Goal: Information Seeking & Learning: Check status

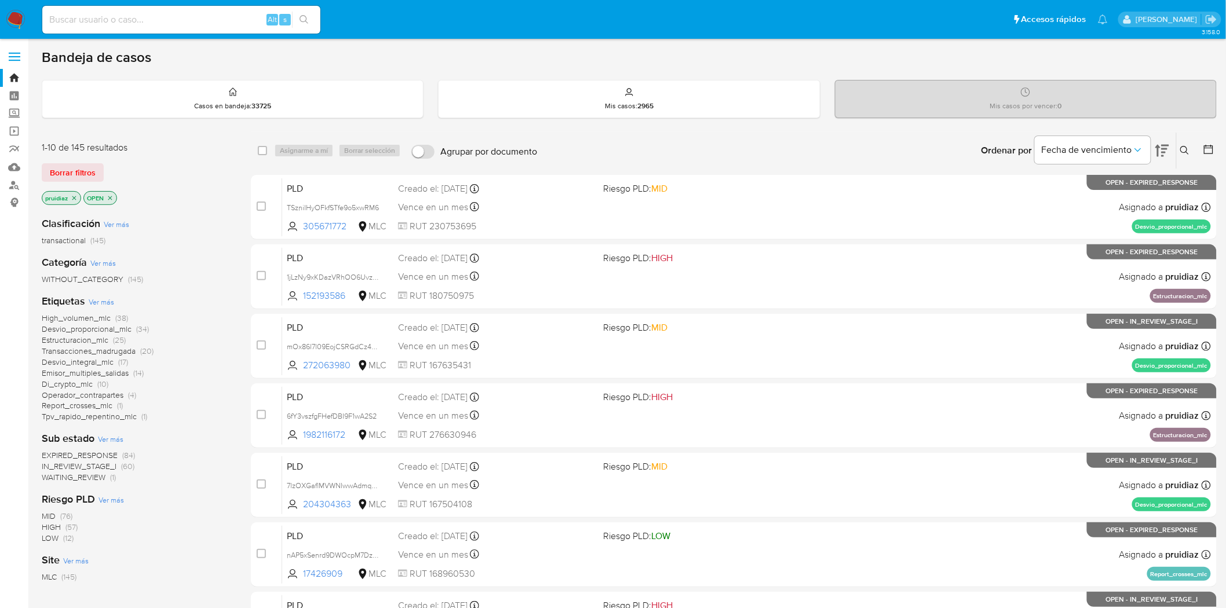
click at [823, 148] on icon at bounding box center [1162, 151] width 14 height 12
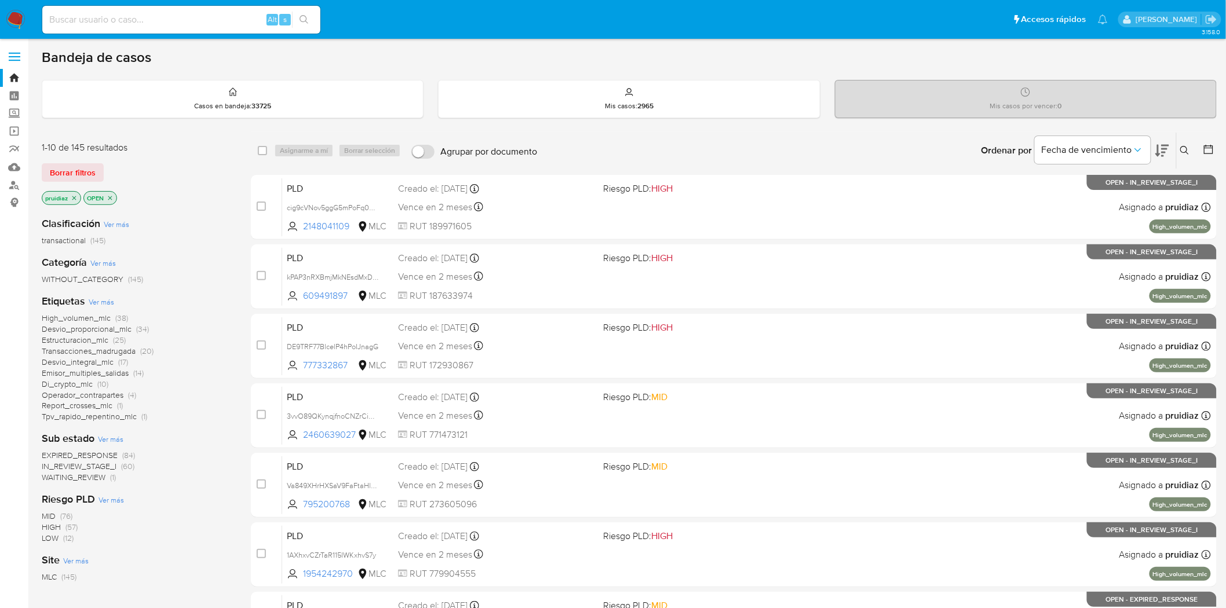
click at [823, 148] on icon at bounding box center [1162, 151] width 14 height 12
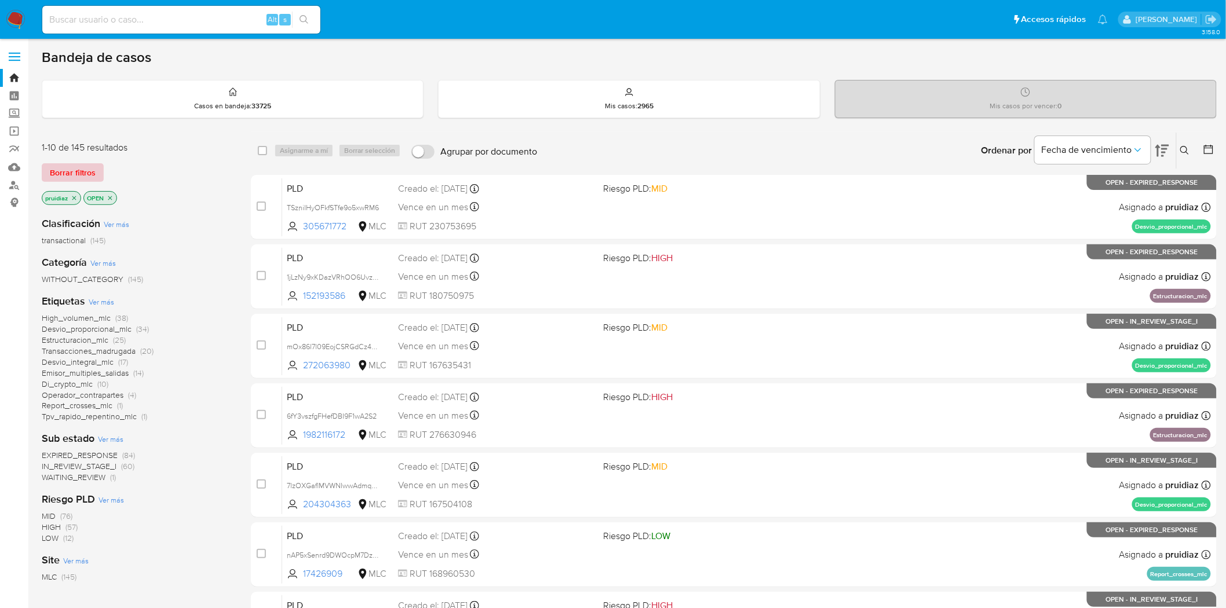
click at [84, 166] on span "Borrar filtros" at bounding box center [73, 173] width 46 height 16
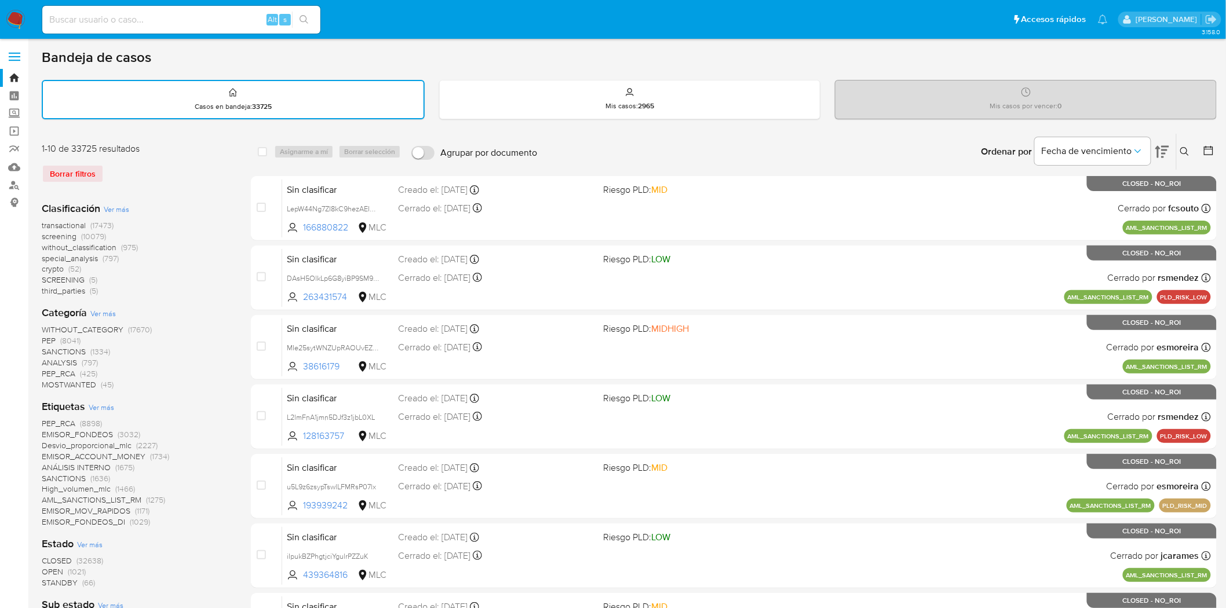
drag, startPoint x: 1202, startPoint y: 147, endPoint x: 1210, endPoint y: 151, distance: 8.6
click at [823, 147] on div at bounding box center [1206, 152] width 21 height 36
click at [823, 153] on icon at bounding box center [1208, 150] width 9 height 9
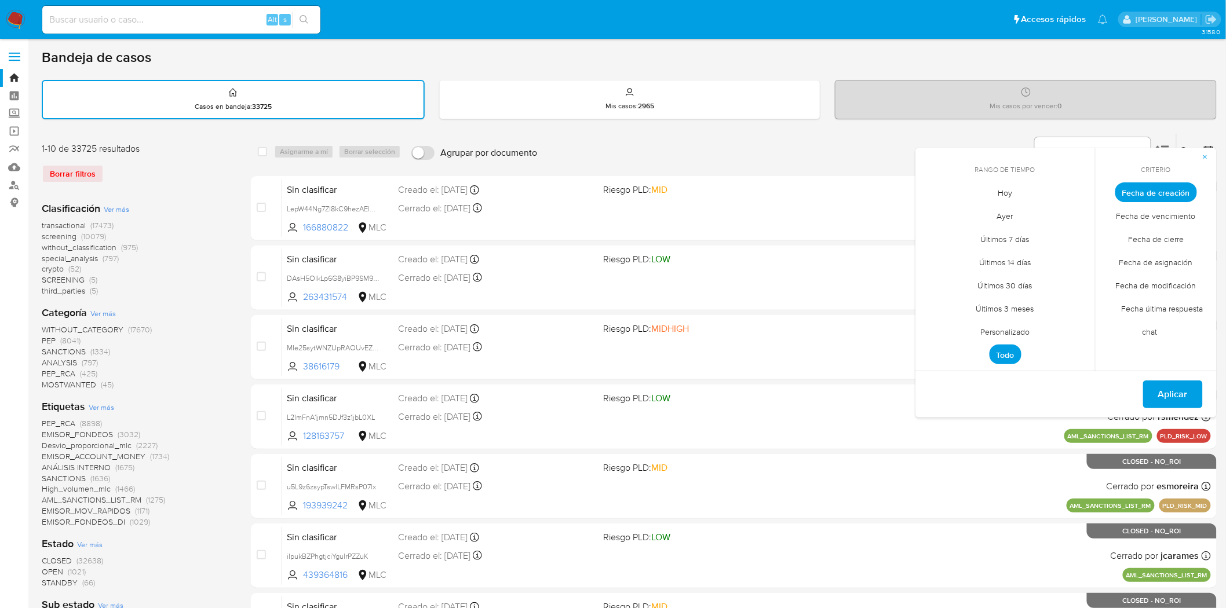
click at [823, 325] on span "Personalizado" at bounding box center [1006, 332] width 74 height 24
click at [823, 212] on icon "Mes anterior" at bounding box center [933, 214] width 14 height 14
drag, startPoint x: 937, startPoint y: 212, endPoint x: 958, endPoint y: 218, distance: 21.8
click at [823, 212] on icon "Mes anterior" at bounding box center [933, 214] width 14 height 14
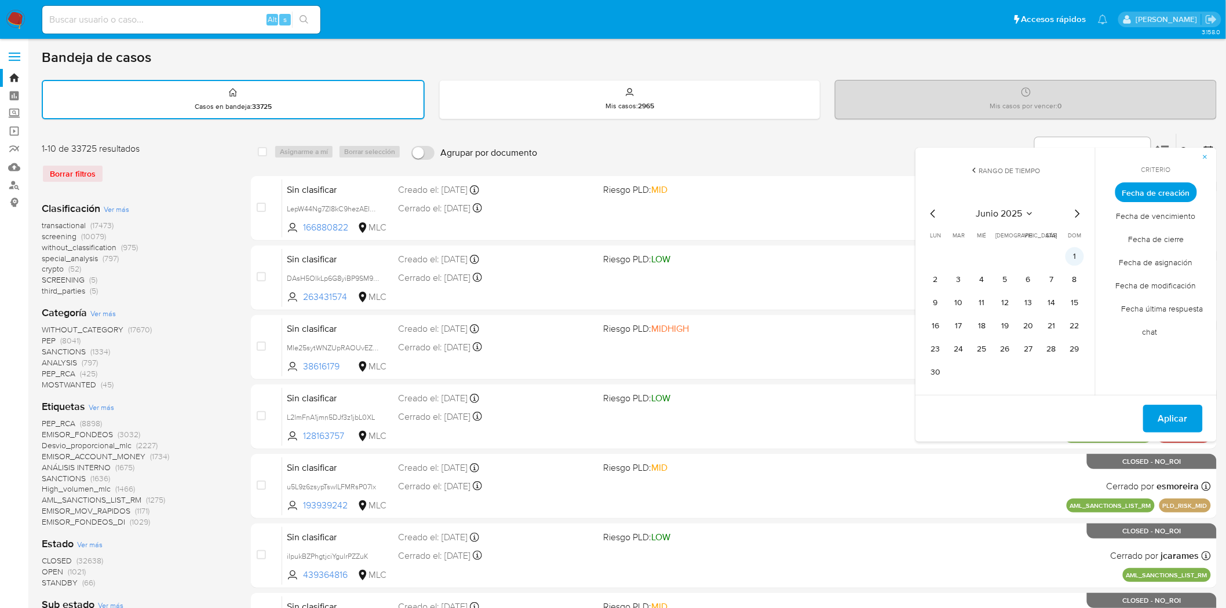
click at [823, 254] on button "1" at bounding box center [1074, 256] width 19 height 19
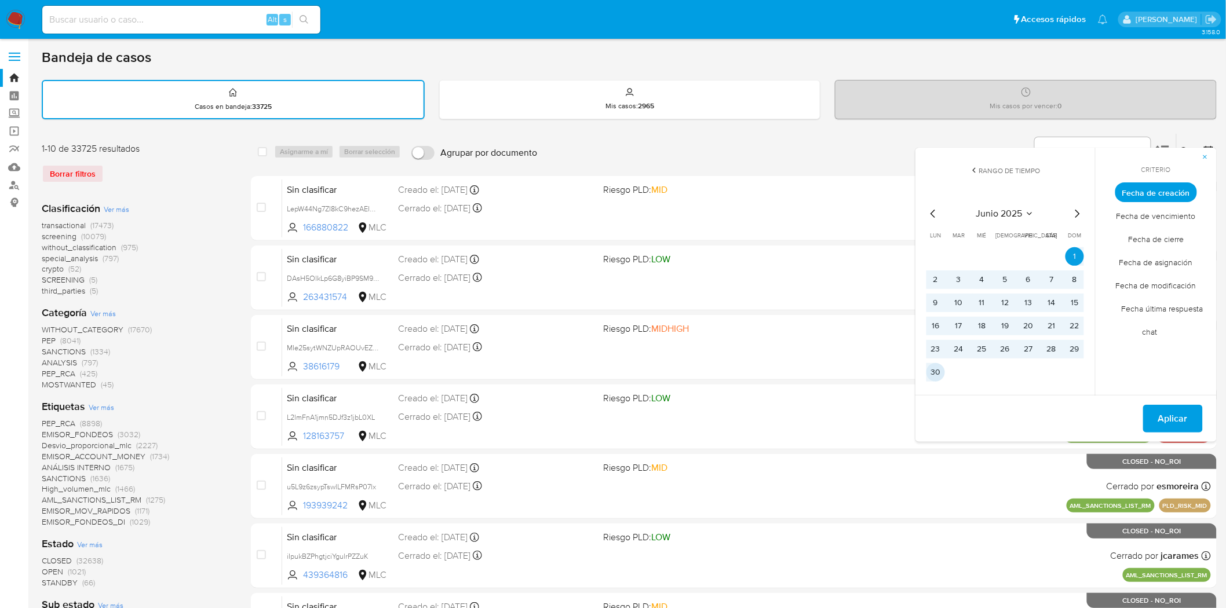
click at [823, 373] on button "30" at bounding box center [935, 372] width 19 height 19
click at [823, 376] on span "Aplicar" at bounding box center [1173, 418] width 30 height 25
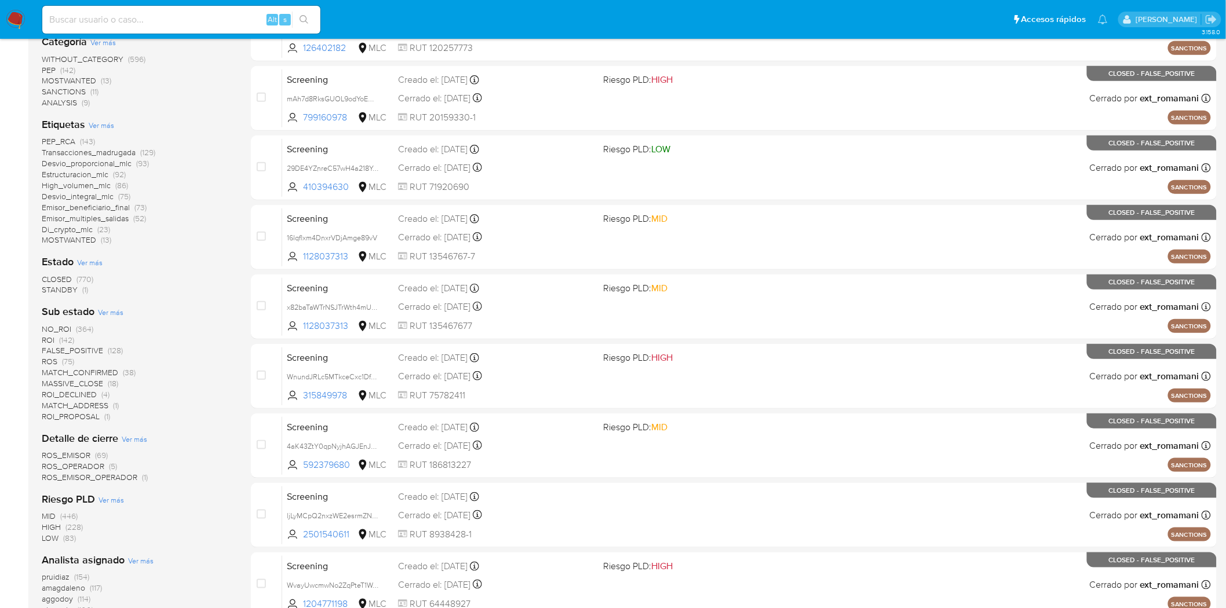
scroll to position [257, 0]
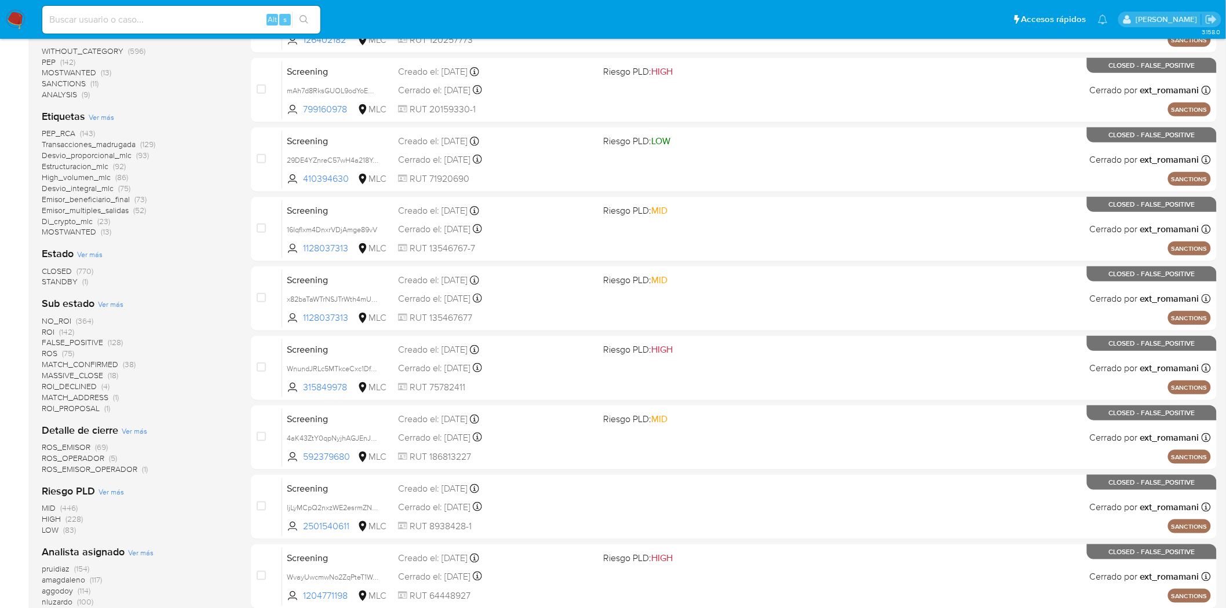
click at [63, 279] on span "STANDBY" at bounding box center [60, 282] width 36 height 12
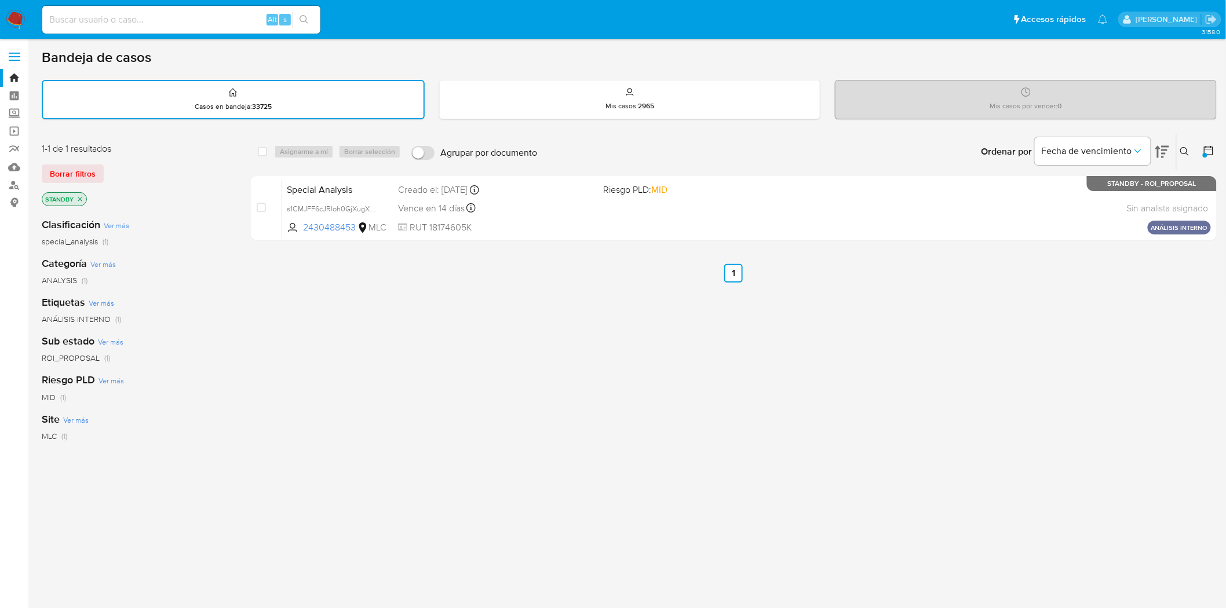
click at [82, 200] on icon "close-filter" at bounding box center [79, 199] width 7 height 7
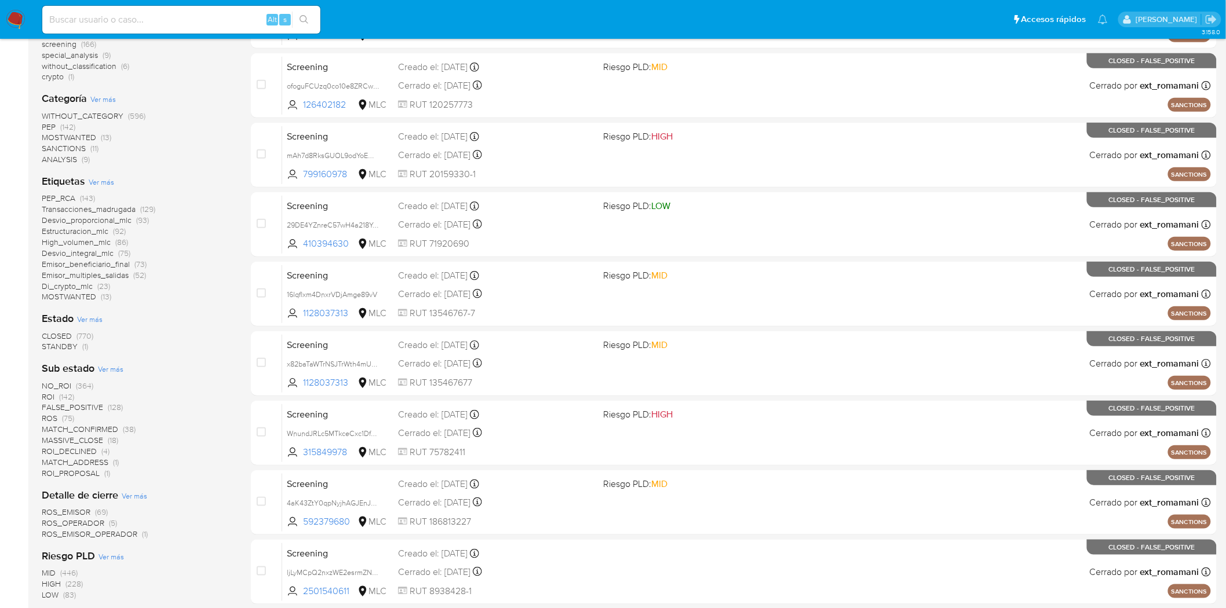
scroll to position [193, 0]
click at [61, 334] on span "CLOSED" at bounding box center [57, 336] width 30 height 12
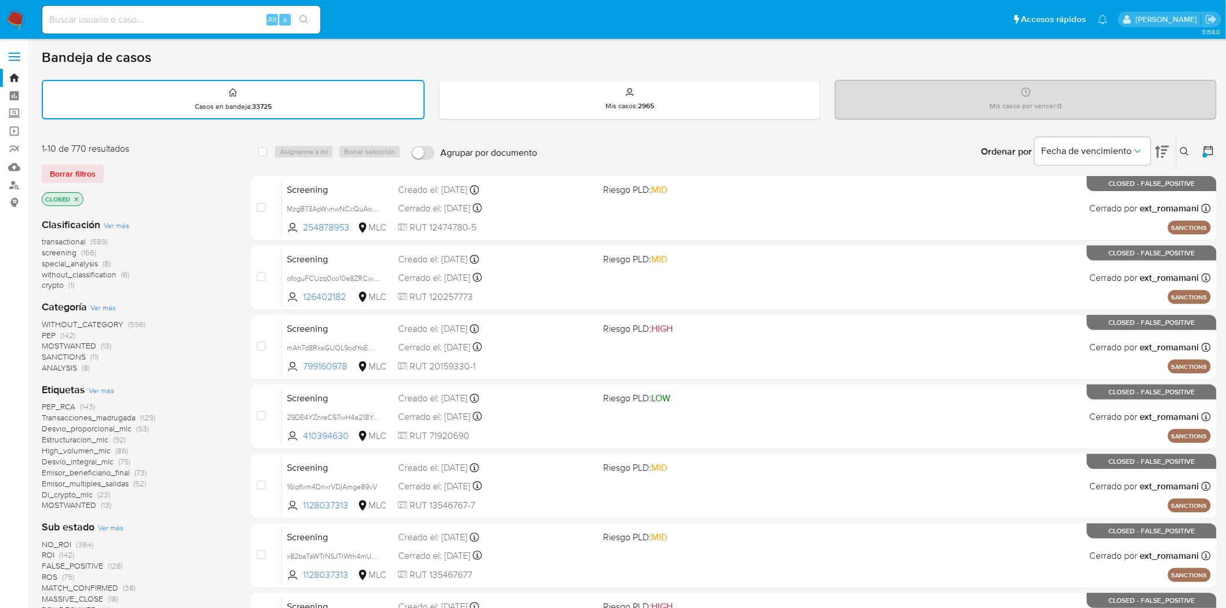
click at [78, 196] on icon "close-filter" at bounding box center [76, 199] width 7 height 7
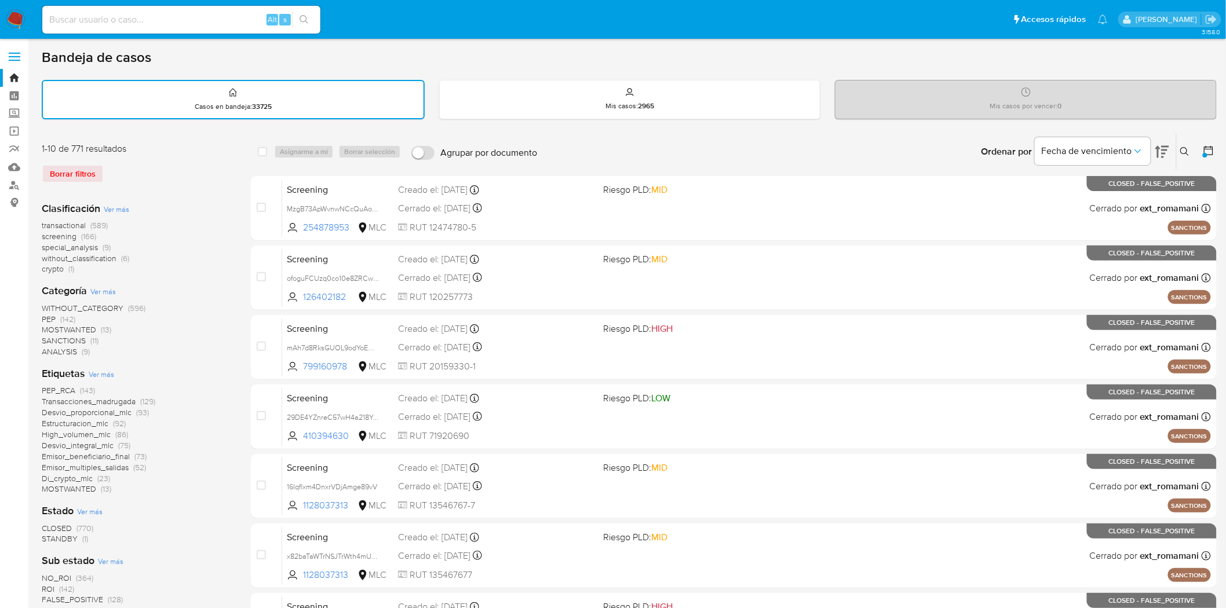
click at [26, 18] on nav "Pausado Ver notificaciones Alt s Accesos rápidos Presiona las siguientes teclas…" at bounding box center [613, 19] width 1226 height 39
click at [21, 20] on img at bounding box center [16, 20] width 20 height 20
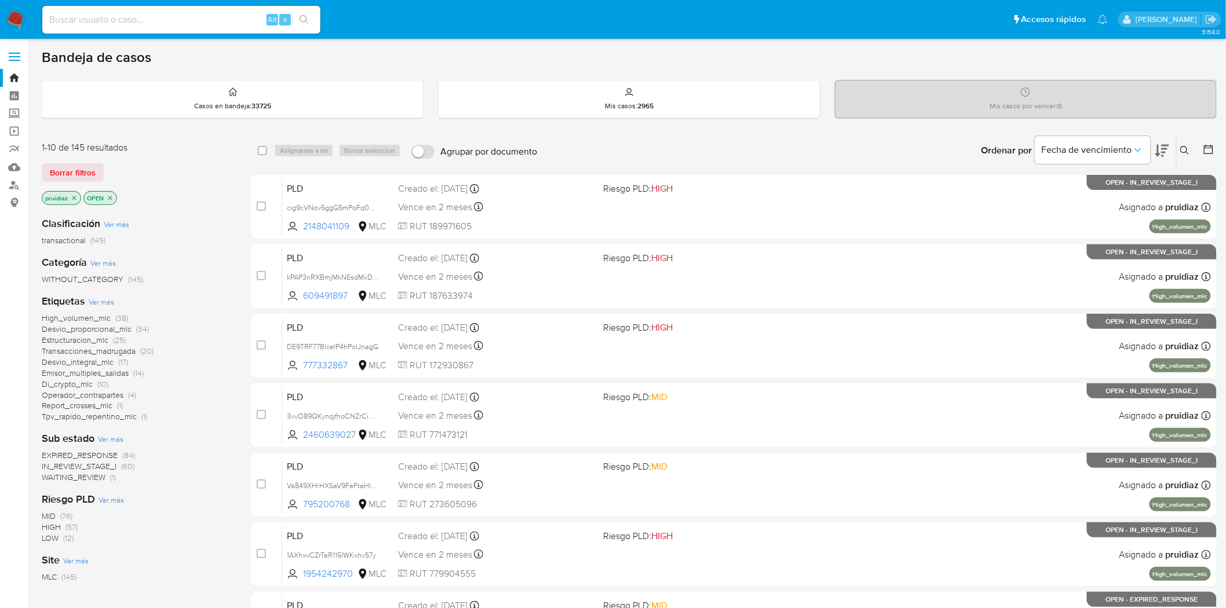
click at [1169, 154] on div "Ordenar por Fecha de vencimiento" at bounding box center [1074, 151] width 204 height 36
click at [1167, 152] on icon at bounding box center [1162, 151] width 14 height 14
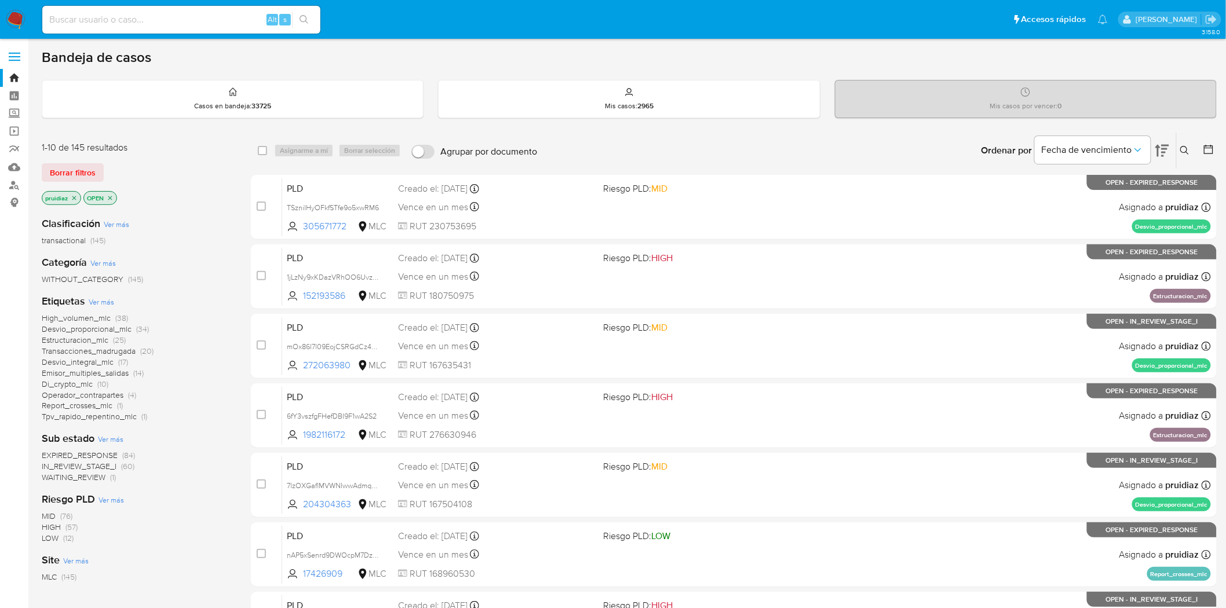
click at [13, 21] on img at bounding box center [16, 20] width 20 height 20
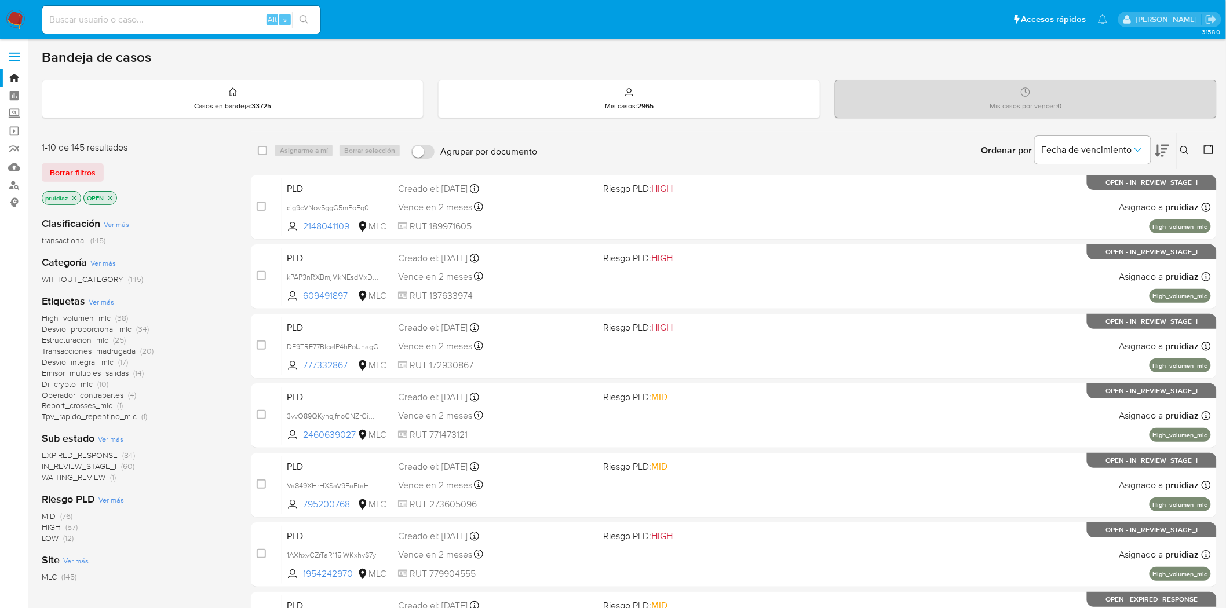
click at [1164, 152] on icon at bounding box center [1162, 151] width 14 height 12
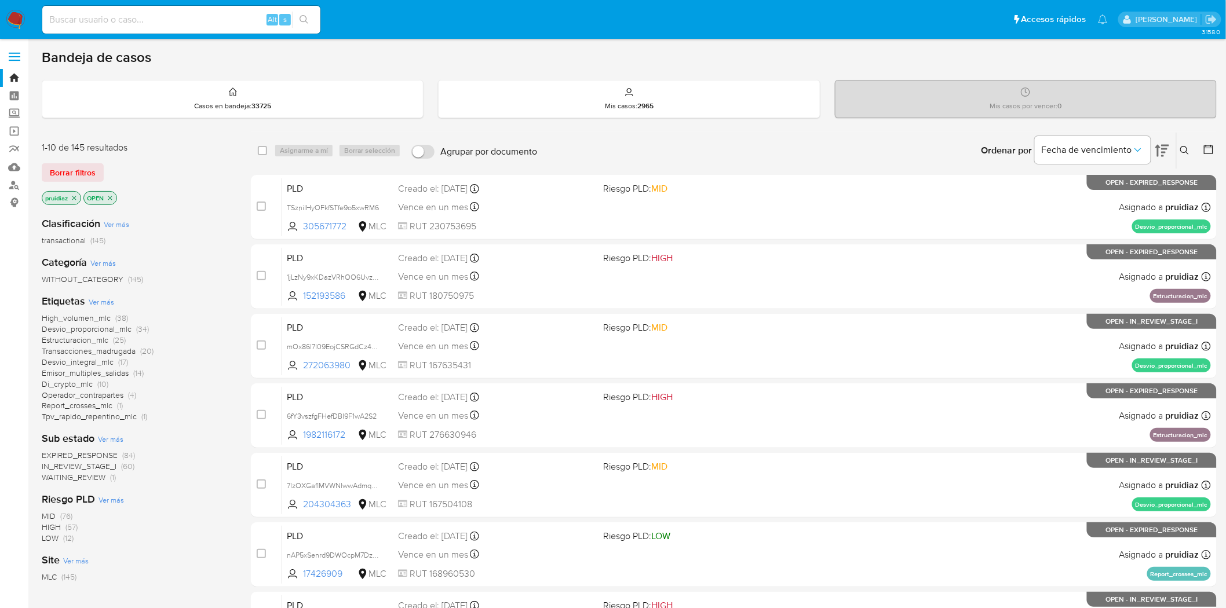
click at [10, 12] on img at bounding box center [16, 20] width 20 height 20
click at [185, 26] on input at bounding box center [181, 19] width 278 height 15
click at [185, 25] on input at bounding box center [181, 19] width 278 height 15
paste input "KRZfmpeMCyuBRNJwAgdOcQMq"
type input "KRZfmpeMCyuBRNJwAgdOcQMq"
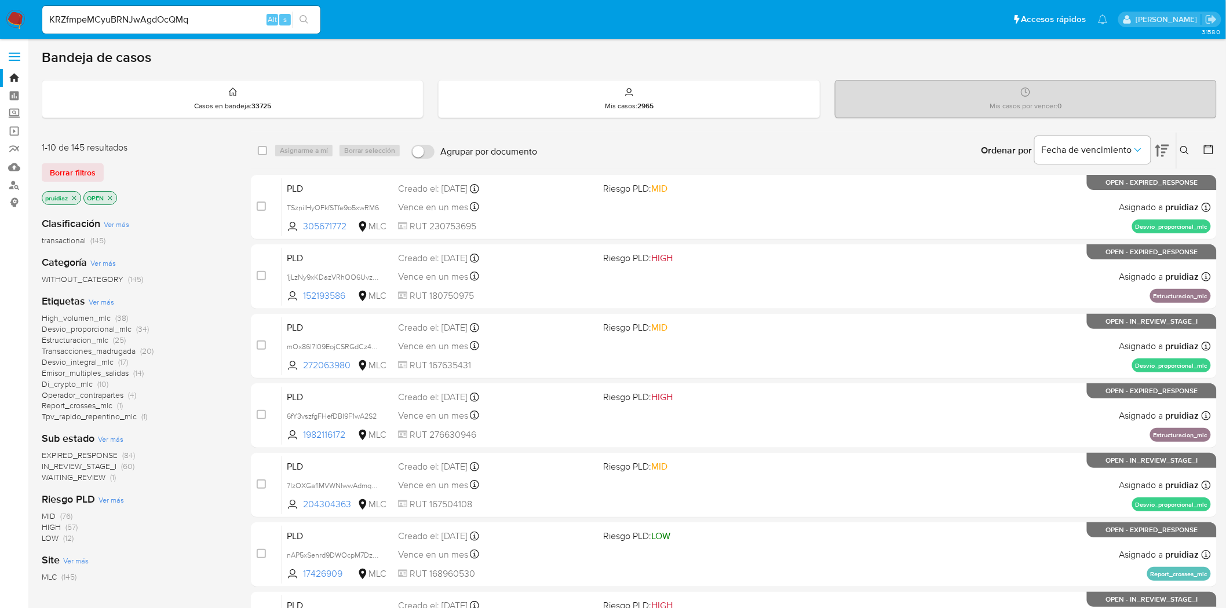
click at [300, 16] on icon "search-icon" at bounding box center [304, 19] width 9 height 9
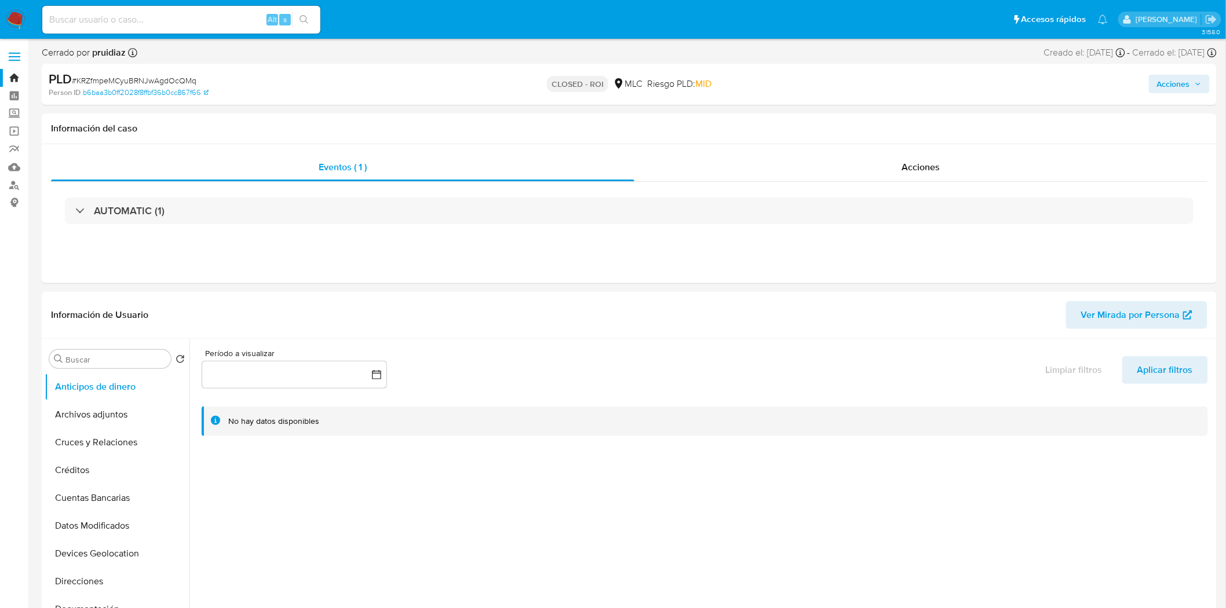
select select "10"
click at [961, 187] on div "AUTOMATIC (1)" at bounding box center [629, 211] width 1156 height 58
click at [959, 178] on div "Acciones" at bounding box center [921, 168] width 574 height 28
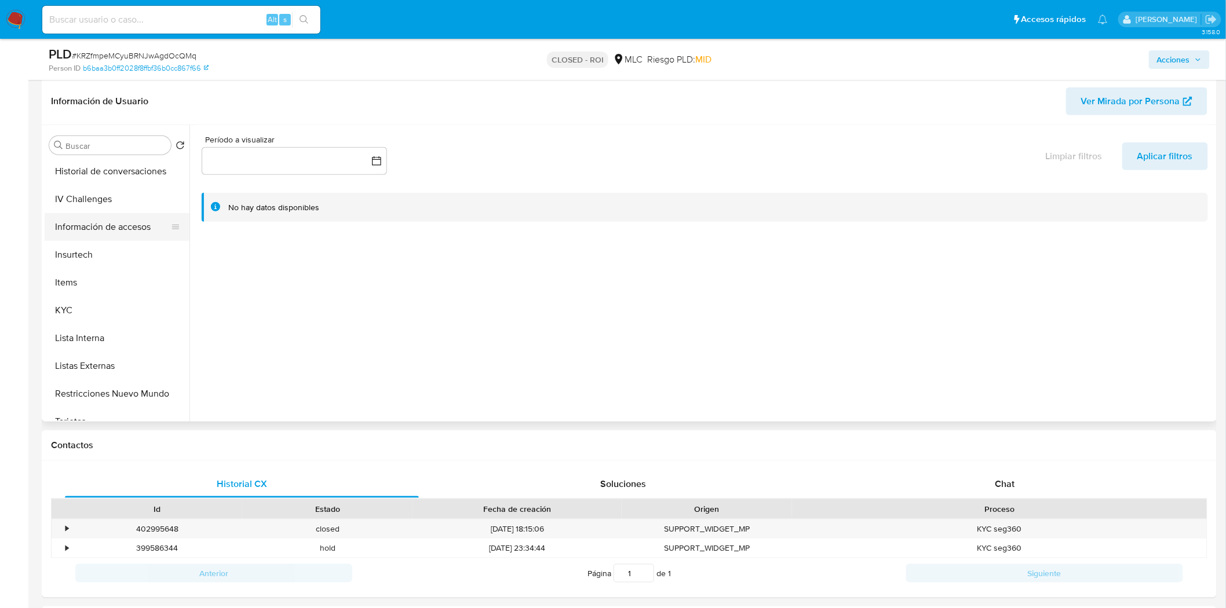
scroll to position [386, 0]
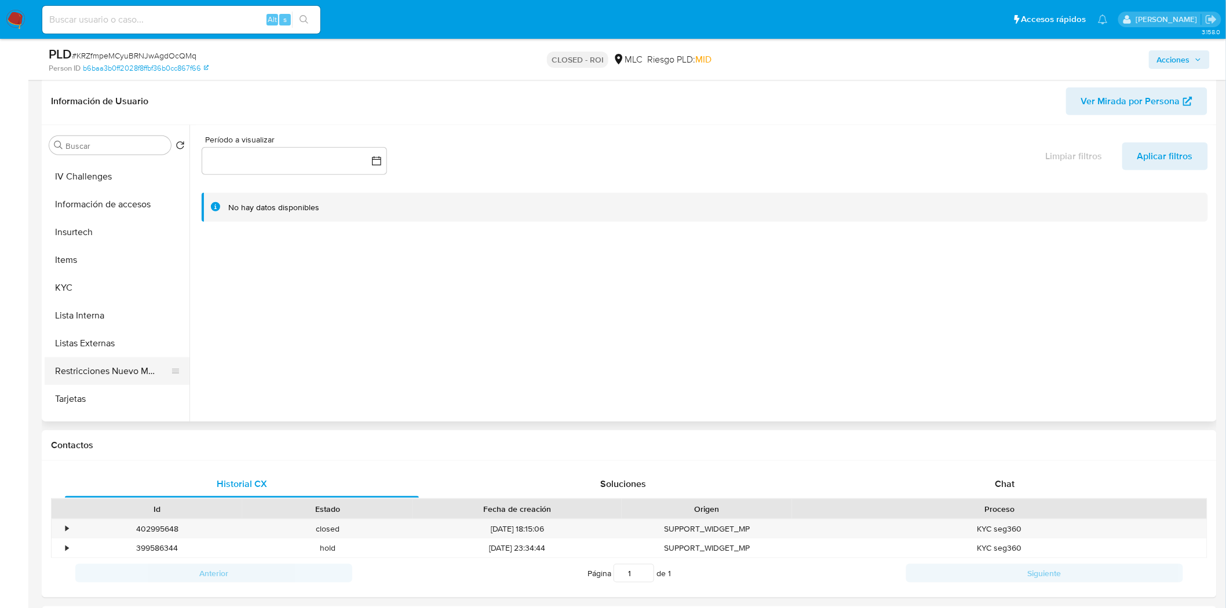
click at [98, 372] on button "Restricciones Nuevo Mundo" at bounding box center [113, 371] width 136 height 28
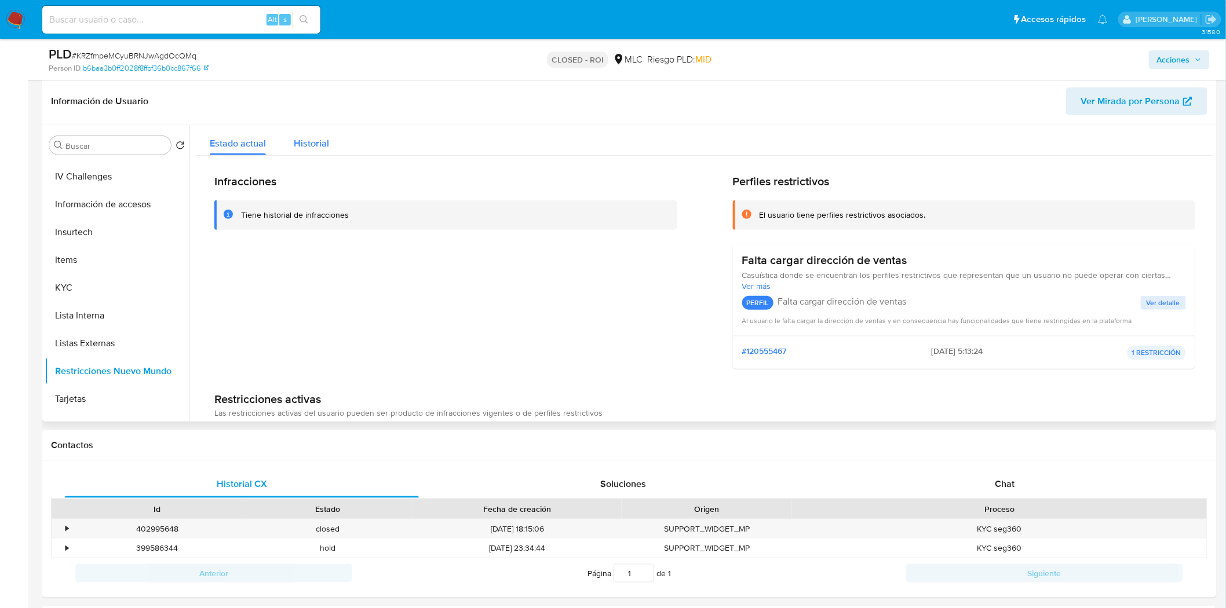
click at [302, 139] on span "Historial" at bounding box center [311, 143] width 35 height 13
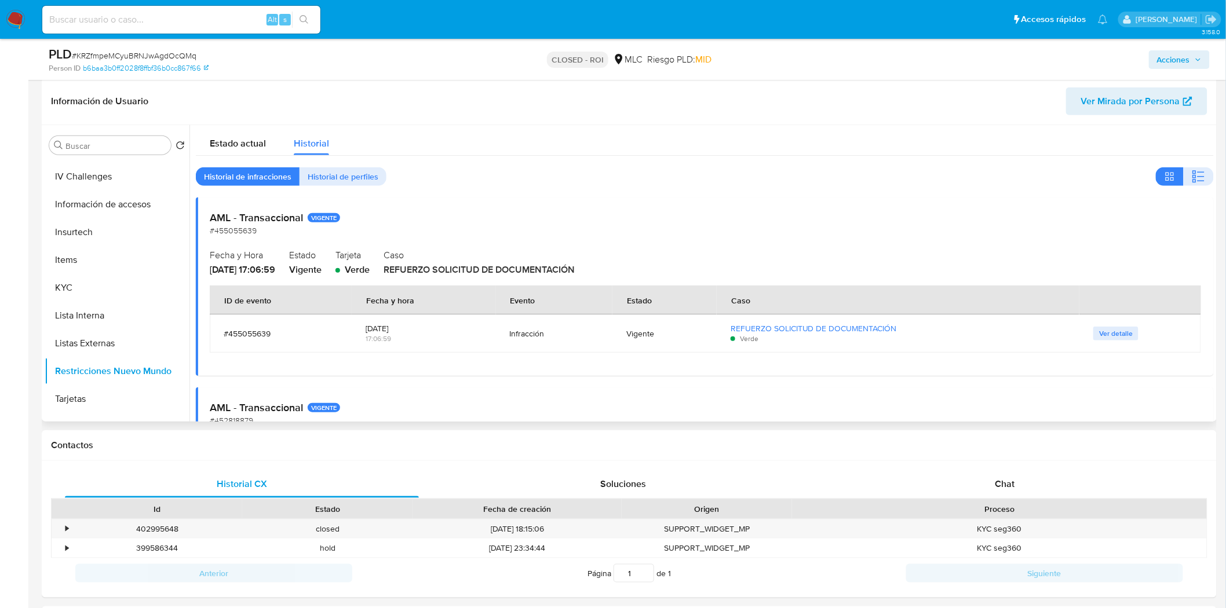
click at [370, 274] on span "Verde" at bounding box center [357, 269] width 25 height 13
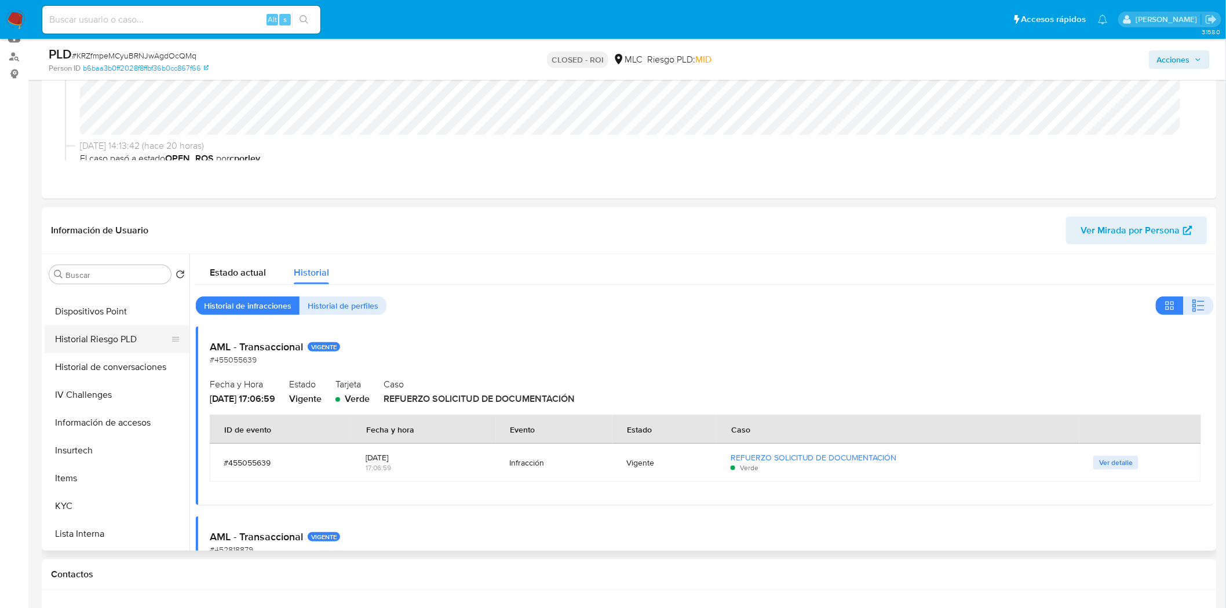
scroll to position [232, 0]
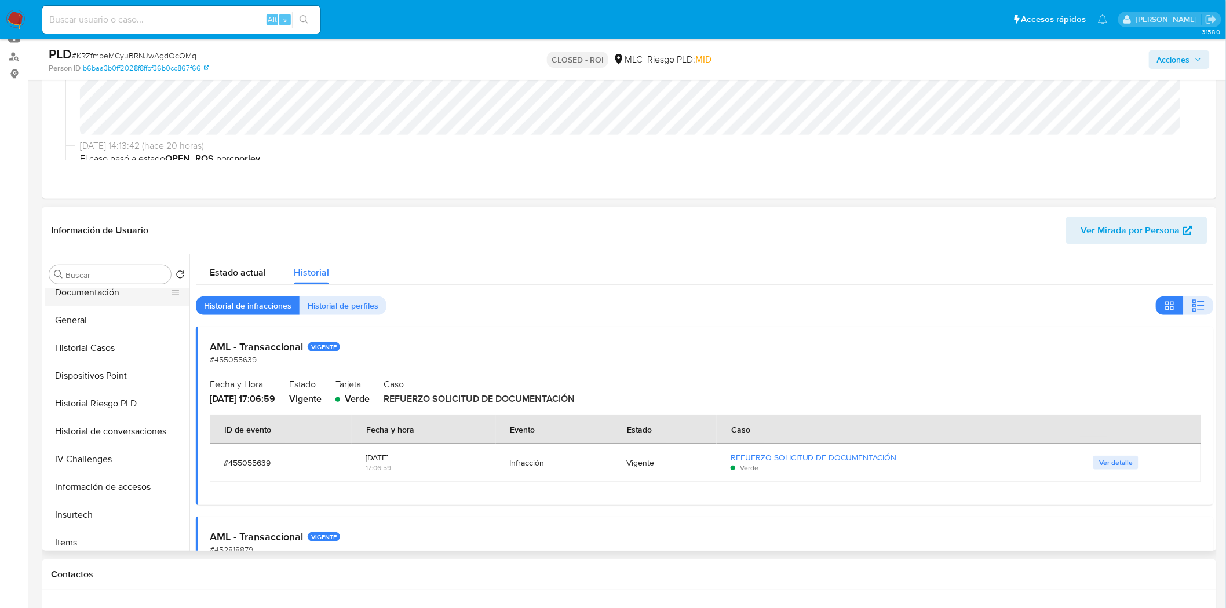
click at [87, 293] on button "Documentación" at bounding box center [113, 293] width 136 height 28
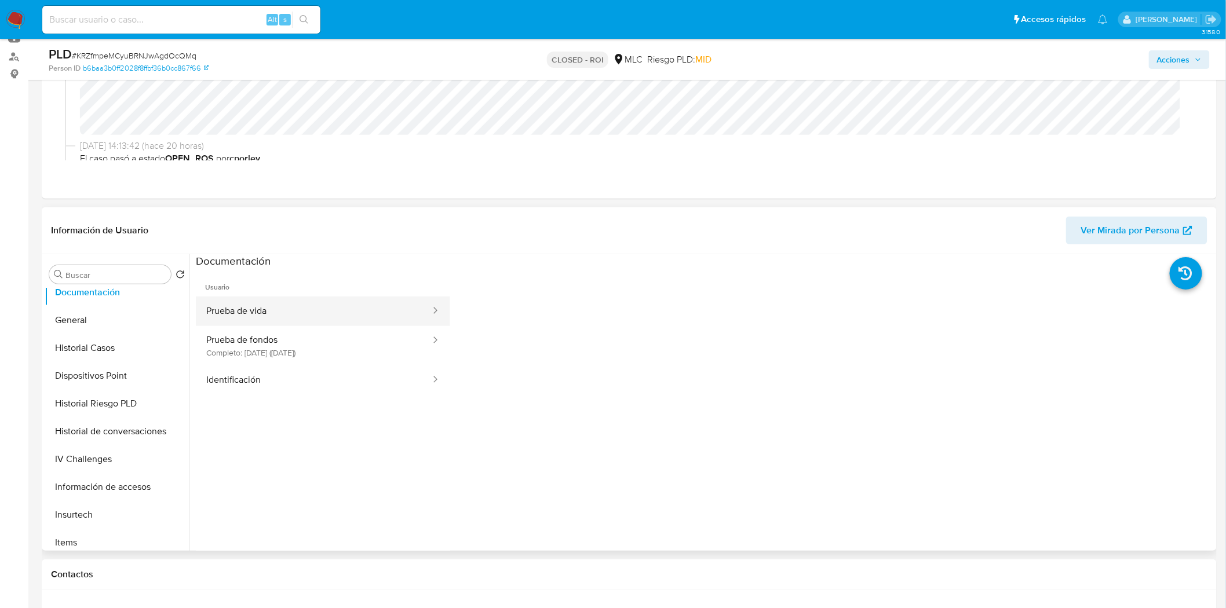
click at [319, 305] on button "Prueba de vida" at bounding box center [314, 312] width 236 height 30
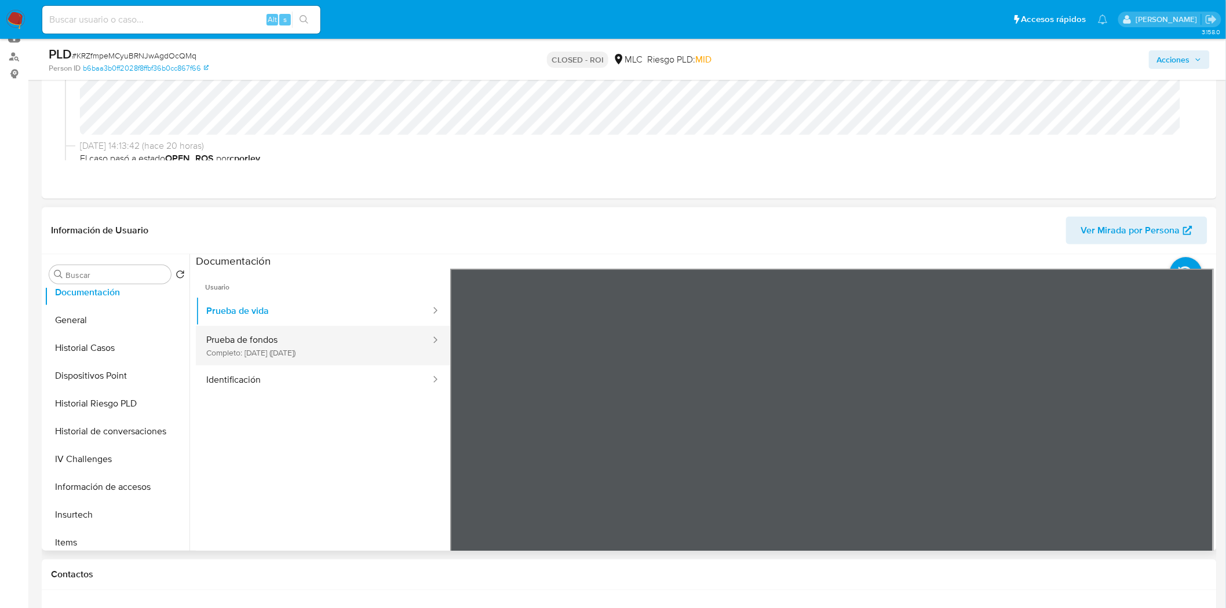
click at [339, 350] on button "Prueba de fondos Completo: 17/05/2025 (hace 4 meses)" at bounding box center [314, 345] width 236 height 39
click at [299, 381] on button "Identificación" at bounding box center [314, 381] width 236 height 30
click at [1194, 450] on icon at bounding box center [1199, 456] width 23 height 23
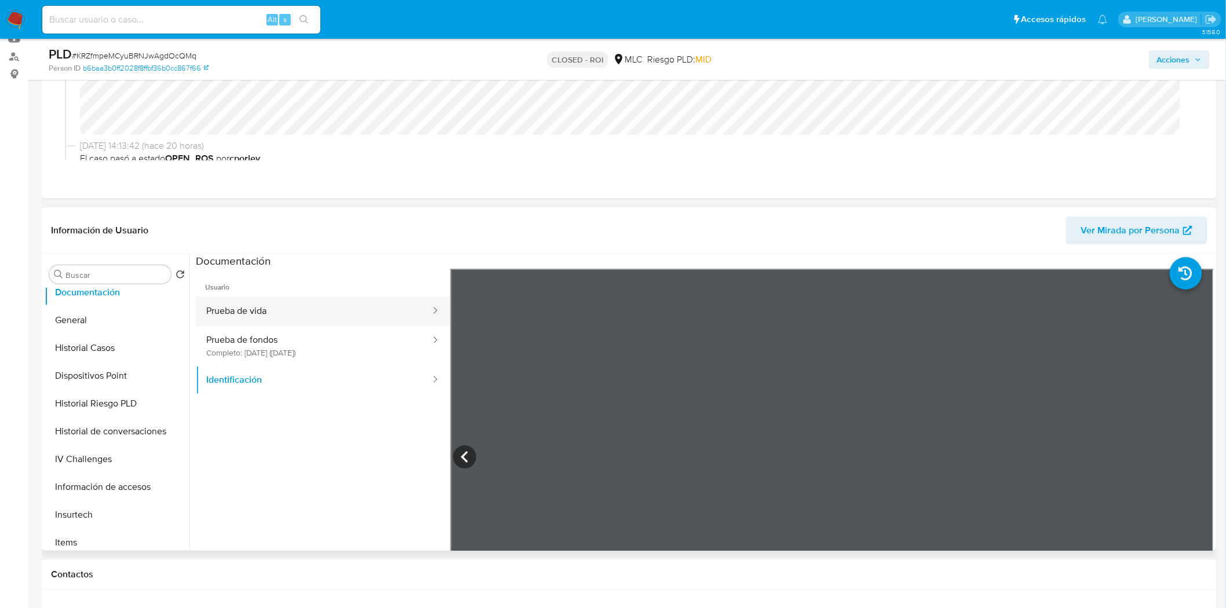
click at [287, 316] on button "Prueba de vida" at bounding box center [314, 312] width 236 height 30
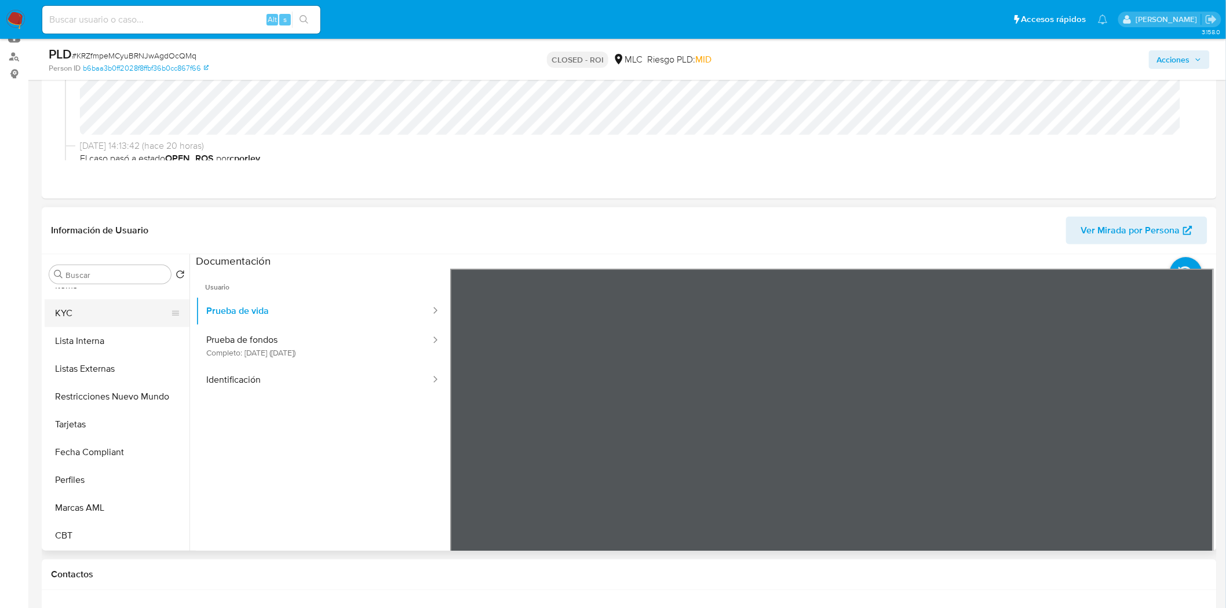
scroll to position [489, 0]
click at [68, 313] on button "KYC" at bounding box center [113, 314] width 136 height 28
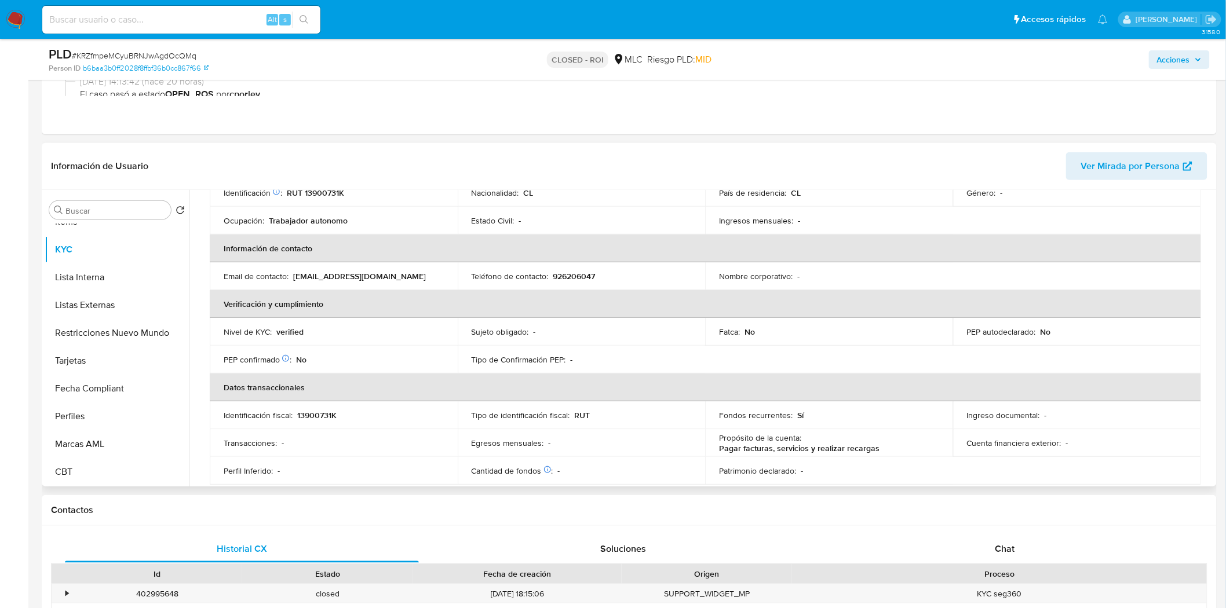
scroll to position [0, 0]
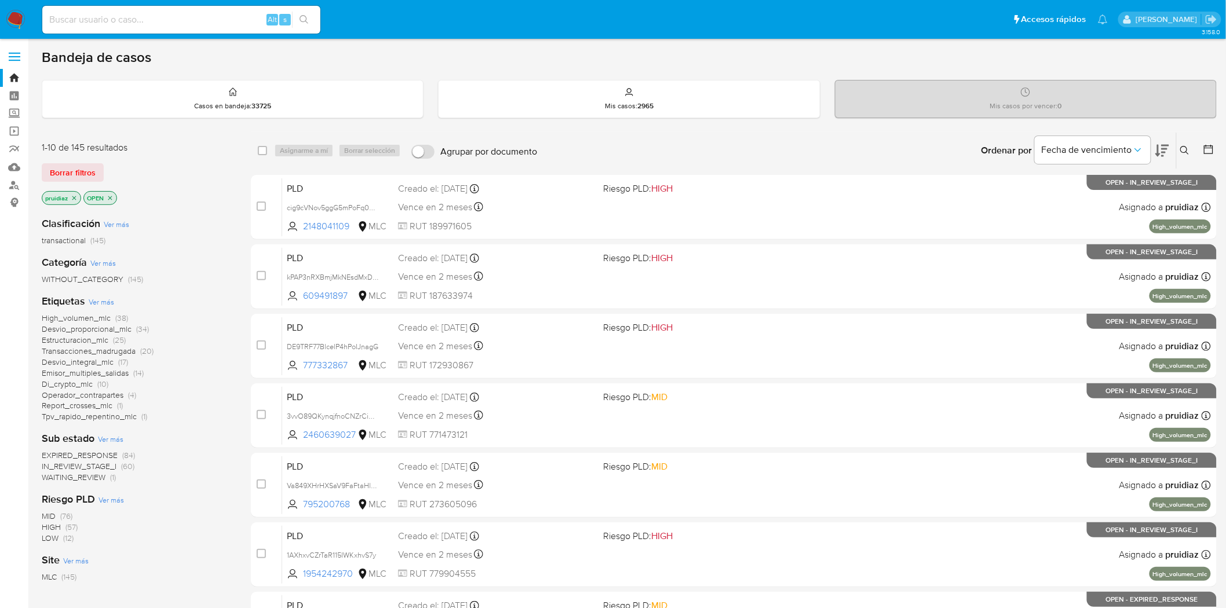
click at [1165, 152] on icon at bounding box center [1162, 151] width 14 height 12
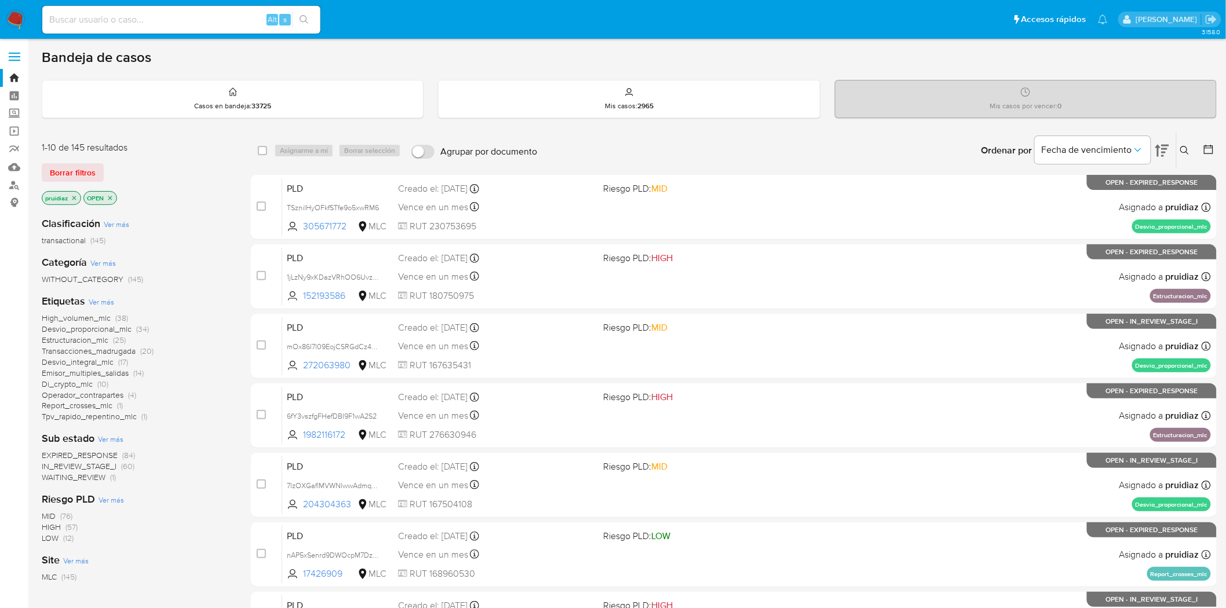
click at [20, 20] on img at bounding box center [16, 20] width 20 height 20
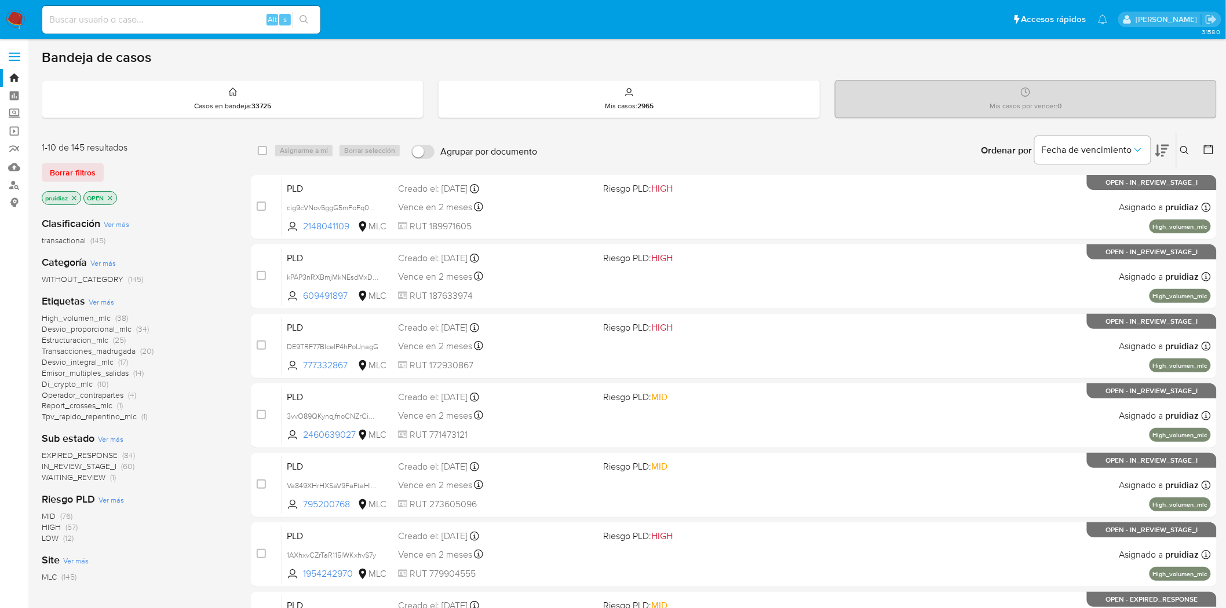
click at [1167, 146] on icon at bounding box center [1162, 151] width 14 height 14
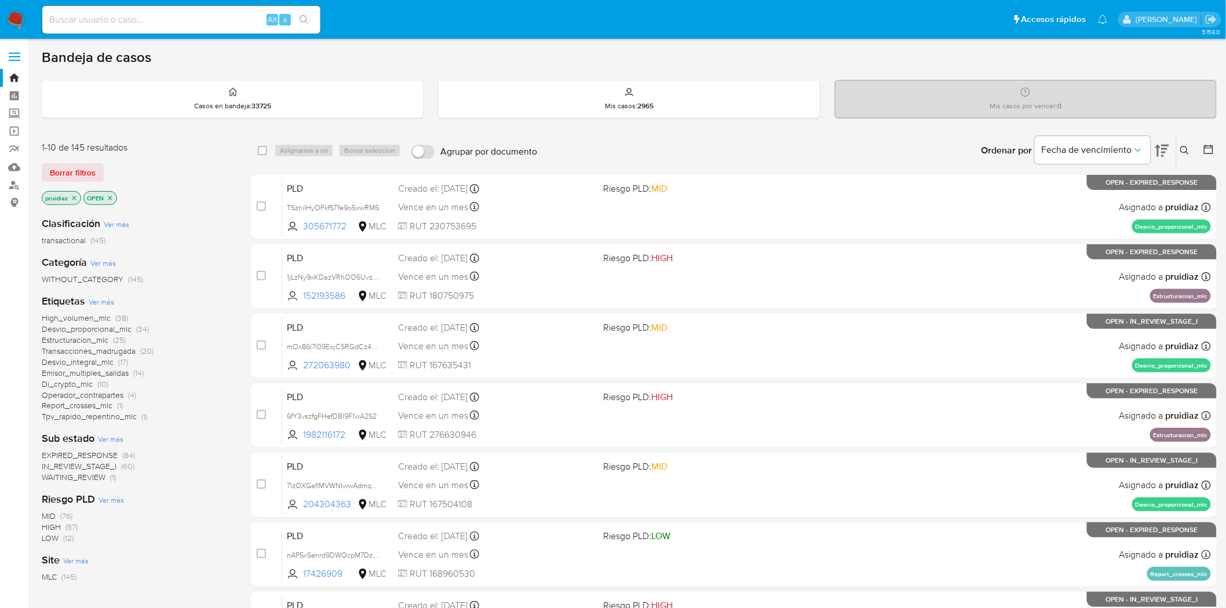
click at [9, 16] on img at bounding box center [16, 20] width 20 height 20
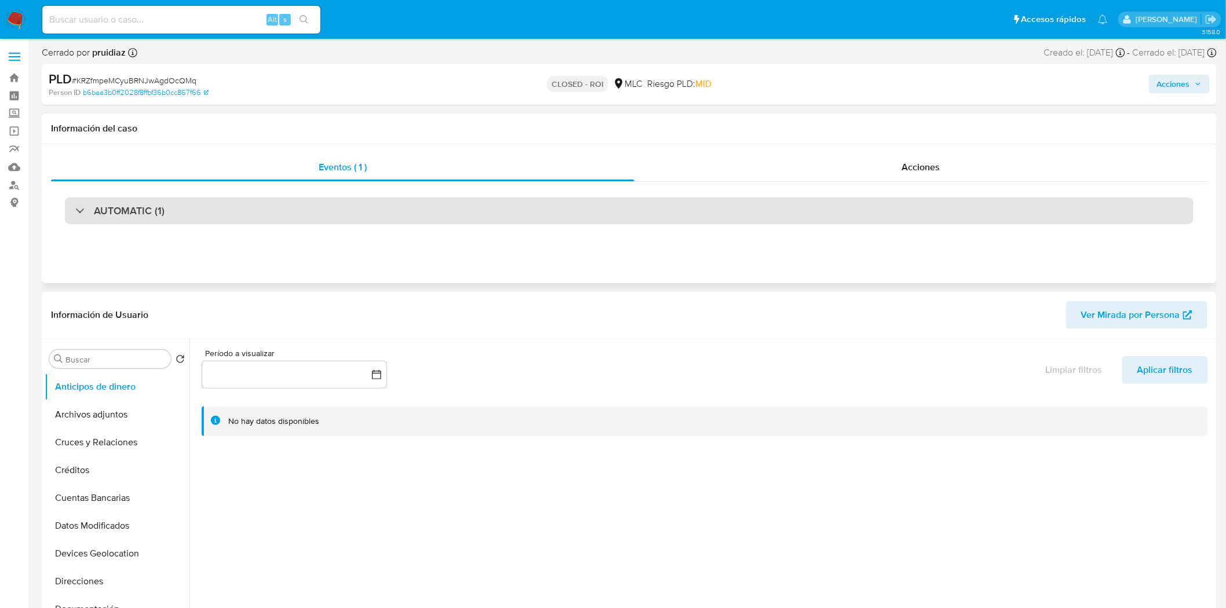
select select "10"
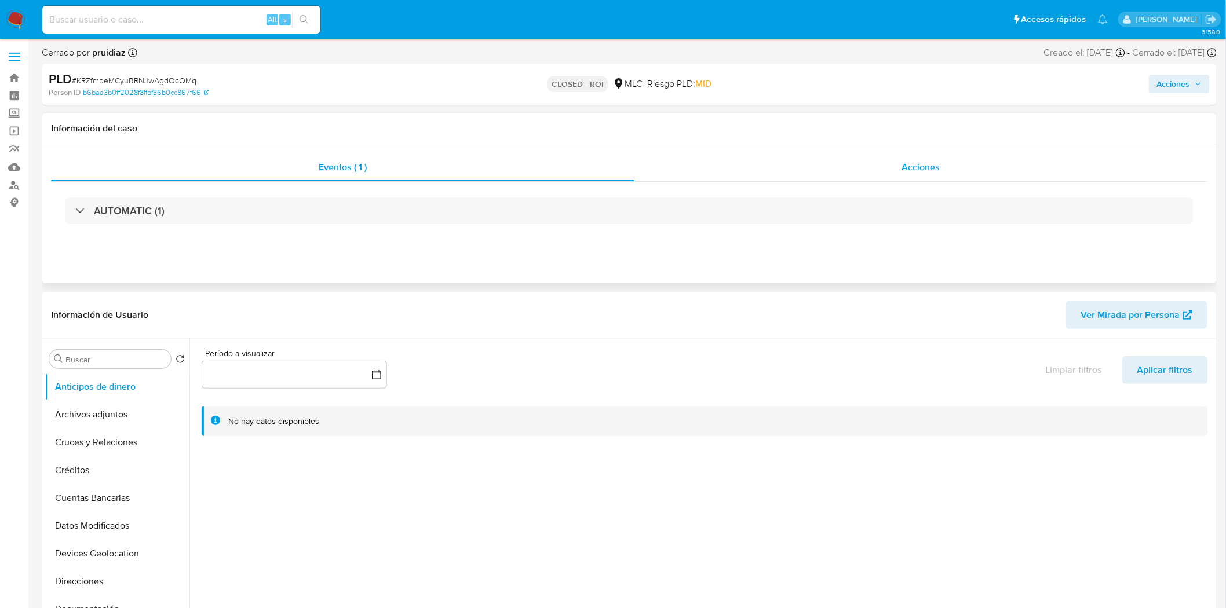
click at [965, 172] on div "Acciones" at bounding box center [921, 168] width 574 height 28
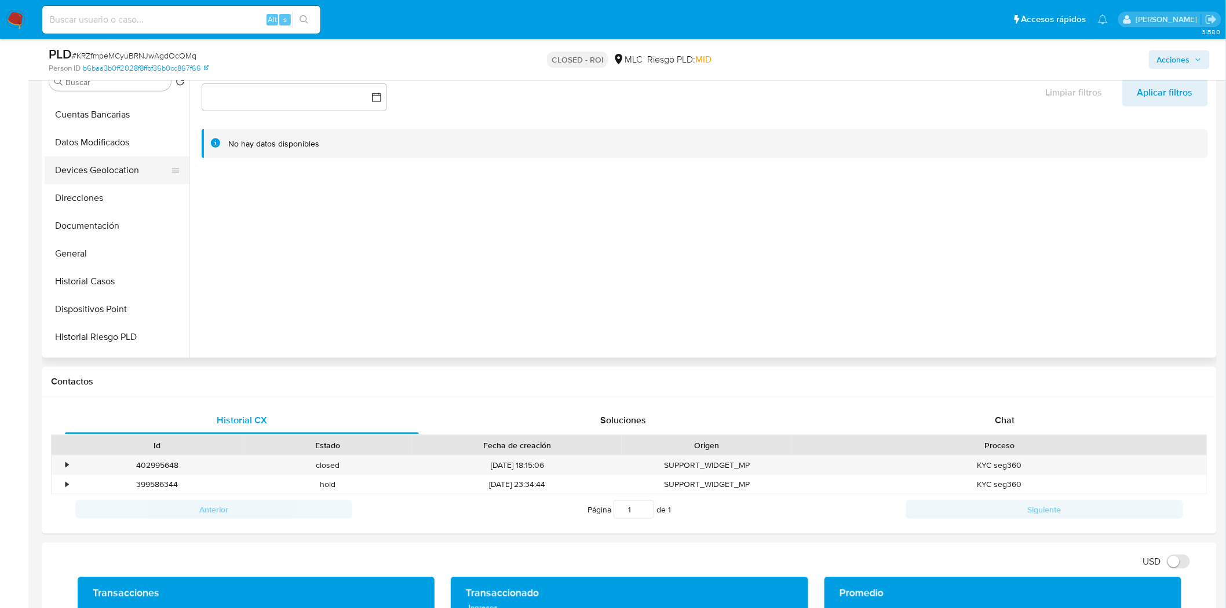
scroll to position [129, 0]
click at [96, 257] on button "Historial Casos" at bounding box center [113, 259] width 136 height 28
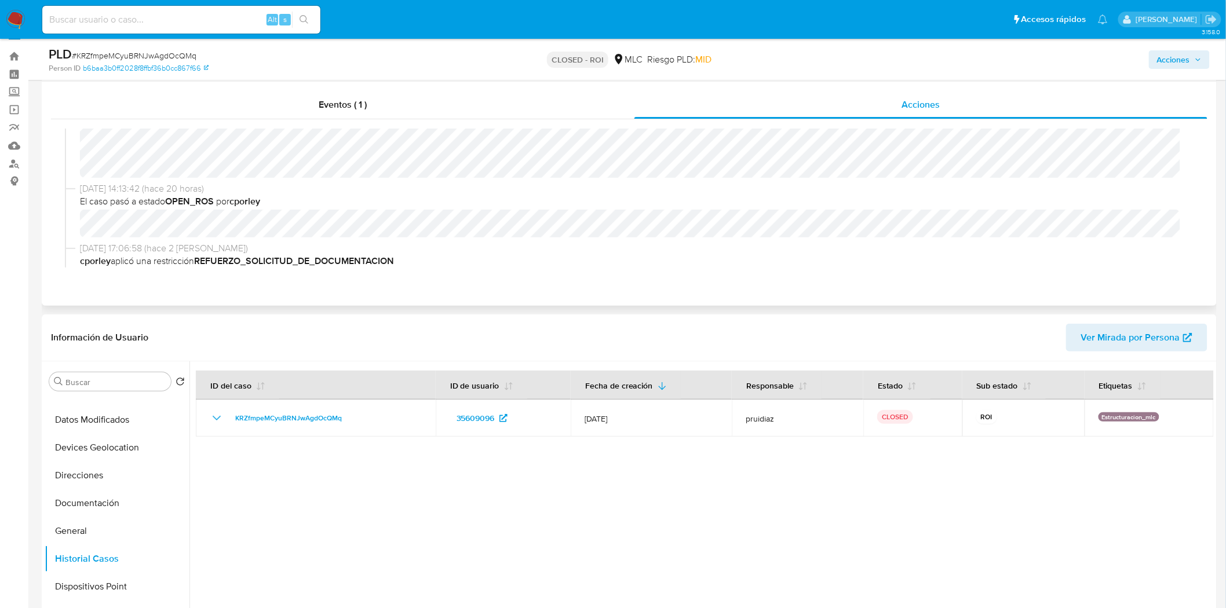
scroll to position [0, 0]
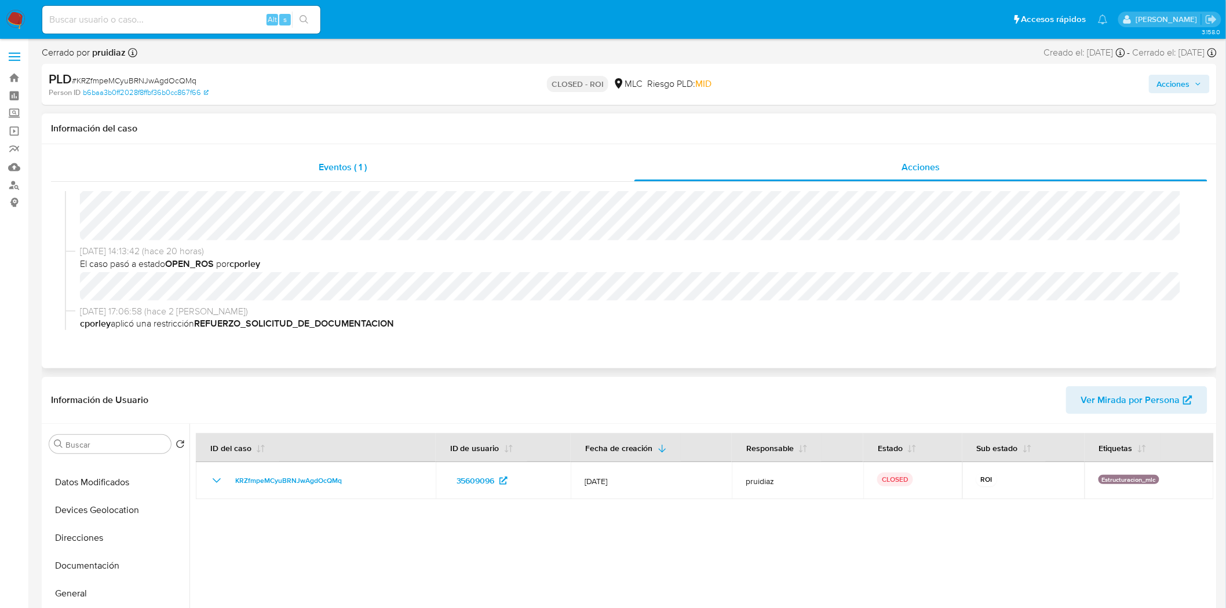
click at [363, 162] on span "Eventos ( 1 )" at bounding box center [343, 166] width 48 height 13
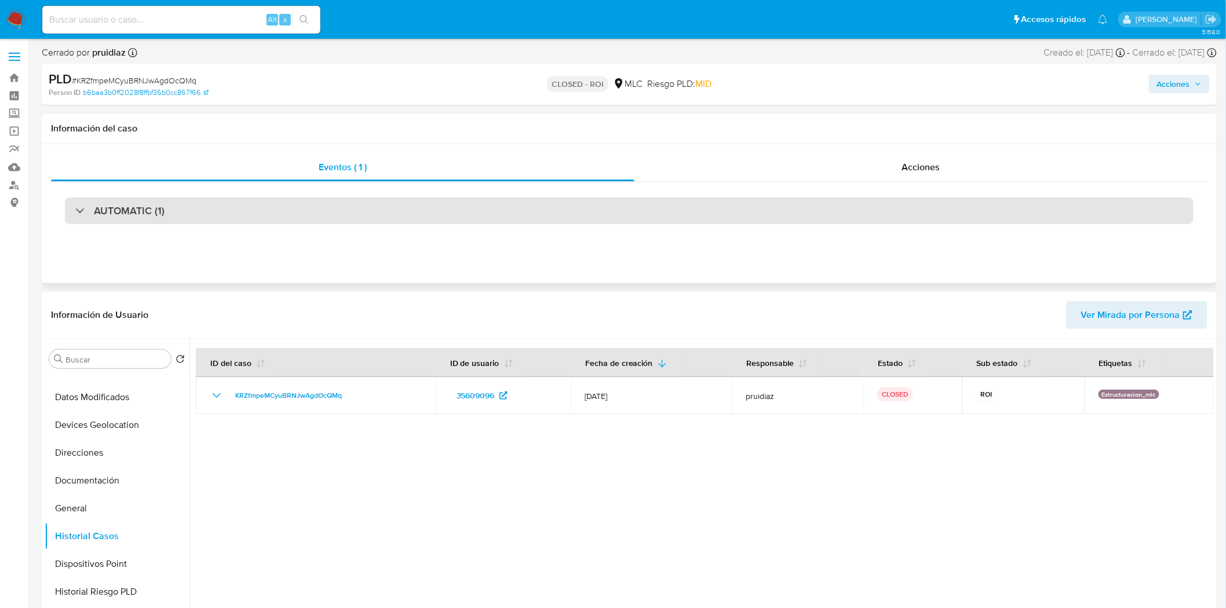
click at [250, 213] on div "AUTOMATIC (1)" at bounding box center [629, 211] width 1129 height 27
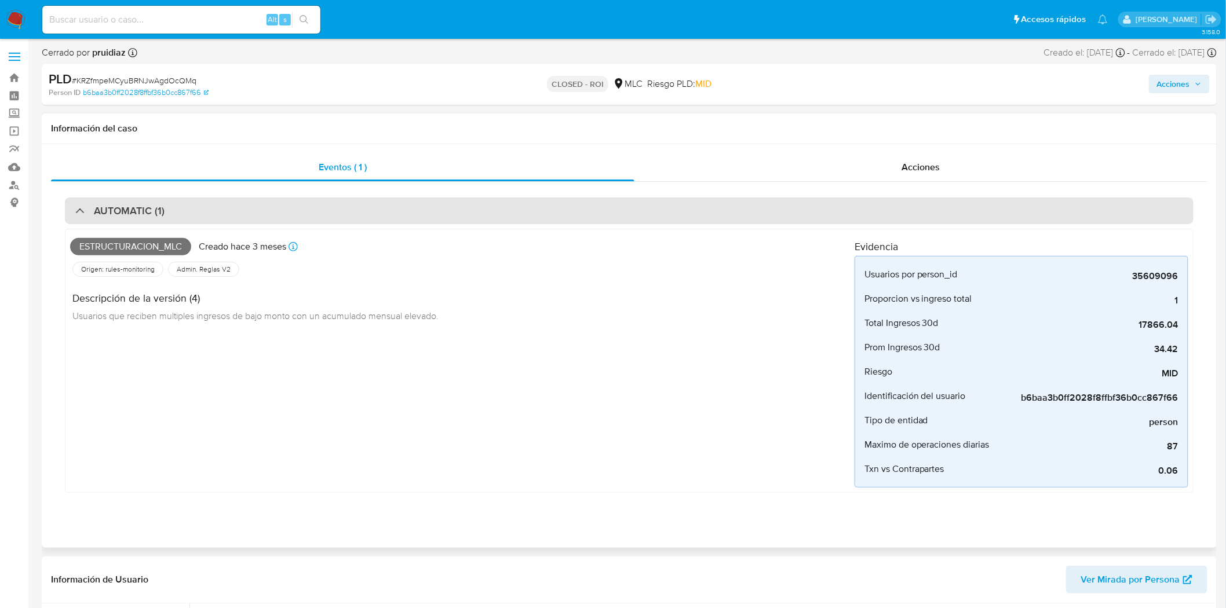
click at [151, 210] on h3 "AUTOMATIC (1)" at bounding box center [129, 210] width 71 height 13
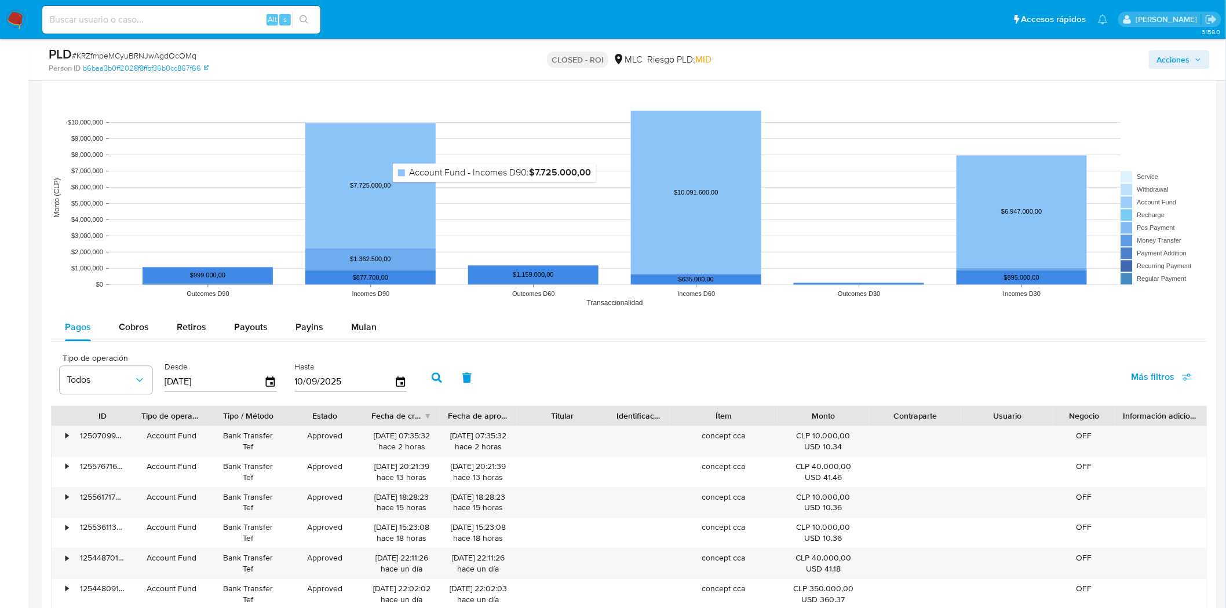
scroll to position [1029, 0]
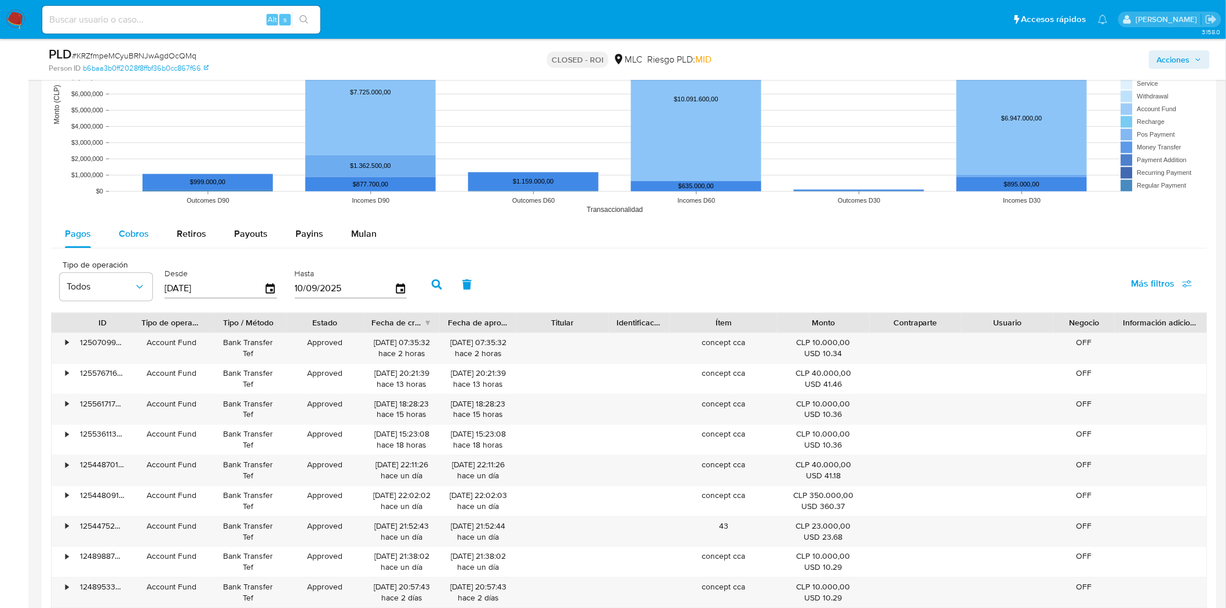
click at [152, 231] on button "Cobros" at bounding box center [134, 234] width 58 height 28
select select "10"
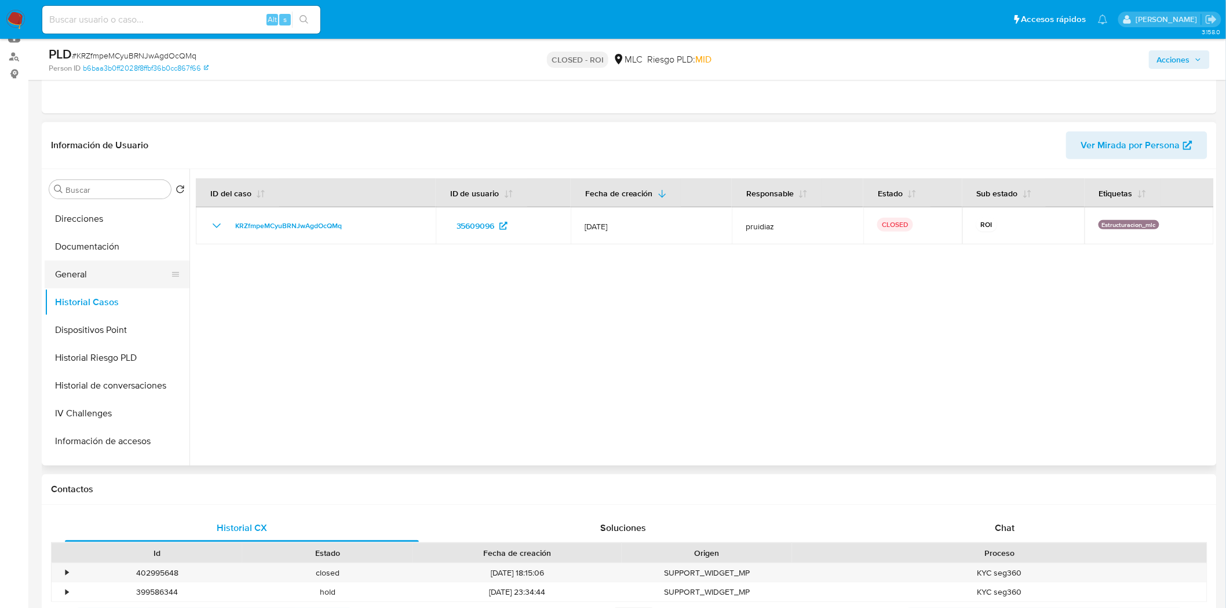
scroll to position [129, 0]
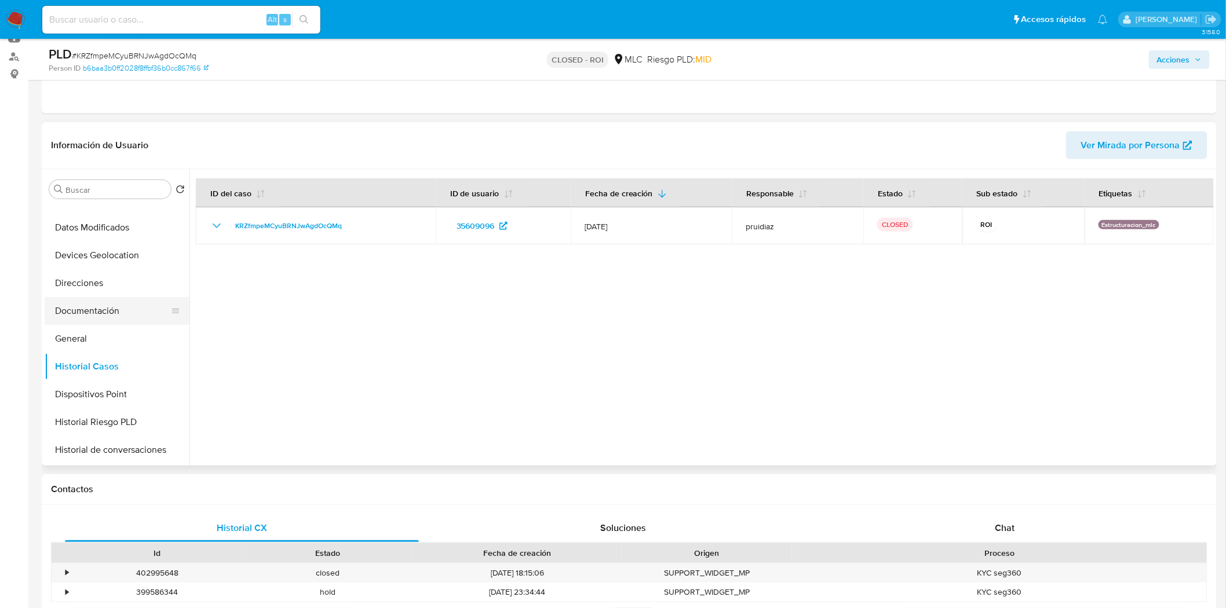
click at [90, 305] on button "Documentación" at bounding box center [113, 311] width 136 height 28
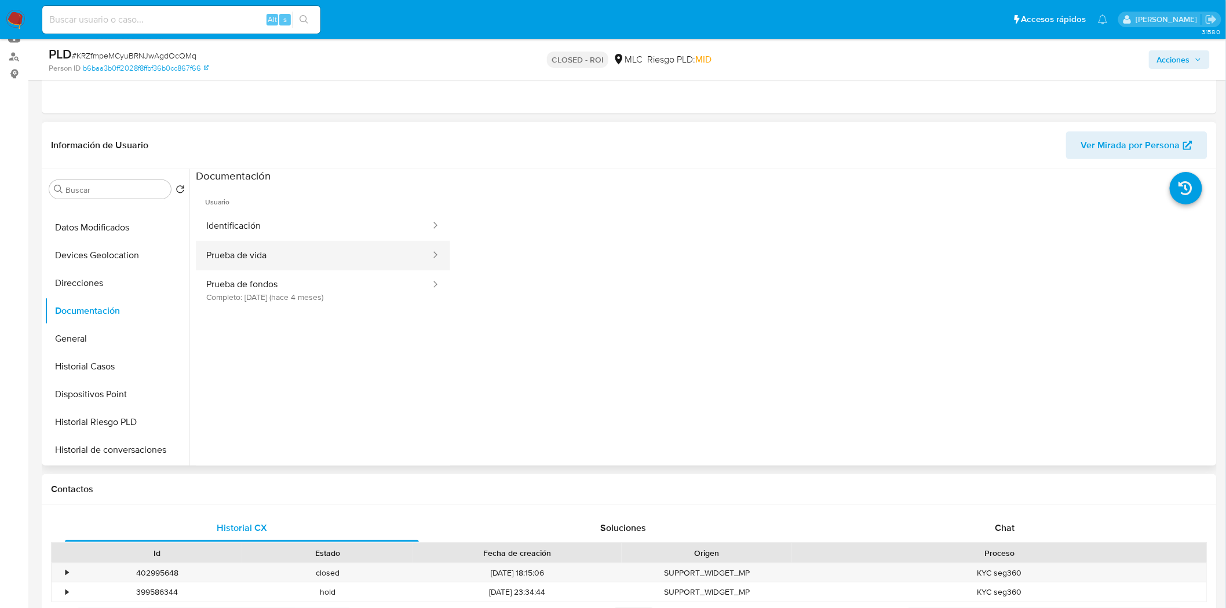
click at [287, 245] on button "Prueba de vida" at bounding box center [314, 256] width 236 height 30
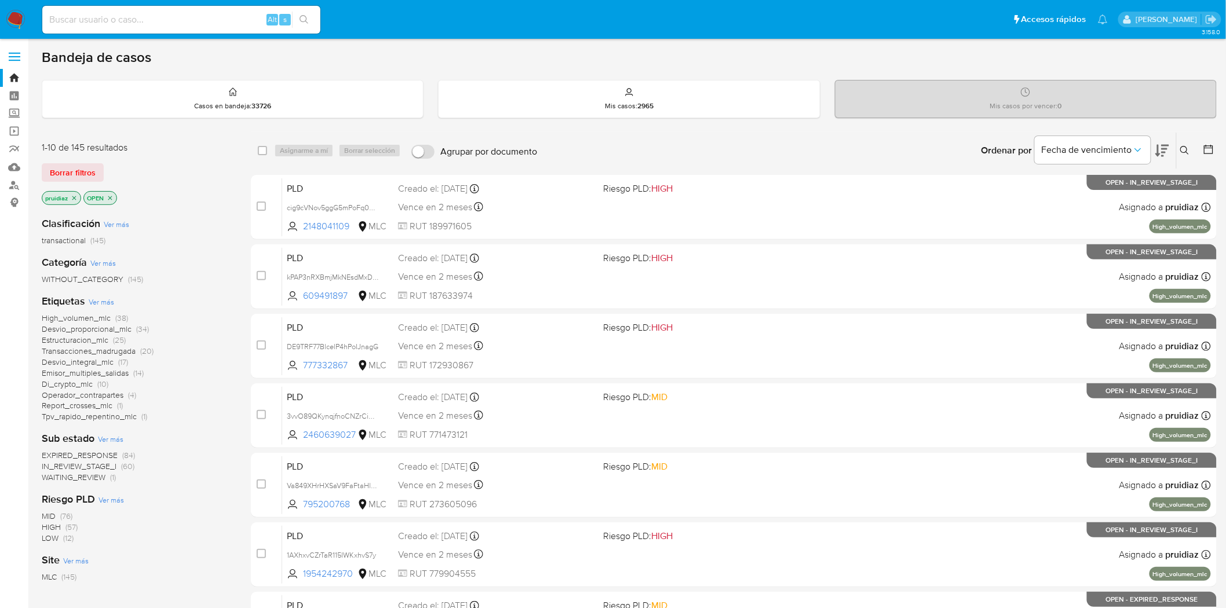
click at [18, 19] on img at bounding box center [16, 20] width 20 height 20
click at [1160, 146] on icon at bounding box center [1162, 151] width 14 height 14
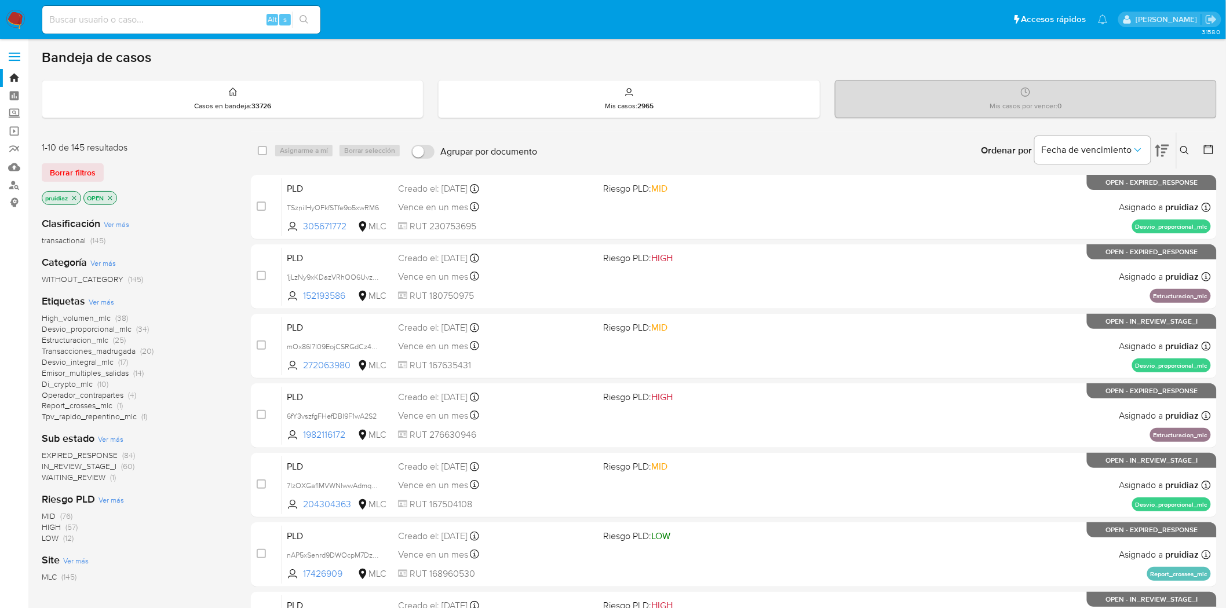
click at [12, 24] on img at bounding box center [16, 20] width 20 height 20
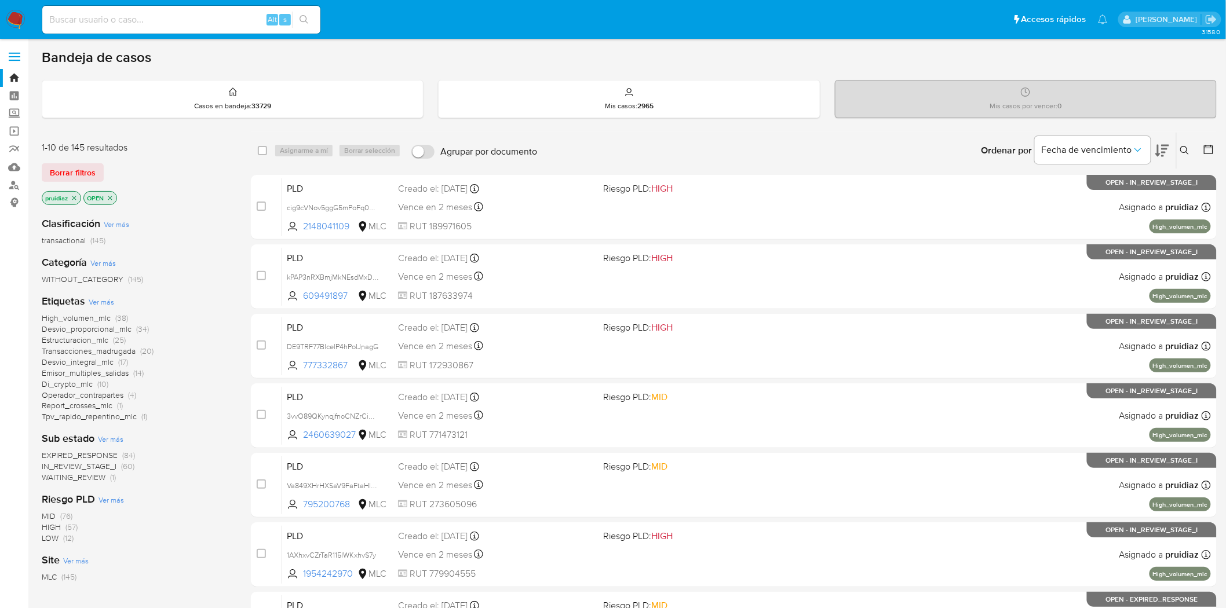
click at [1166, 145] on icon at bounding box center [1162, 151] width 14 height 12
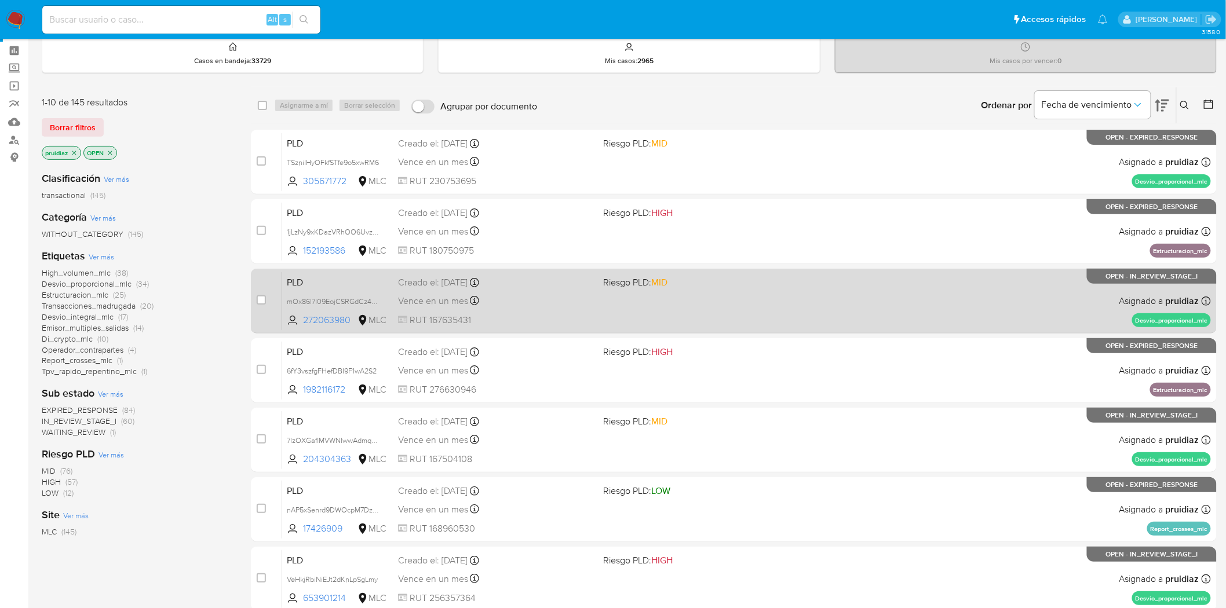
scroll to position [64, 0]
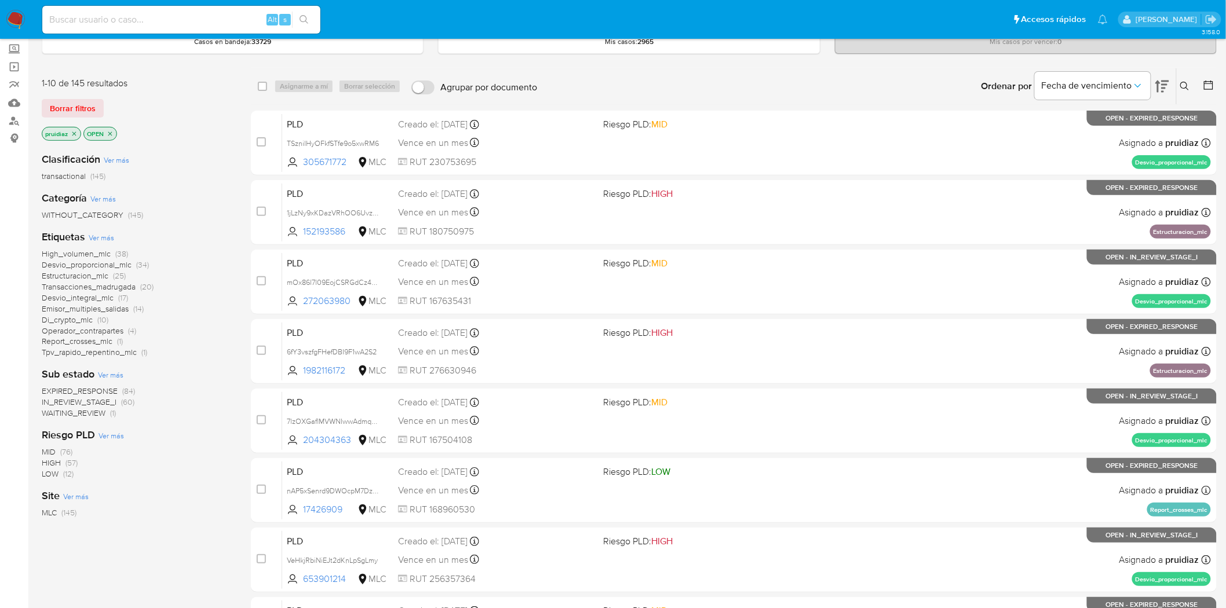
drag, startPoint x: 16, startPoint y: 21, endPoint x: 21, endPoint y: 16, distance: 7.4
click at [16, 21] on img at bounding box center [16, 20] width 20 height 20
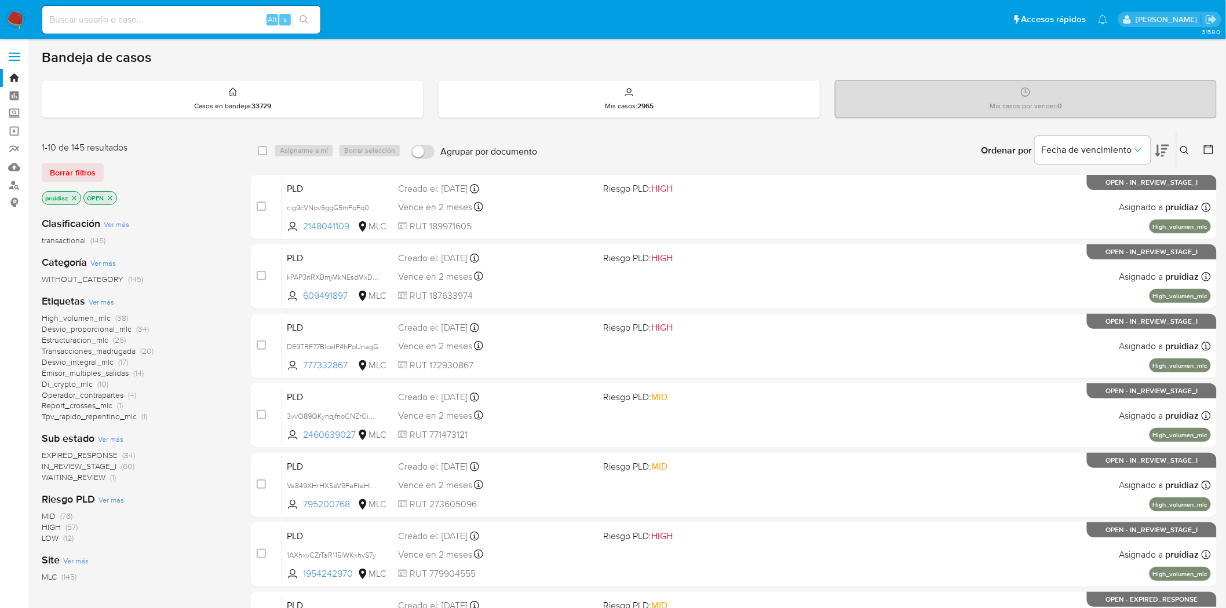
click at [1168, 149] on icon at bounding box center [1162, 151] width 14 height 14
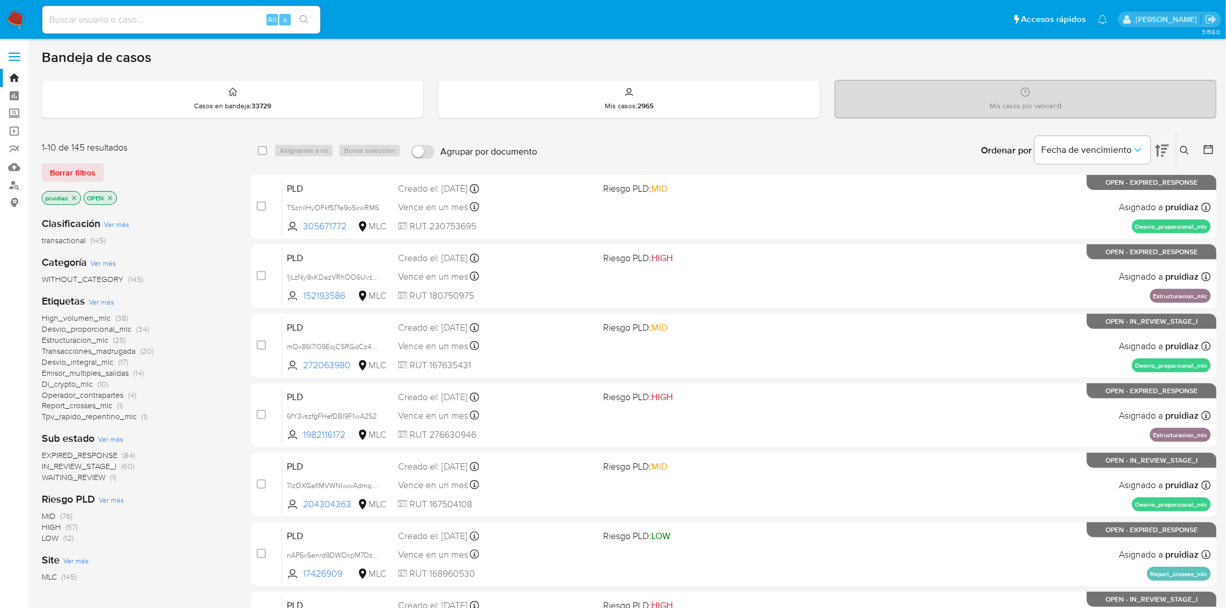
click at [15, 13] on img at bounding box center [16, 20] width 20 height 20
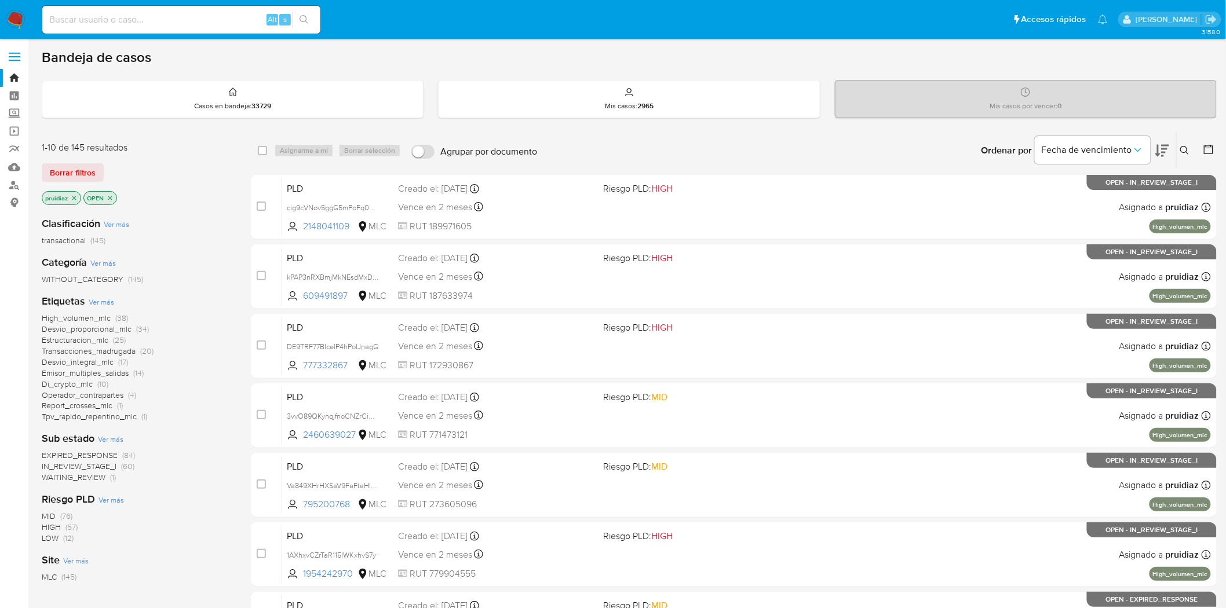
click at [1167, 147] on icon at bounding box center [1162, 151] width 14 height 14
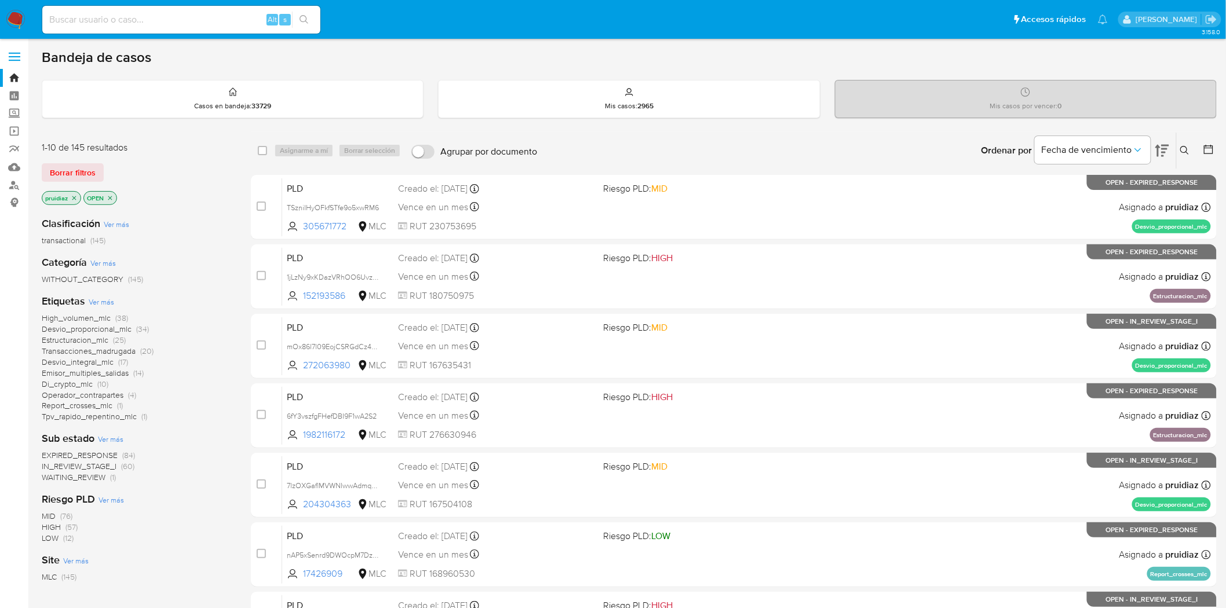
click at [8, 20] on img at bounding box center [16, 20] width 20 height 20
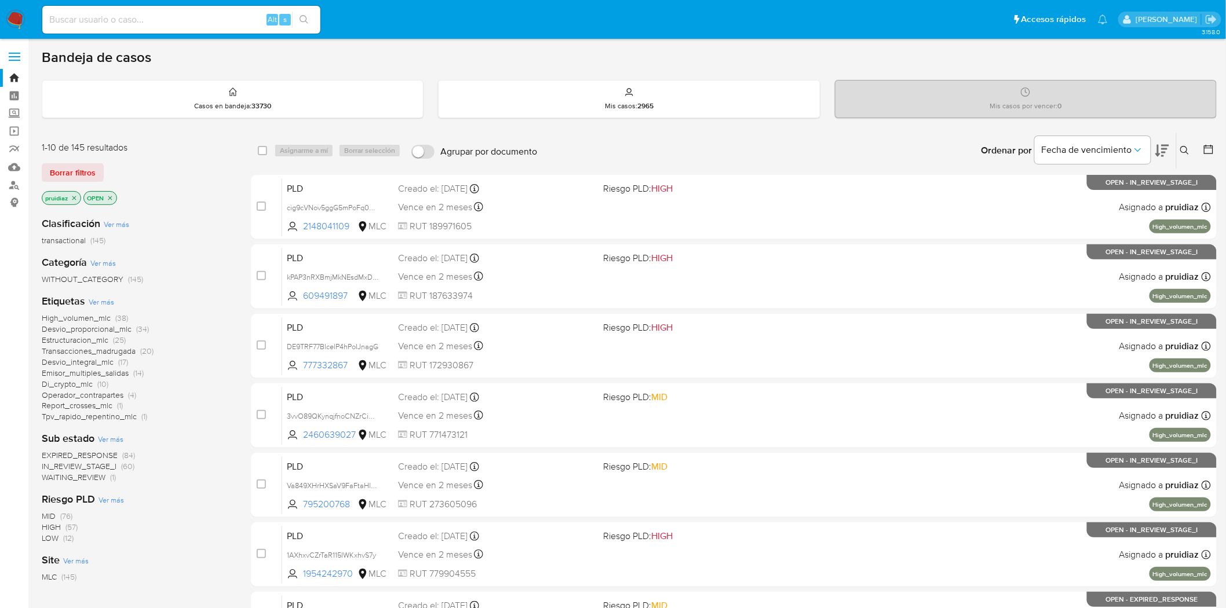
click at [21, 13] on img at bounding box center [16, 20] width 20 height 20
click at [1166, 151] on icon at bounding box center [1162, 151] width 14 height 14
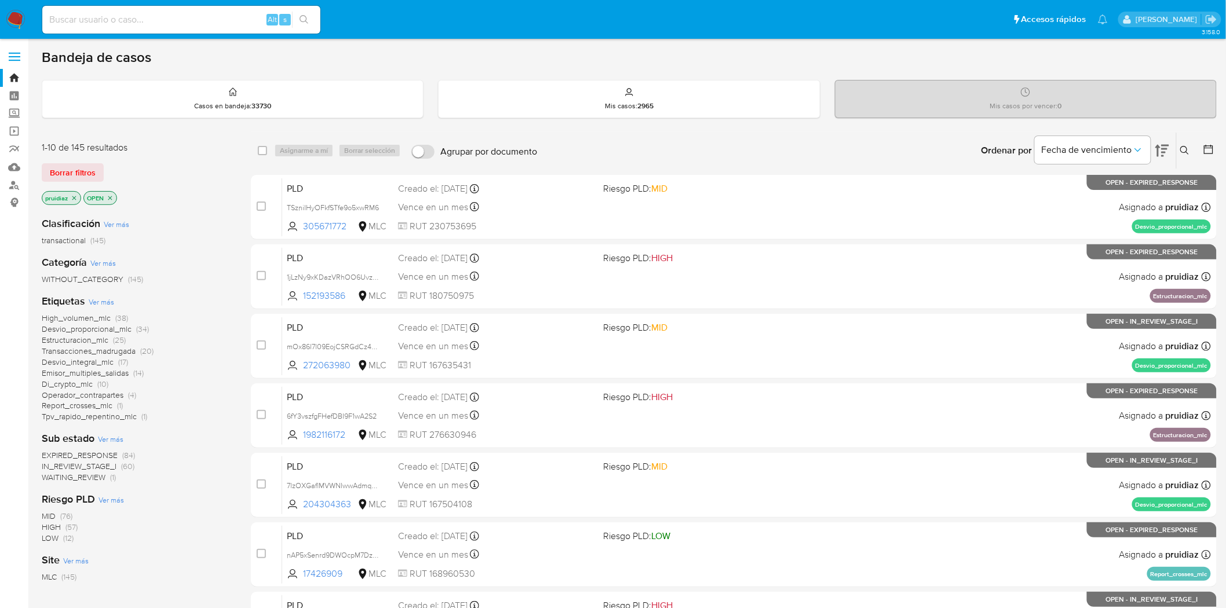
click at [90, 468] on span "IN_REVIEW_STAGE_I" at bounding box center [79, 467] width 75 height 12
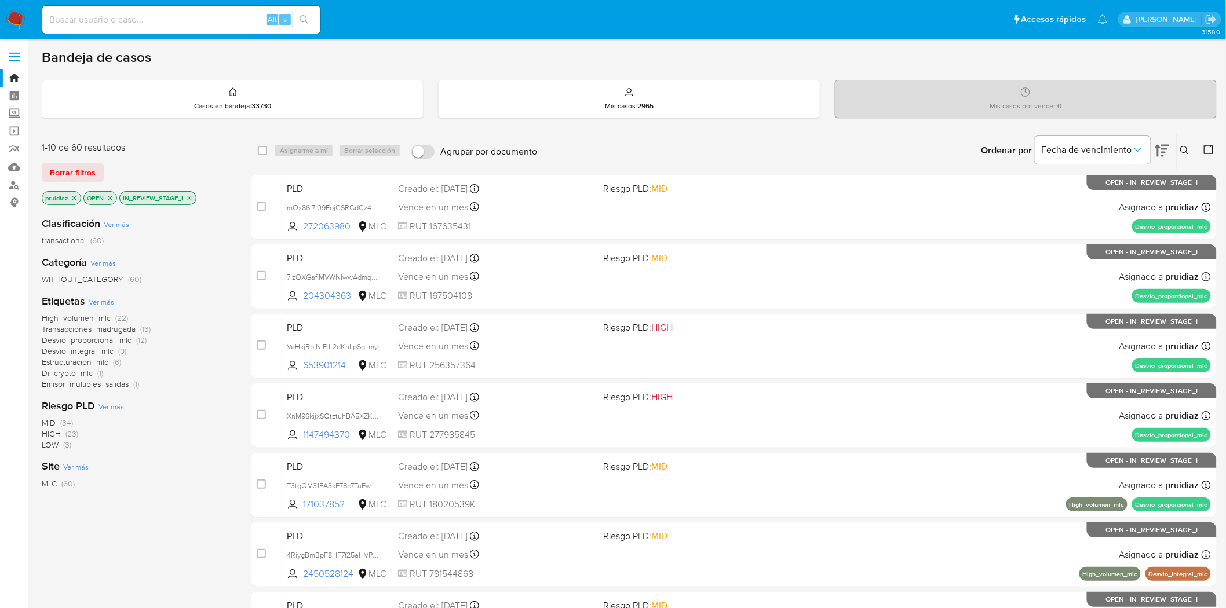
click at [103, 317] on span "High_volumen_mlc" at bounding box center [76, 318] width 69 height 12
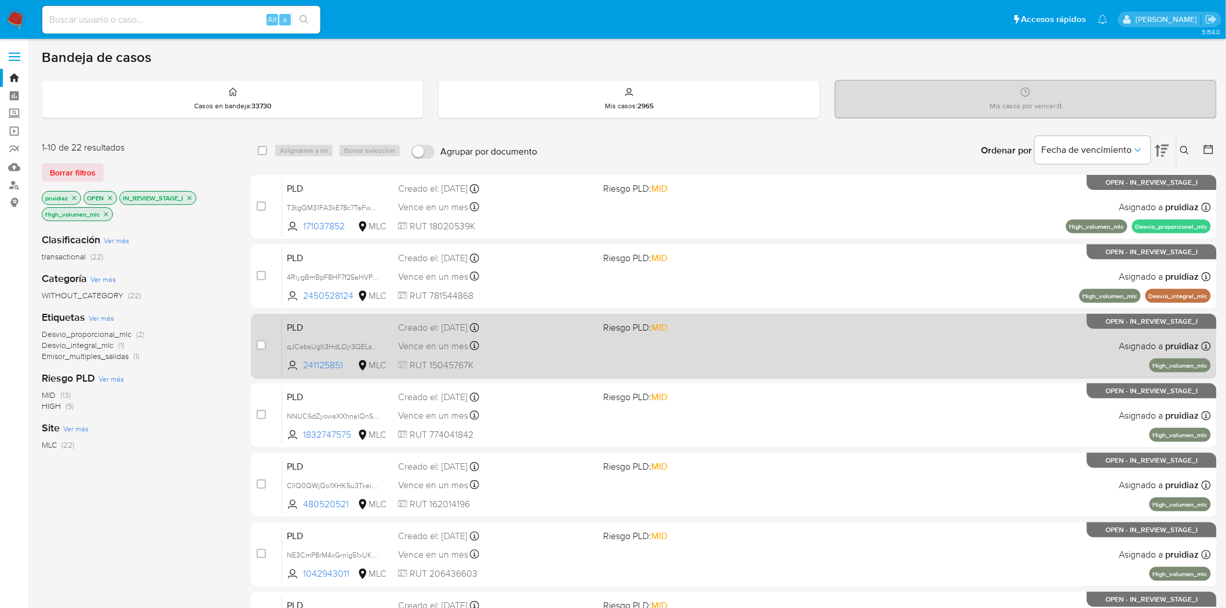
click at [965, 350] on div "PLD qJCebsUgIt3HdLOjr3QELs9C 241125851 MLC Riesgo PLD: MID Creado el: 12/07/202…" at bounding box center [746, 346] width 929 height 59
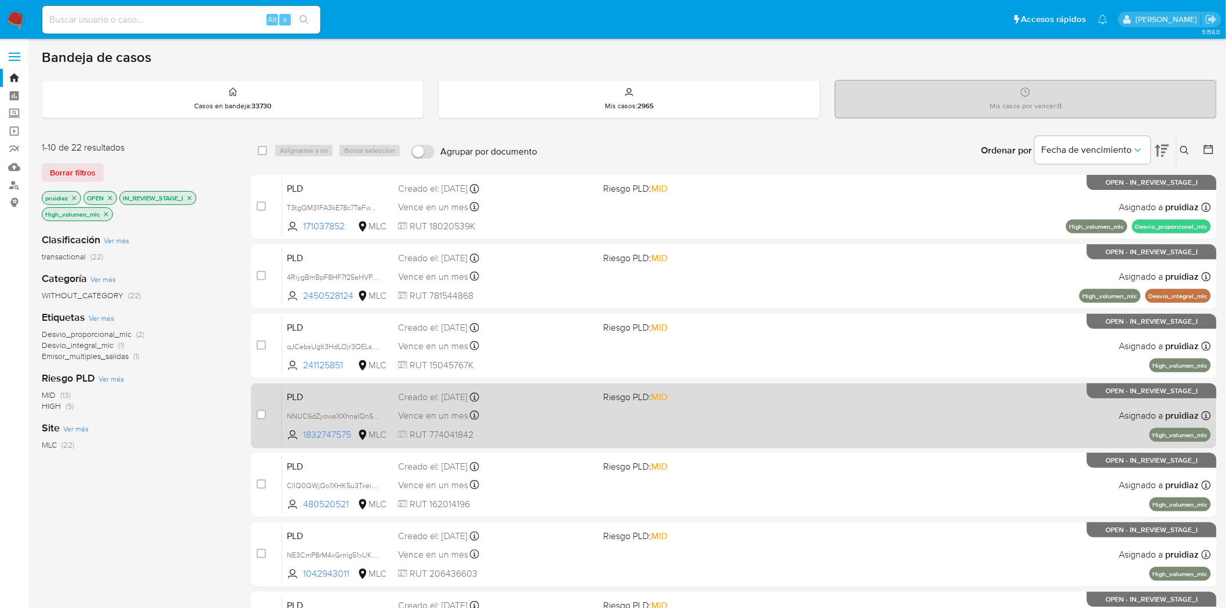
click at [929, 424] on div "PLD NNUC6dZyowsXXhnalQnSzHya 1832747575 MLC Riesgo PLD: MID Creado el: 12/07/20…" at bounding box center [746, 415] width 929 height 59
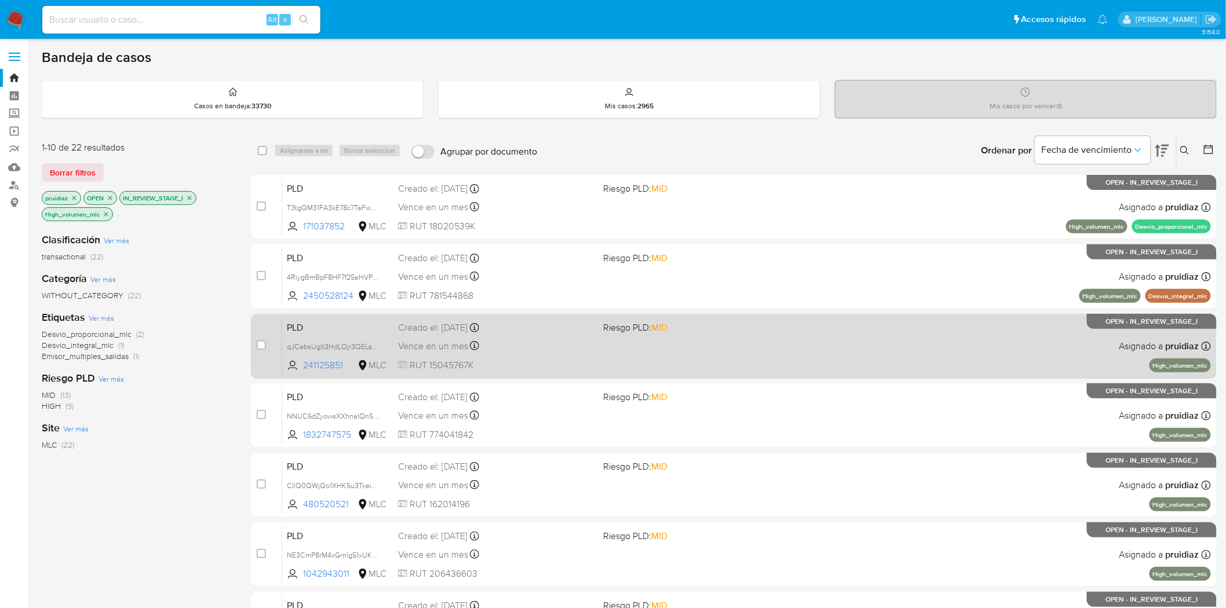
scroll to position [64, 0]
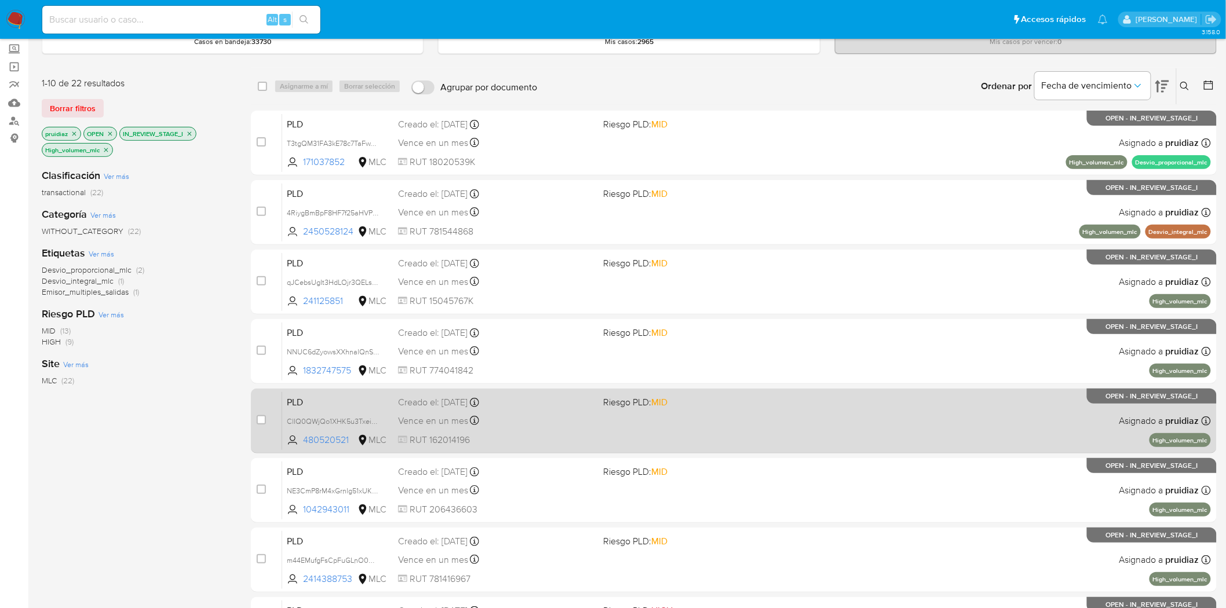
click at [890, 406] on div "PLD ClIQ0QWjQo1XHK5u3Txei8WW 480520521 MLC Riesgo PLD: MID Creado el: 12/07/202…" at bounding box center [746, 421] width 929 height 59
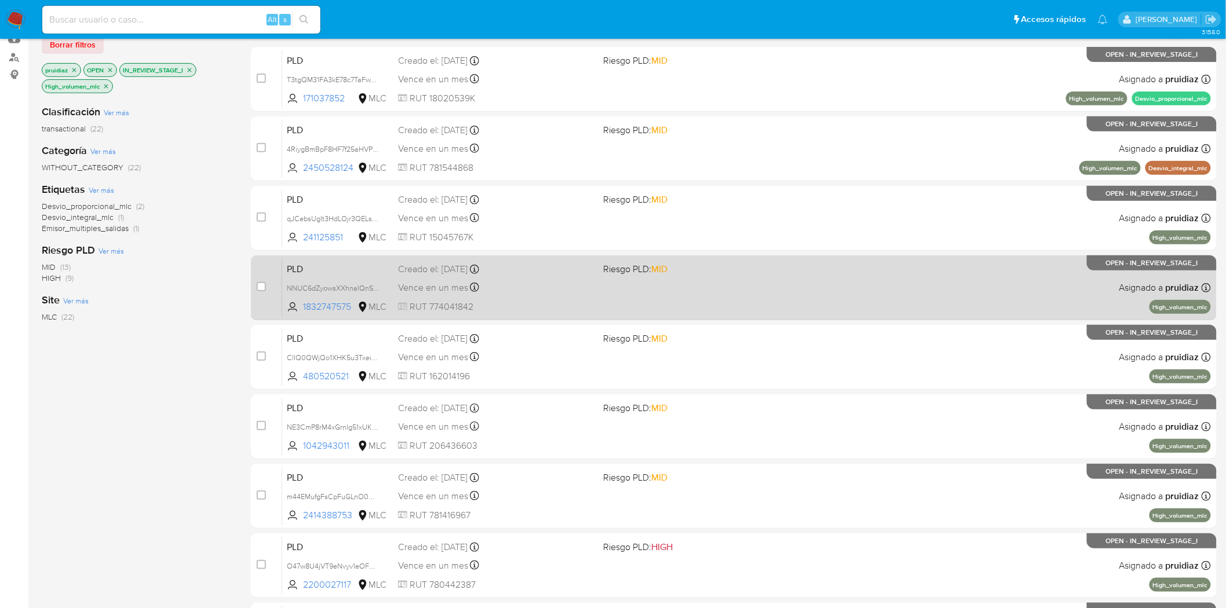
scroll to position [129, 0]
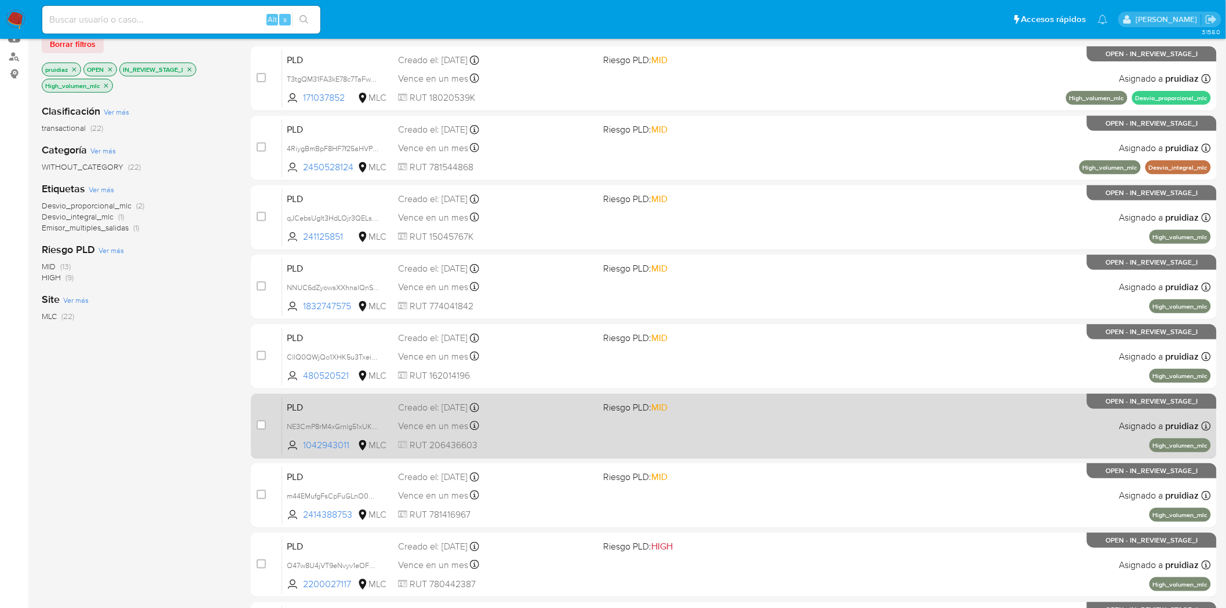
click at [717, 447] on div "PLD NE3CmP8rM4xGrnlg51xUK8R5 1042943011 MLC Riesgo PLD: MID Creado el: 12/07/20…" at bounding box center [746, 426] width 929 height 59
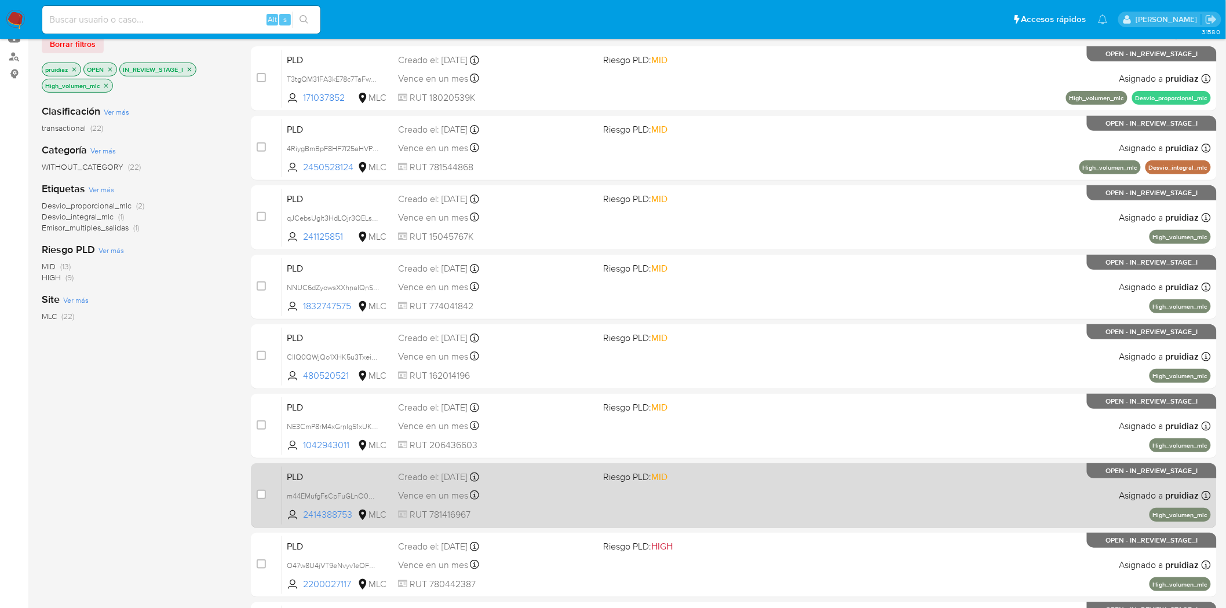
click at [681, 491] on div "PLD m44EMufgFsCpFuGLnO0GZ416 2414388753 MLC Riesgo PLD: MID Creado el: 12/07/20…" at bounding box center [746, 495] width 929 height 59
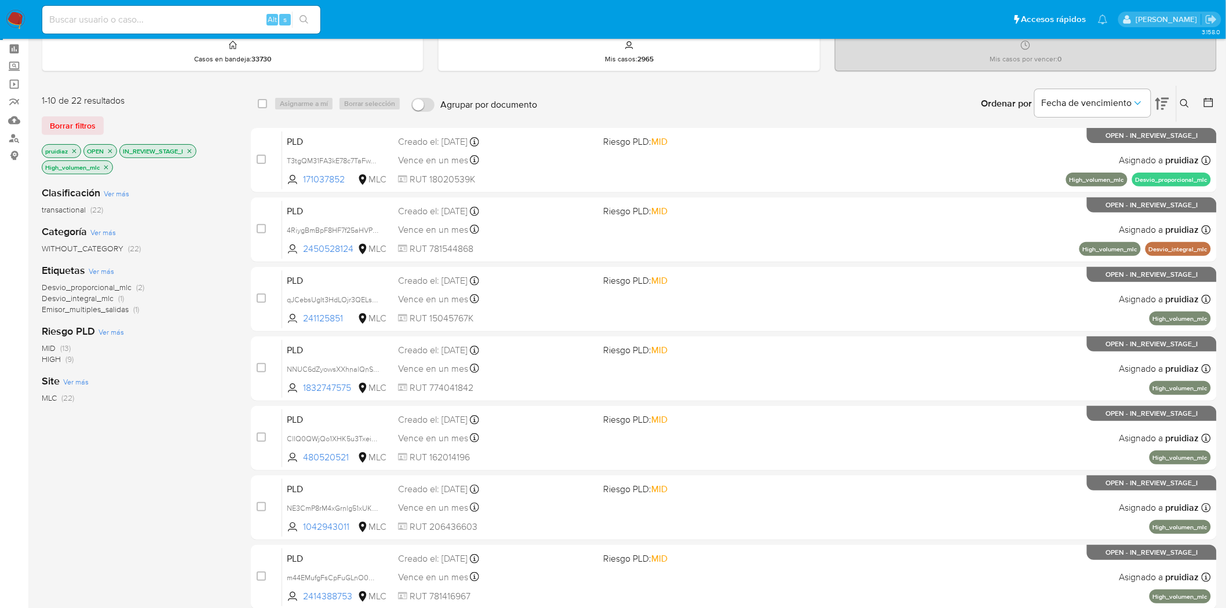
scroll to position [0, 0]
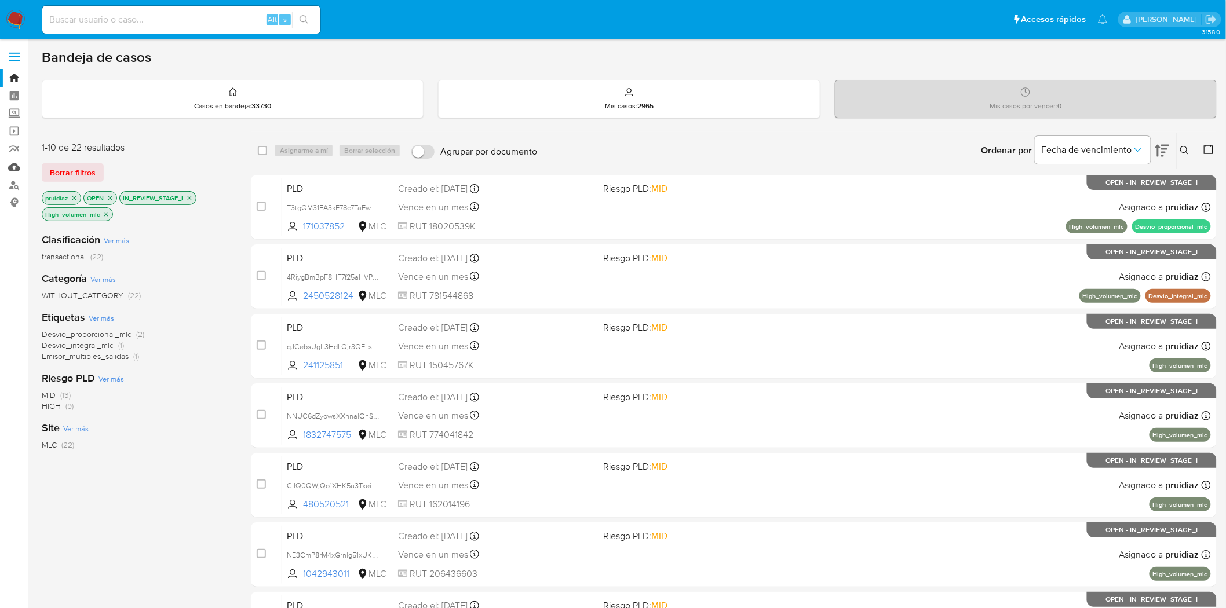
click at [13, 168] on link "Mulan" at bounding box center [69, 167] width 138 height 18
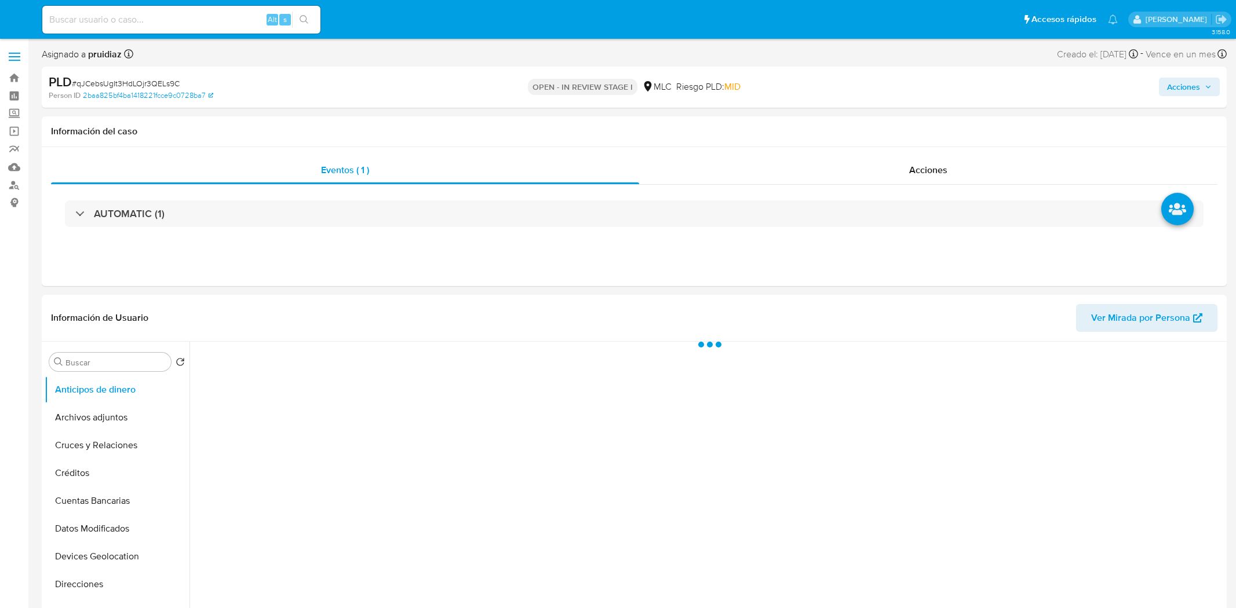
select select "10"
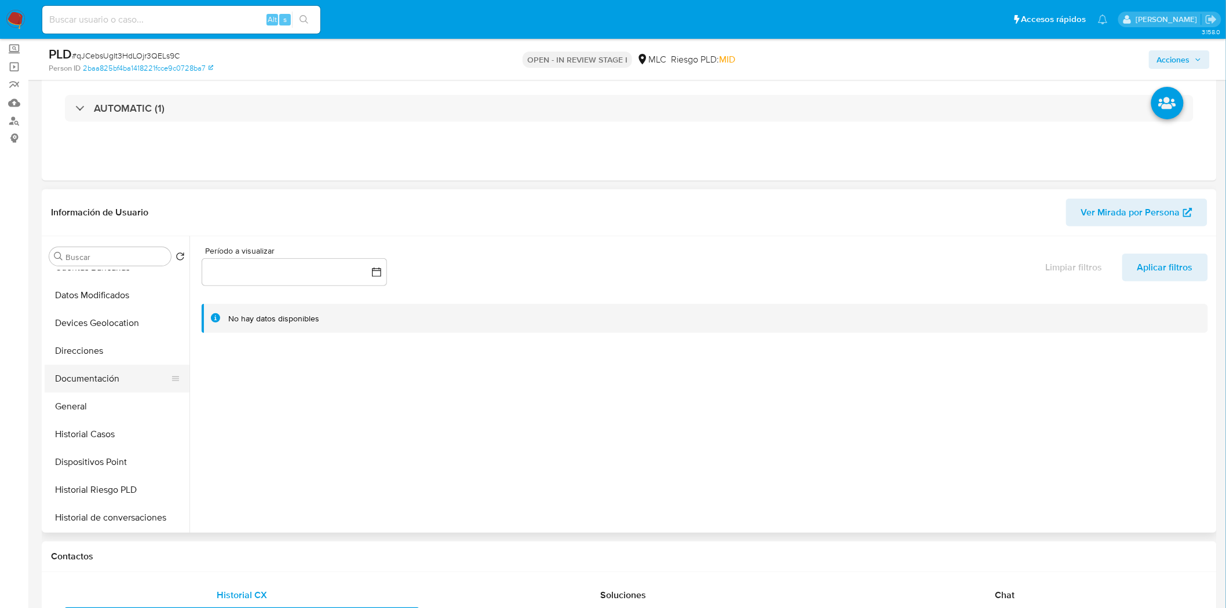
scroll to position [128, 0]
click at [81, 397] on button "General" at bounding box center [113, 407] width 136 height 28
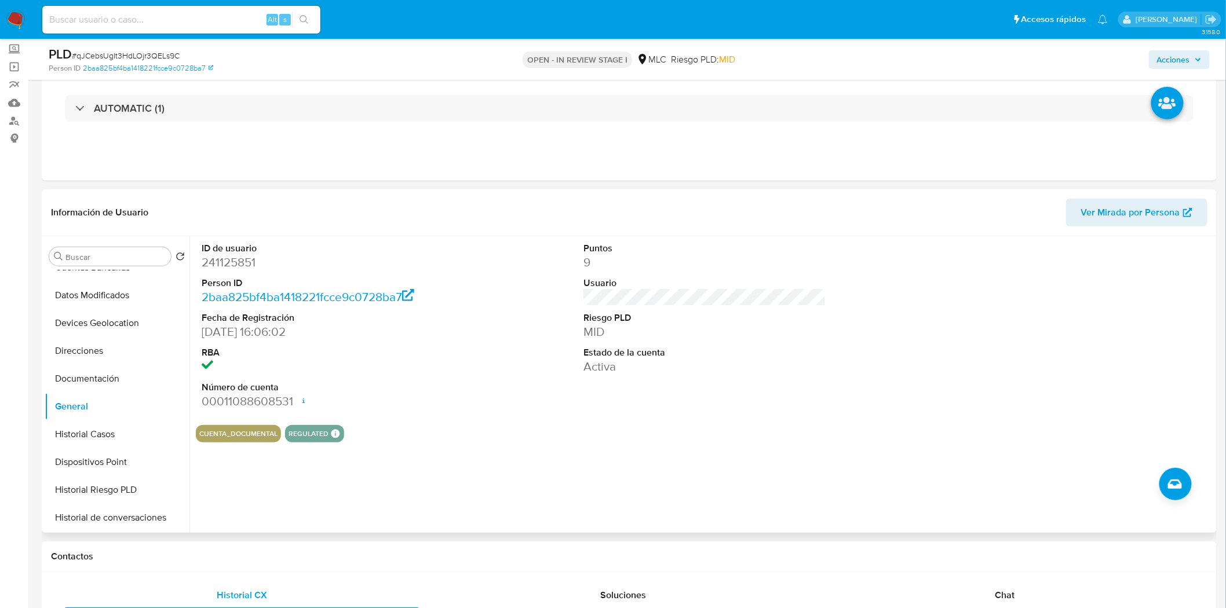
click at [229, 262] on dd "241125851" at bounding box center [323, 262] width 243 height 16
copy dd "241125851"
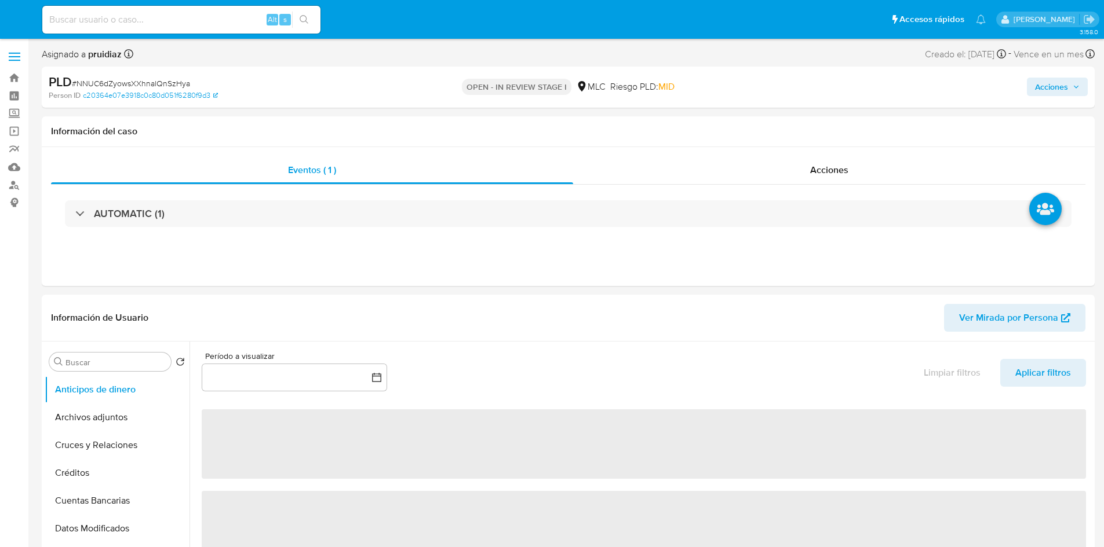
select select "10"
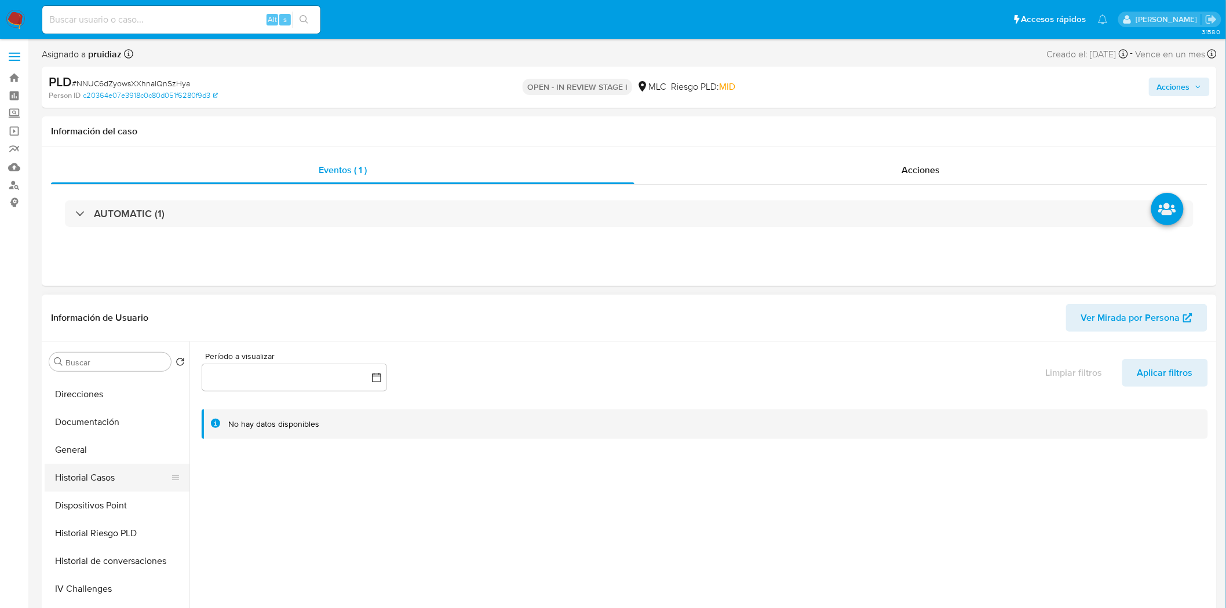
scroll to position [193, 0]
click at [83, 456] on button "General" at bounding box center [113, 447] width 136 height 28
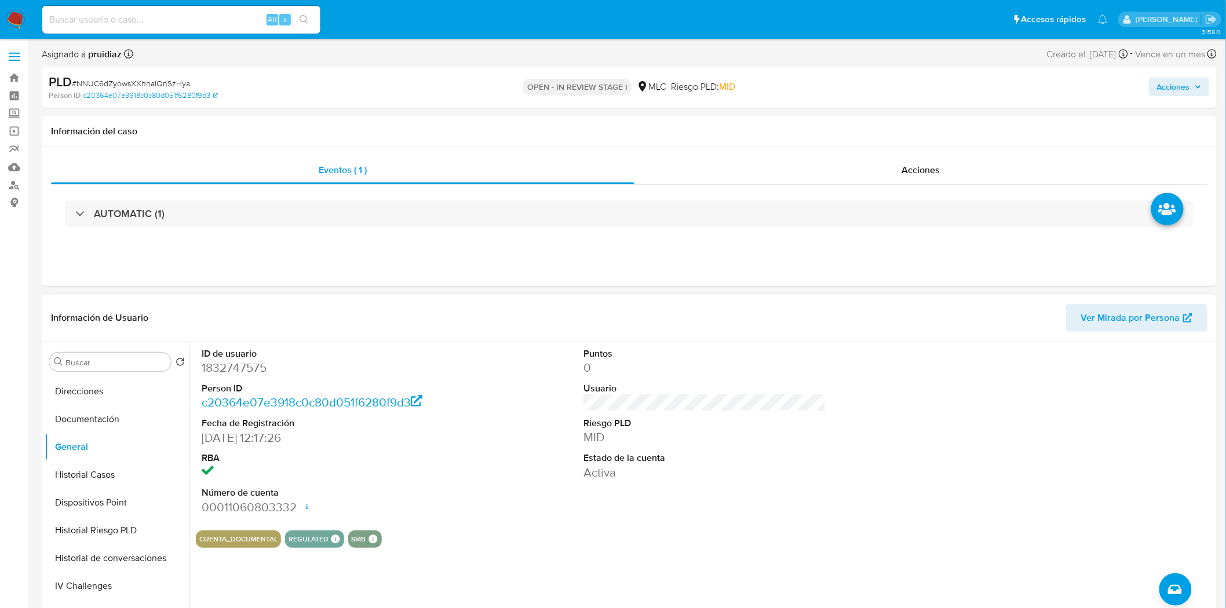
click at [234, 374] on dd "1832747575" at bounding box center [323, 368] width 243 height 16
click at [234, 373] on dd "1832747575" at bounding box center [323, 368] width 243 height 16
copy dd "1832747575"
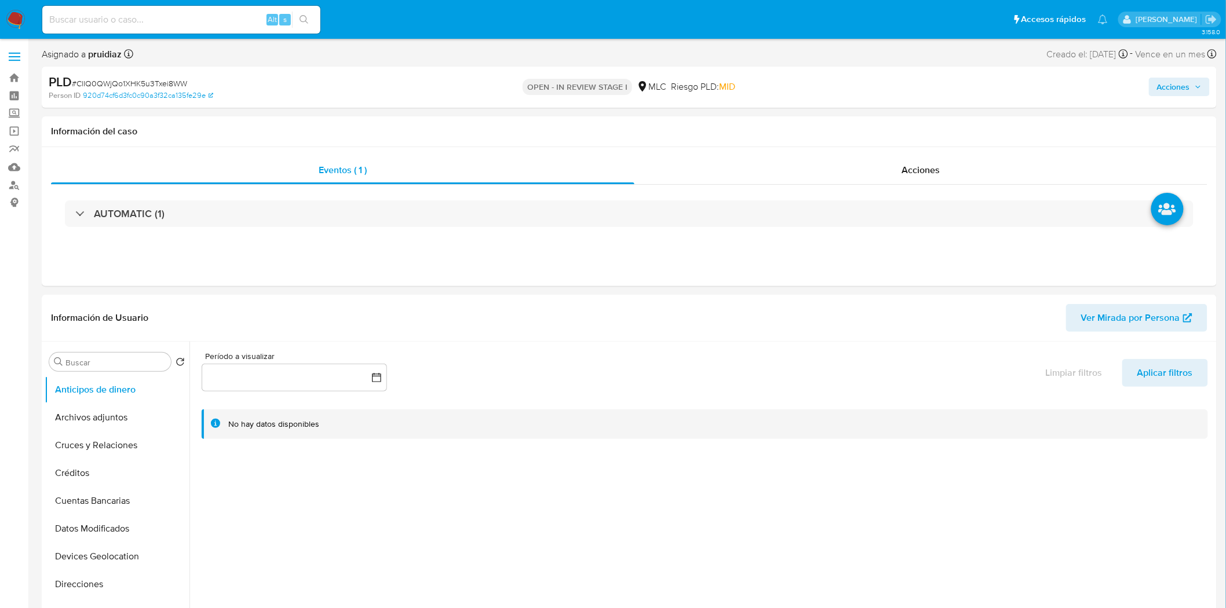
select select "10"
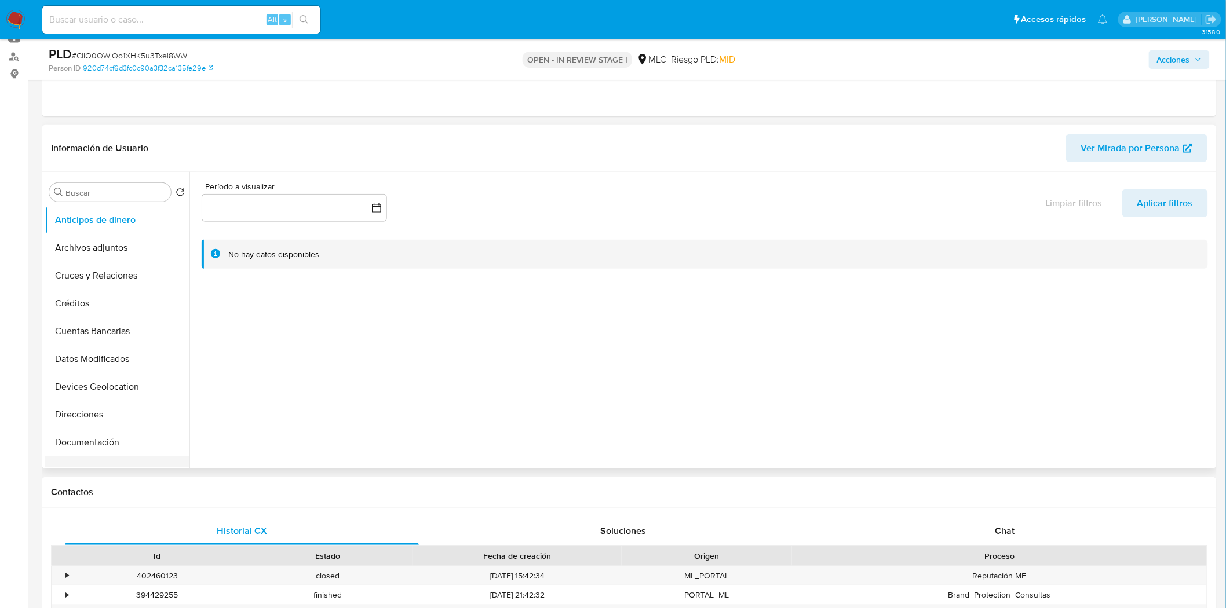
scroll to position [193, 0]
click at [64, 270] on button "General" at bounding box center [113, 278] width 136 height 28
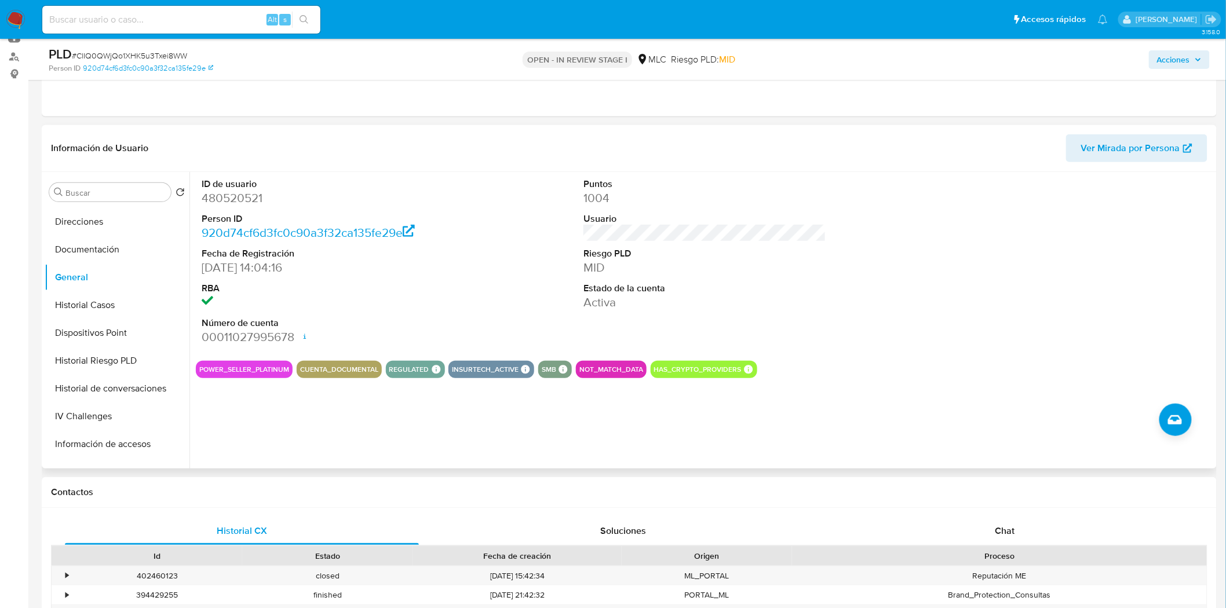
click at [253, 201] on dd "480520521" at bounding box center [323, 198] width 243 height 16
copy dd "480520521"
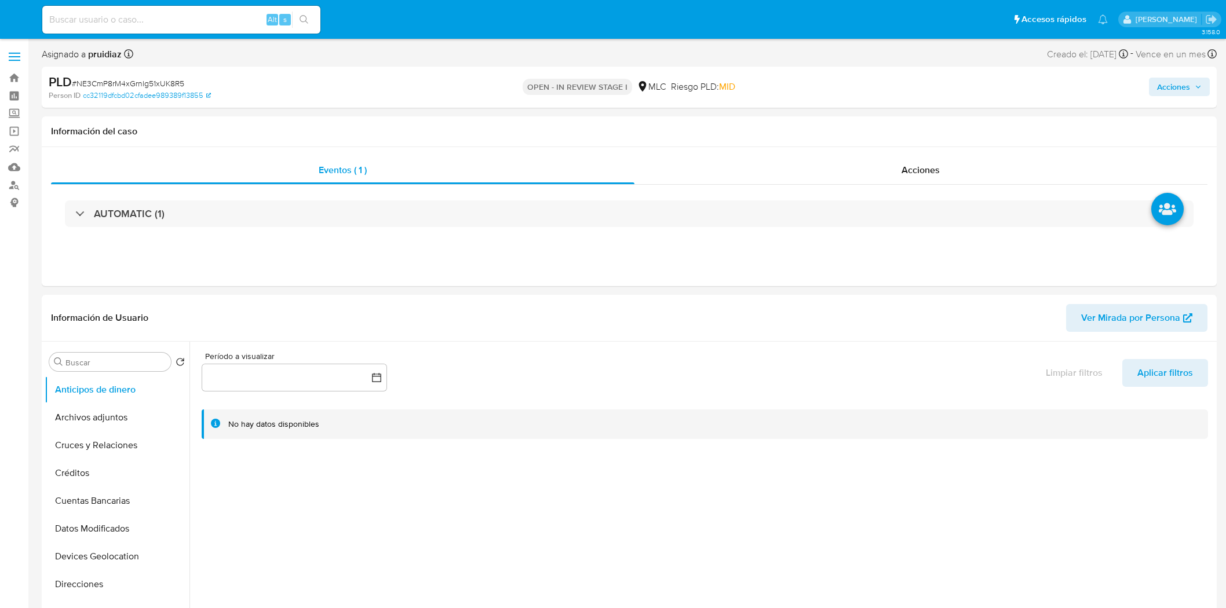
select select "10"
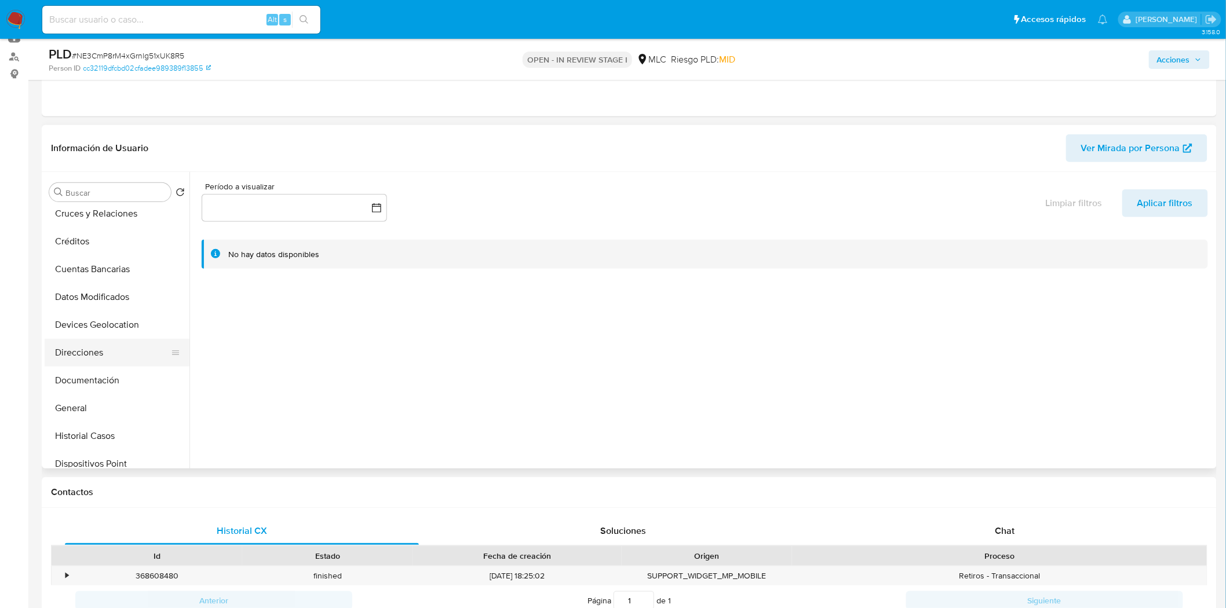
scroll to position [193, 0]
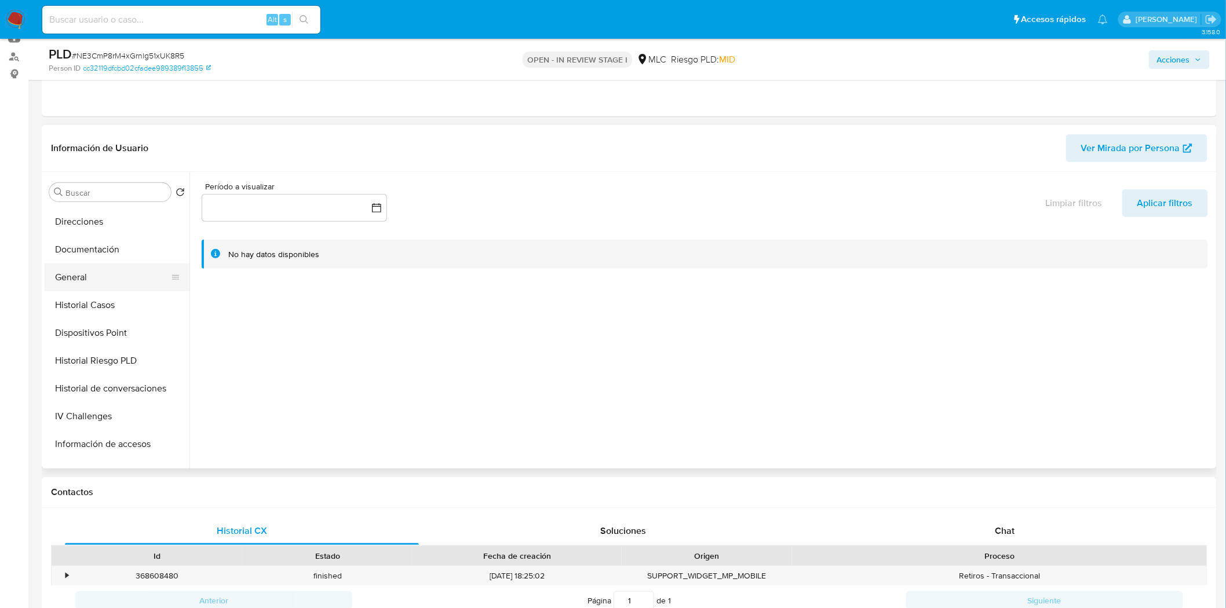
click at [74, 273] on button "General" at bounding box center [113, 278] width 136 height 28
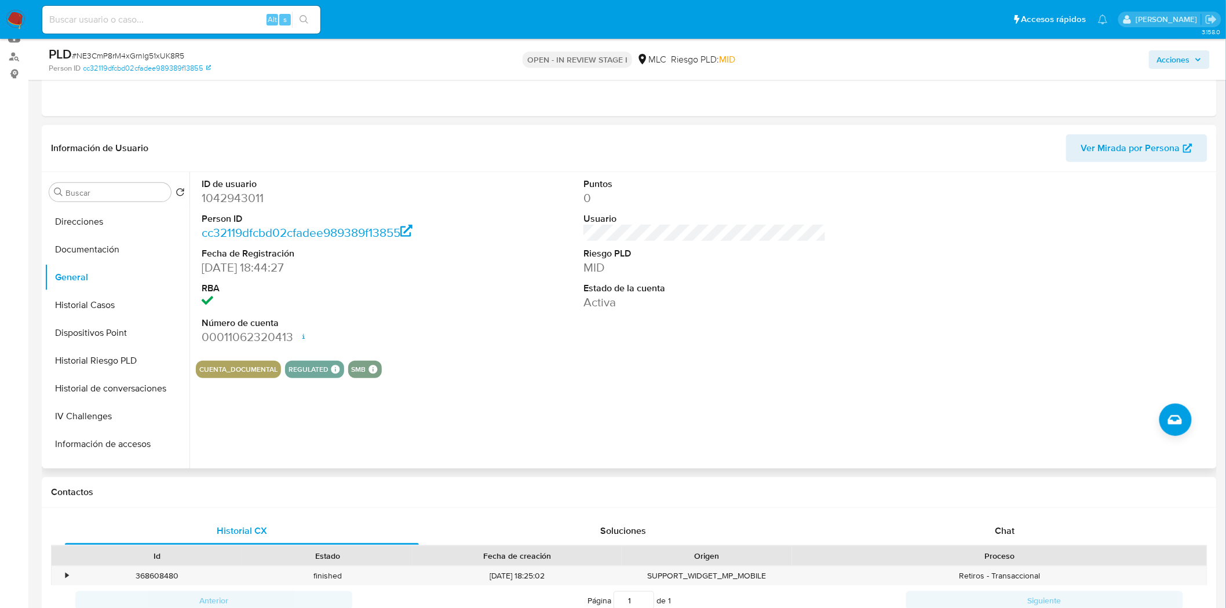
click at [236, 201] on dd "1042943011" at bounding box center [323, 198] width 243 height 16
copy dd "1042943011"
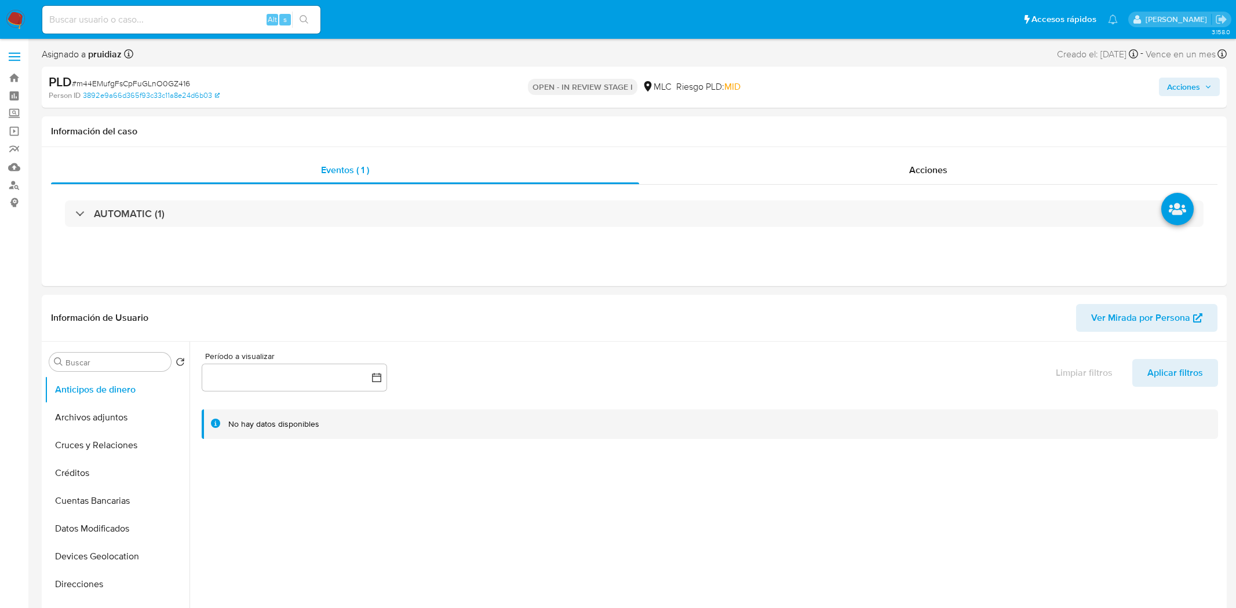
select select "10"
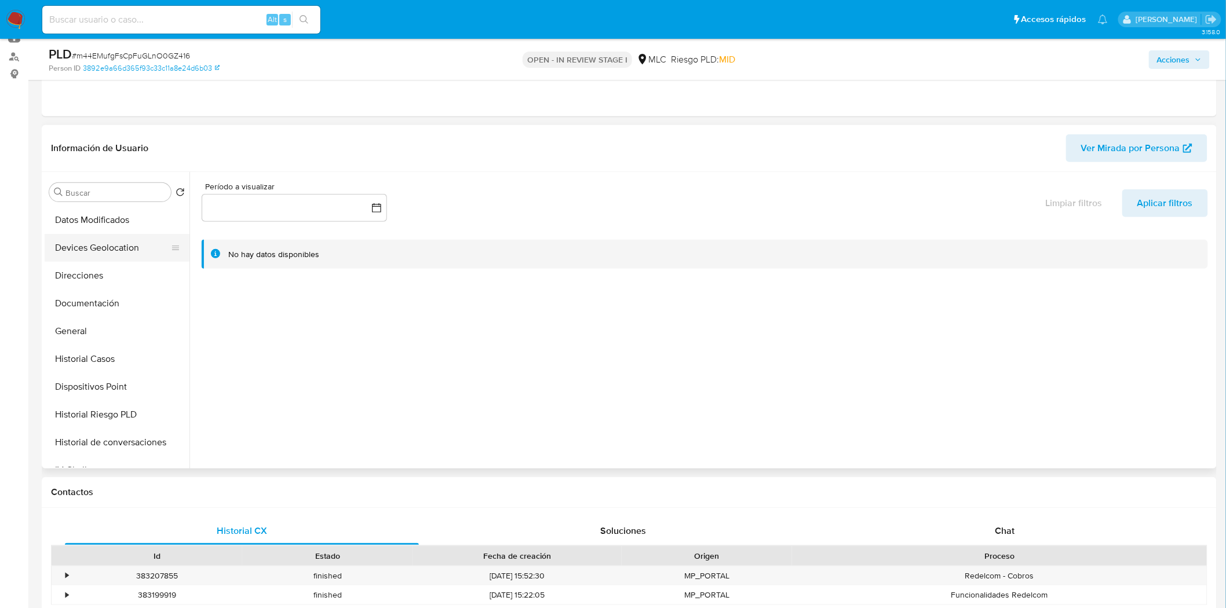
scroll to position [193, 0]
click at [82, 276] on button "General" at bounding box center [113, 278] width 136 height 28
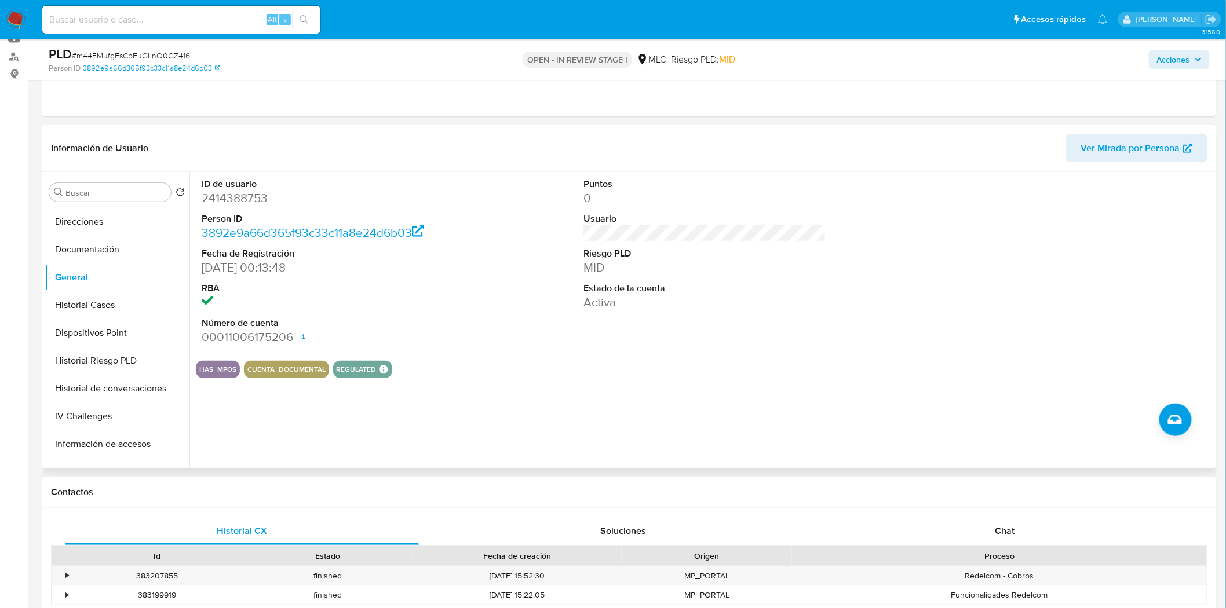
click at [239, 204] on dd "2414388753" at bounding box center [323, 198] width 243 height 16
click at [239, 203] on dd "2414388753" at bounding box center [323, 198] width 243 height 16
copy dd "2414388753"
click at [235, 201] on dd "2414388753" at bounding box center [323, 198] width 243 height 16
click at [234, 200] on dd "2414388753" at bounding box center [323, 198] width 243 height 16
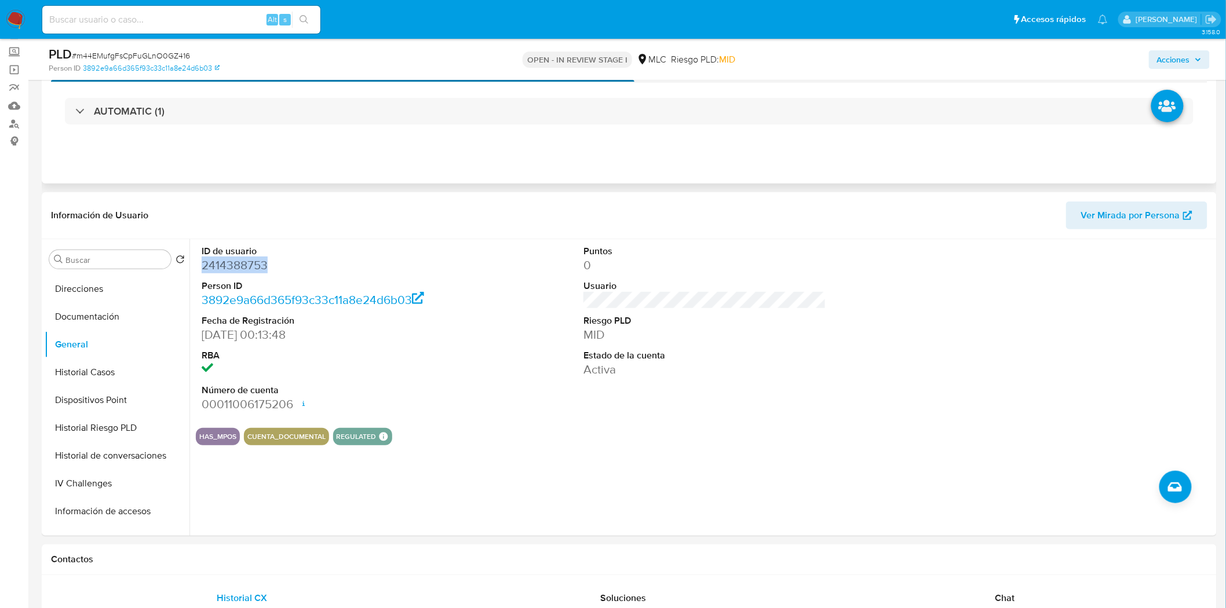
scroll to position [0, 0]
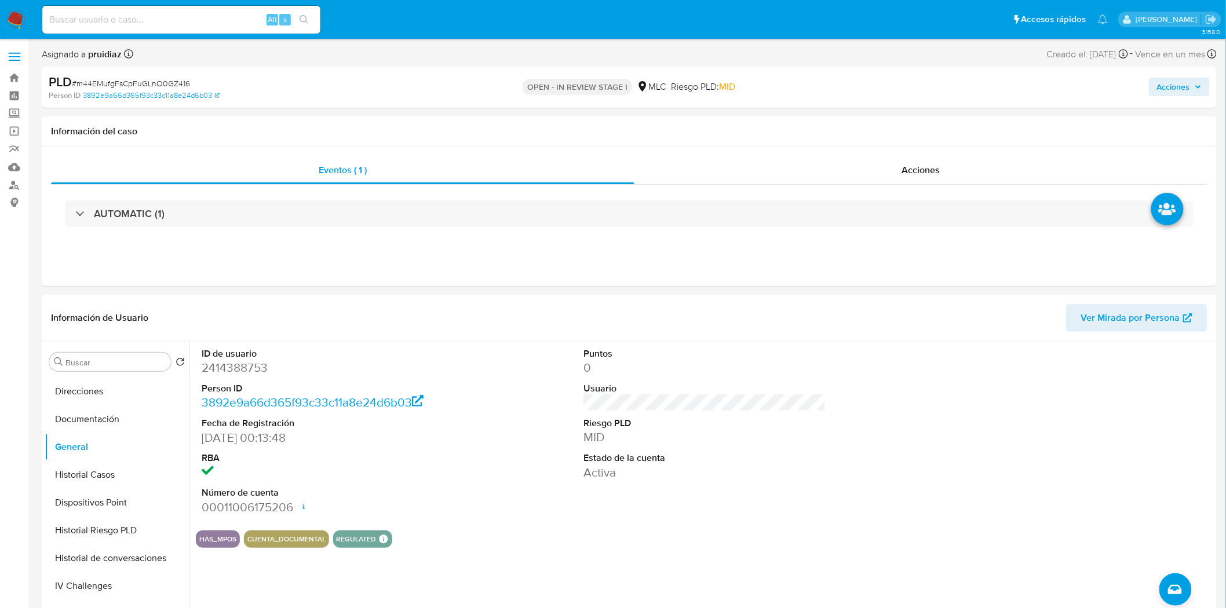
click at [166, 87] on span "# m44EMufgFsCpFuGLnO0GZ416" at bounding box center [131, 84] width 118 height 12
copy span "m44EMufgFsCpFuGLnO0GZ416"
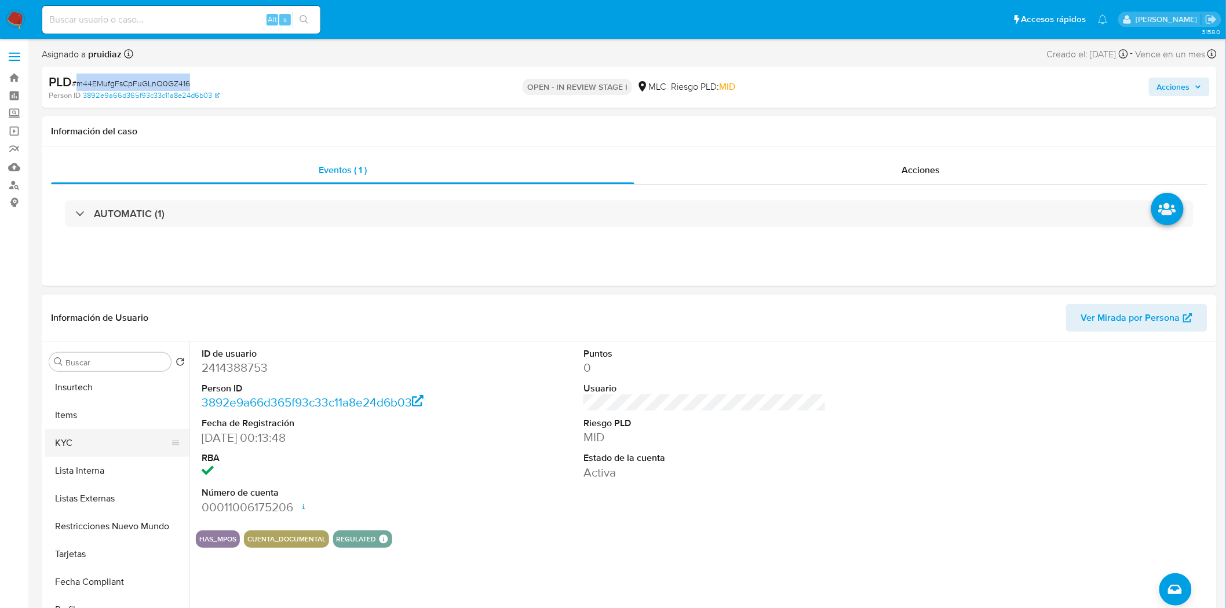
scroll to position [450, 0]
click at [87, 446] on button "KYC" at bounding box center [117, 441] width 145 height 28
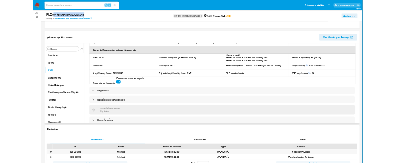
scroll to position [0, 0]
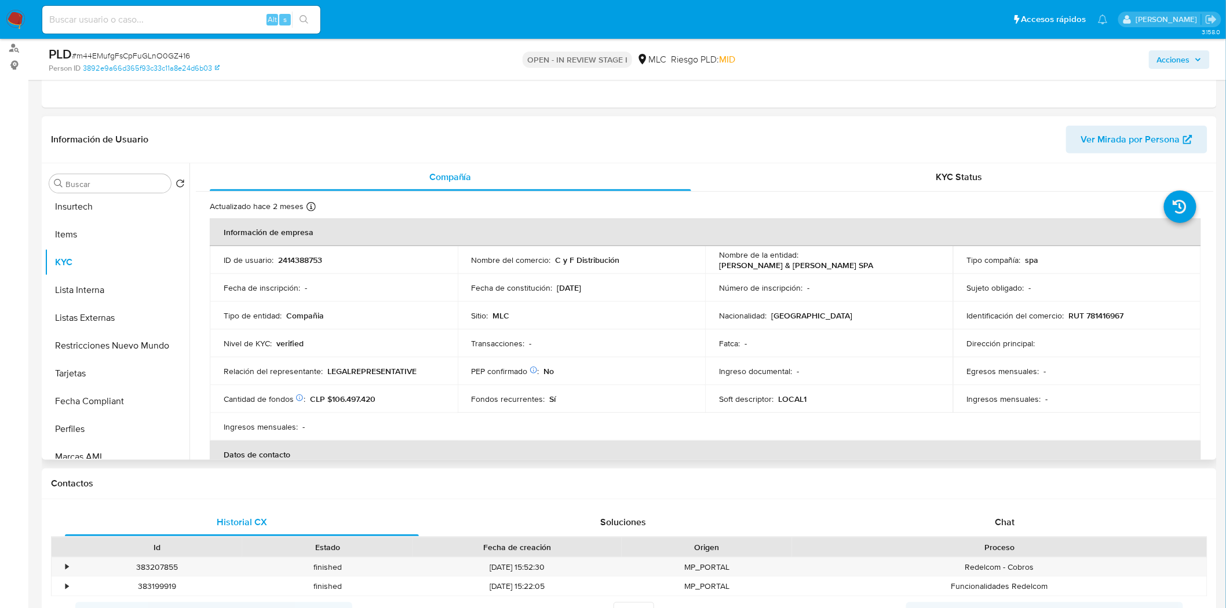
click at [1103, 314] on p "RUT 781416967" at bounding box center [1096, 316] width 55 height 10
copy p "781416967"
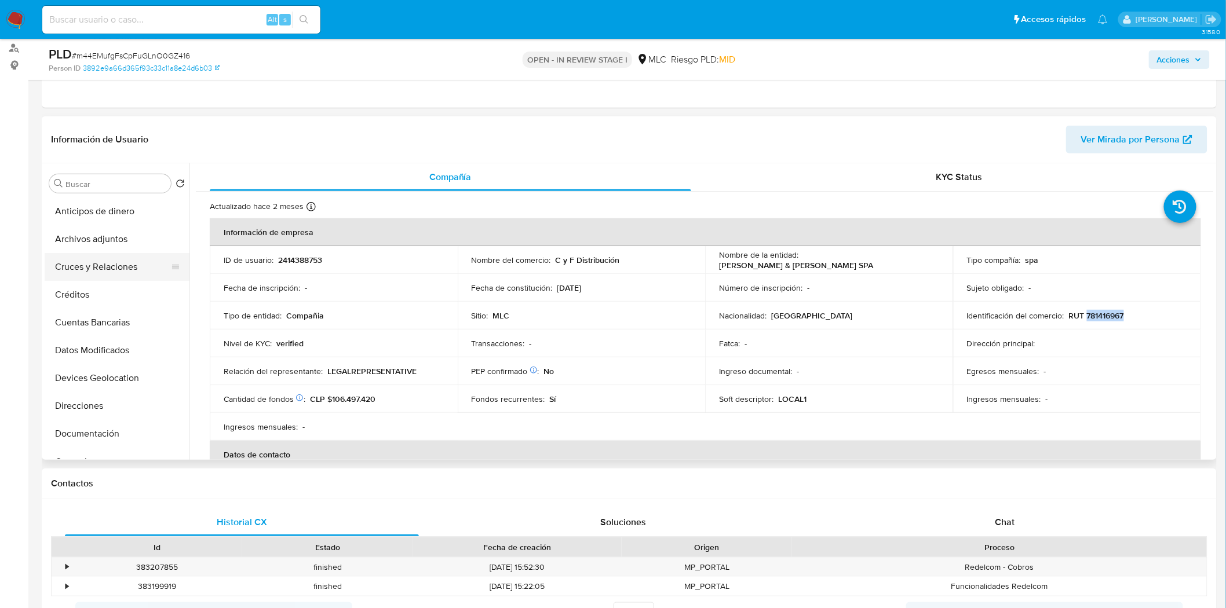
click at [94, 264] on button "Cruces y Relaciones" at bounding box center [113, 267] width 136 height 28
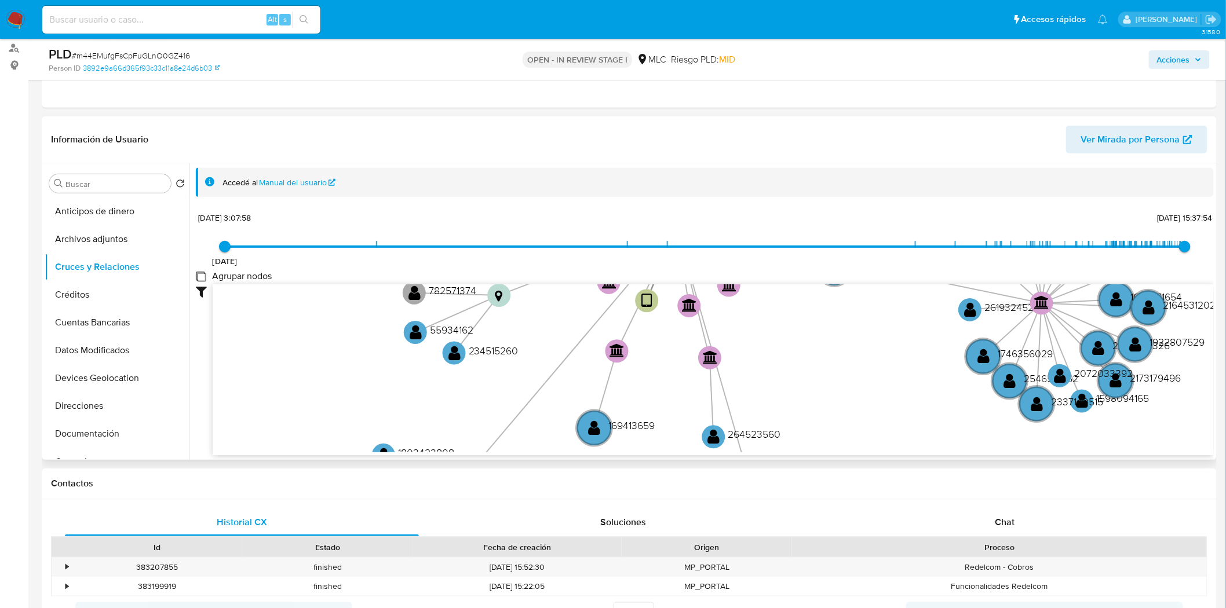
click at [201, 275] on group_nodes "Agrupar nodos" at bounding box center [200, 276] width 9 height 9
checkbox group_nodes "true"
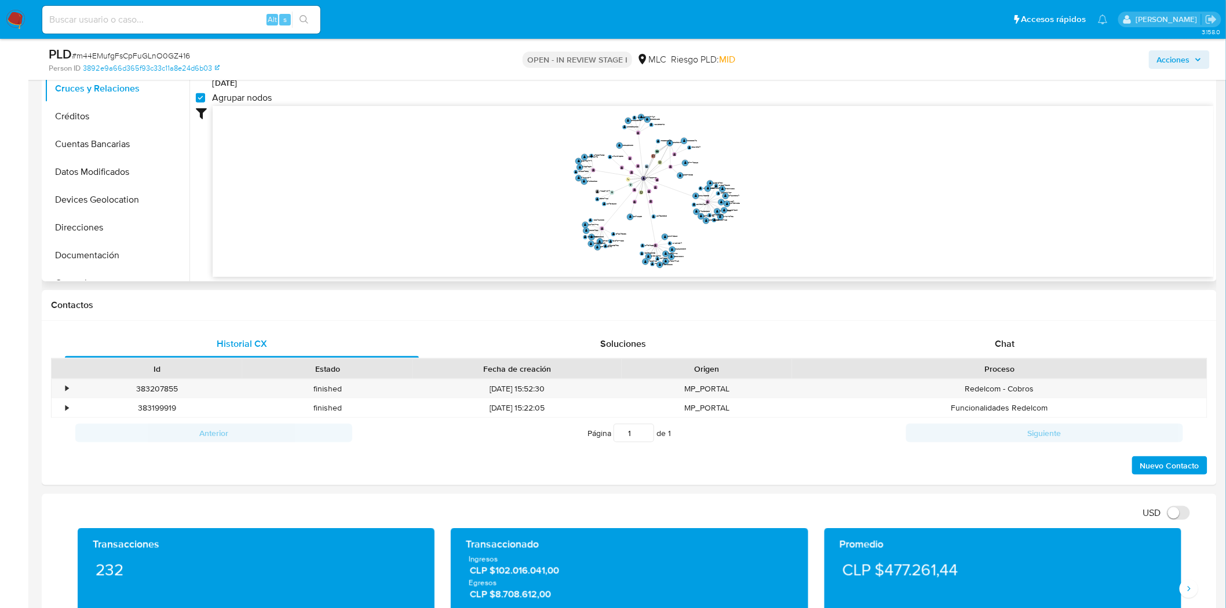
scroll to position [322, 0]
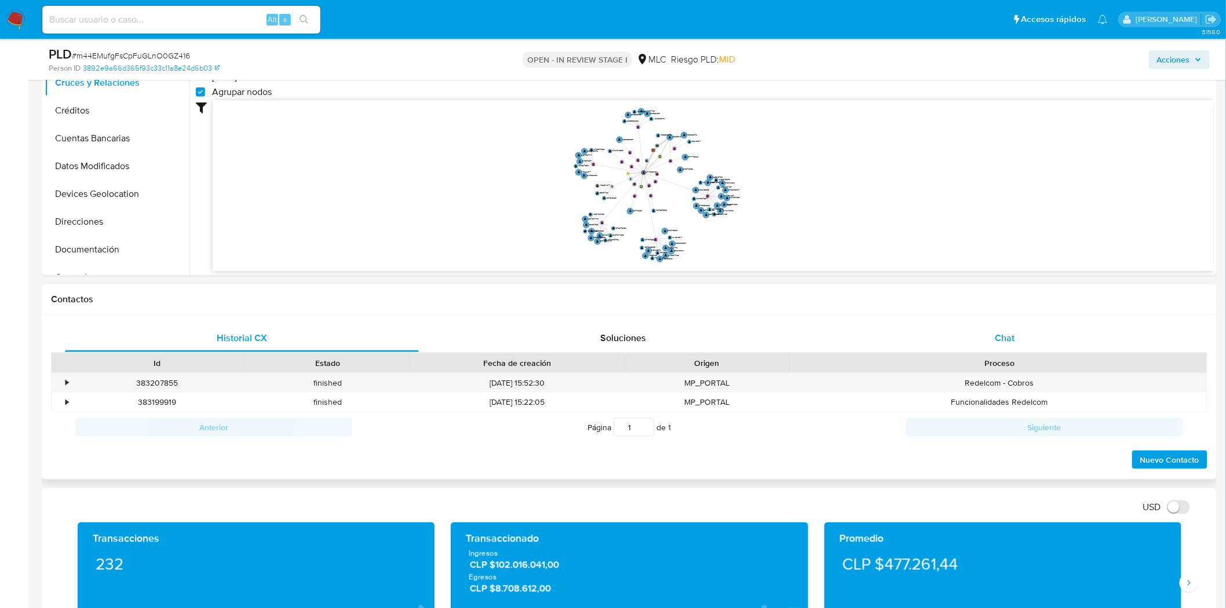
click at [1013, 337] on span "Chat" at bounding box center [1005, 337] width 20 height 13
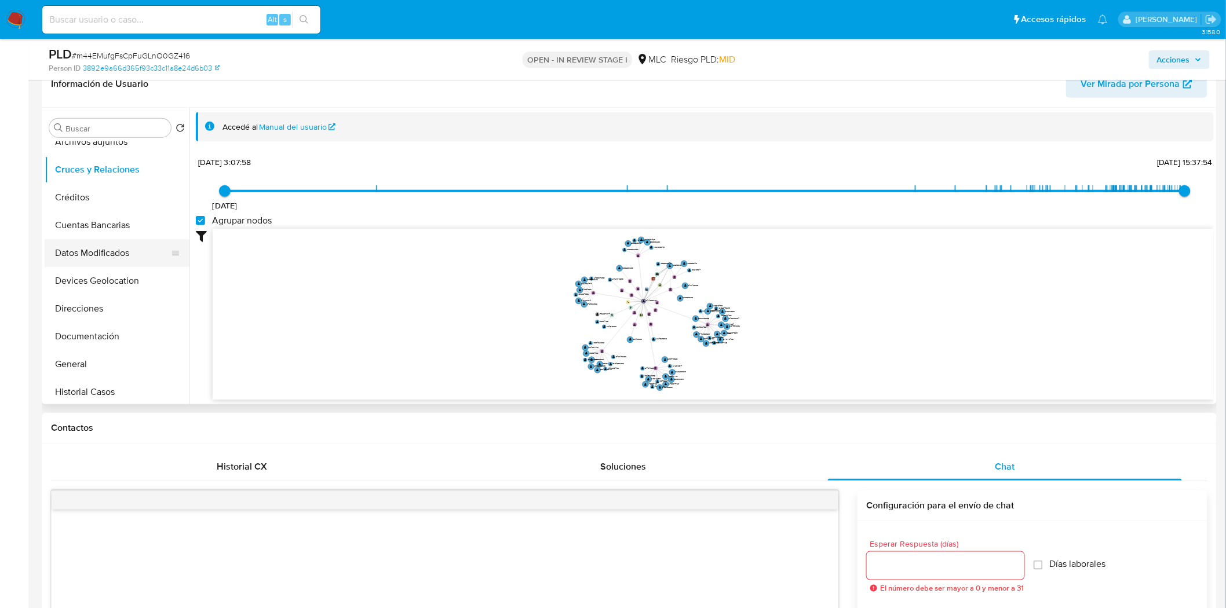
scroll to position [64, 0]
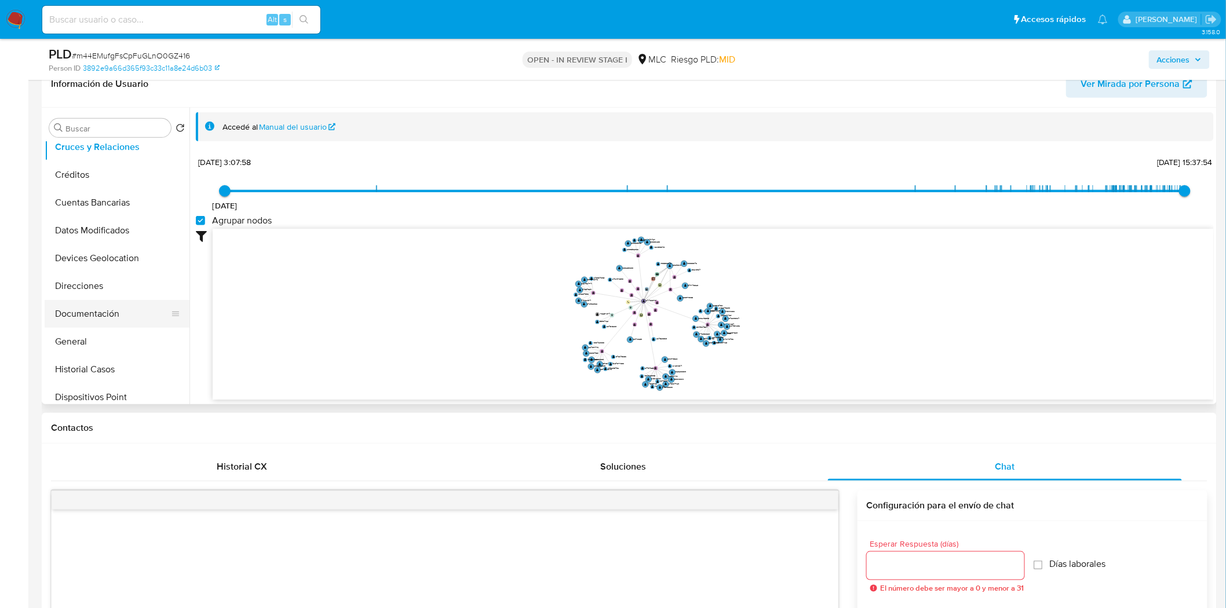
click at [105, 310] on button "Documentación" at bounding box center [113, 314] width 136 height 28
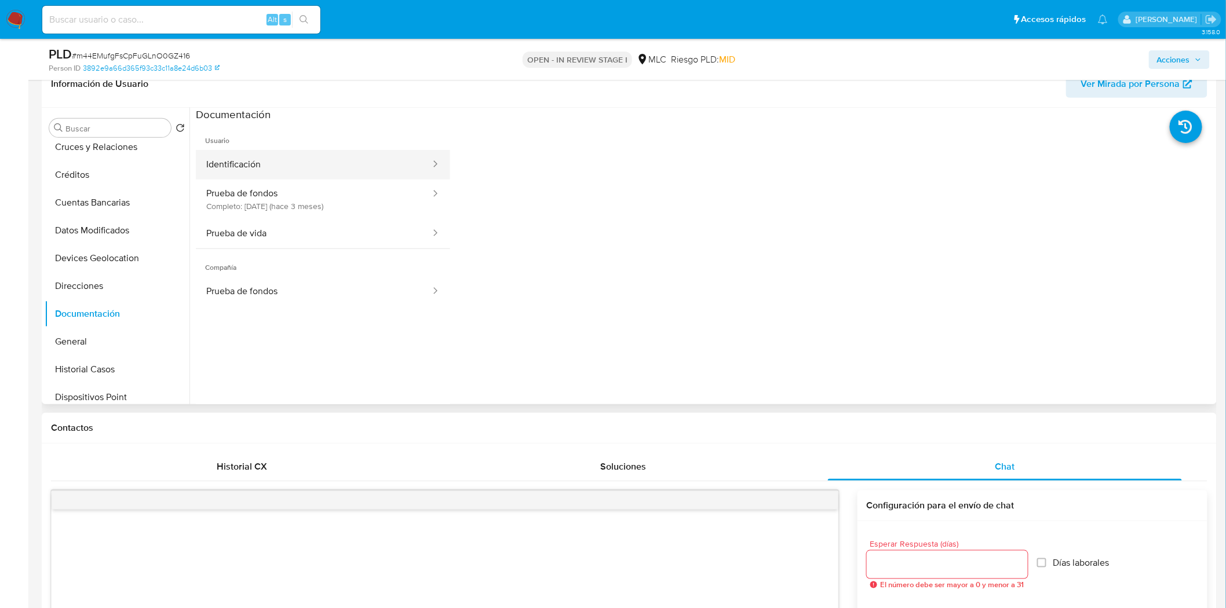
click at [355, 169] on button "Identificación" at bounding box center [314, 165] width 236 height 30
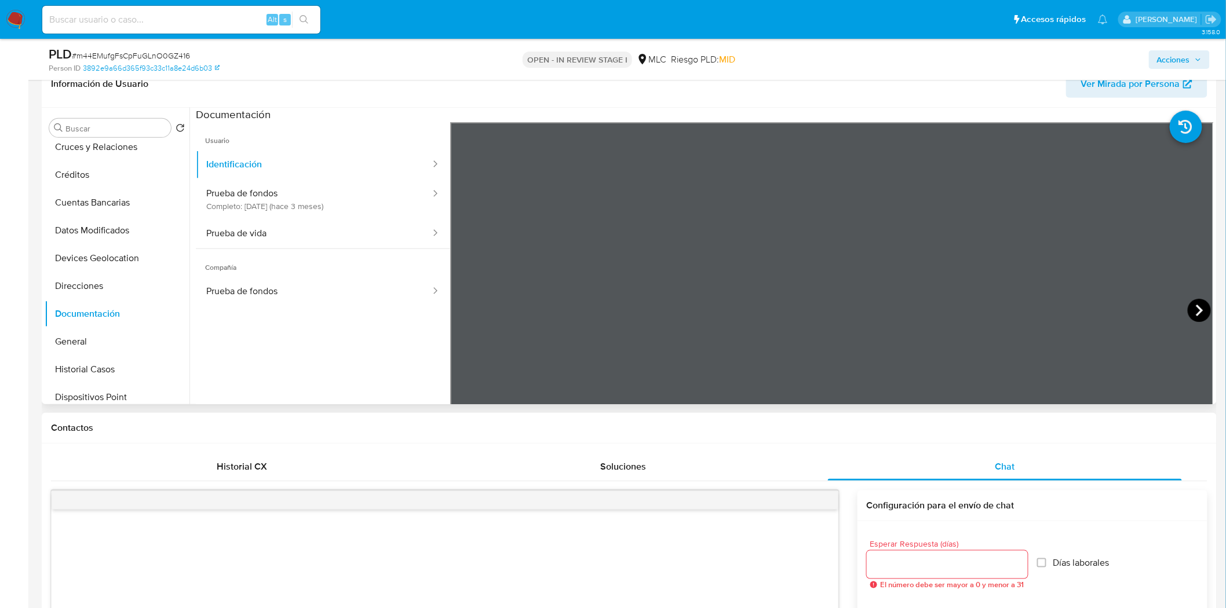
click at [1188, 304] on icon at bounding box center [1199, 310] width 23 height 23
click at [240, 242] on button "Prueba de vida" at bounding box center [314, 234] width 236 height 30
click at [327, 166] on button "Identificación" at bounding box center [314, 165] width 236 height 30
click at [320, 203] on button "Prueba de fondos Completo: 12/06/2025 (hace 3 meses)" at bounding box center [314, 199] width 236 height 39
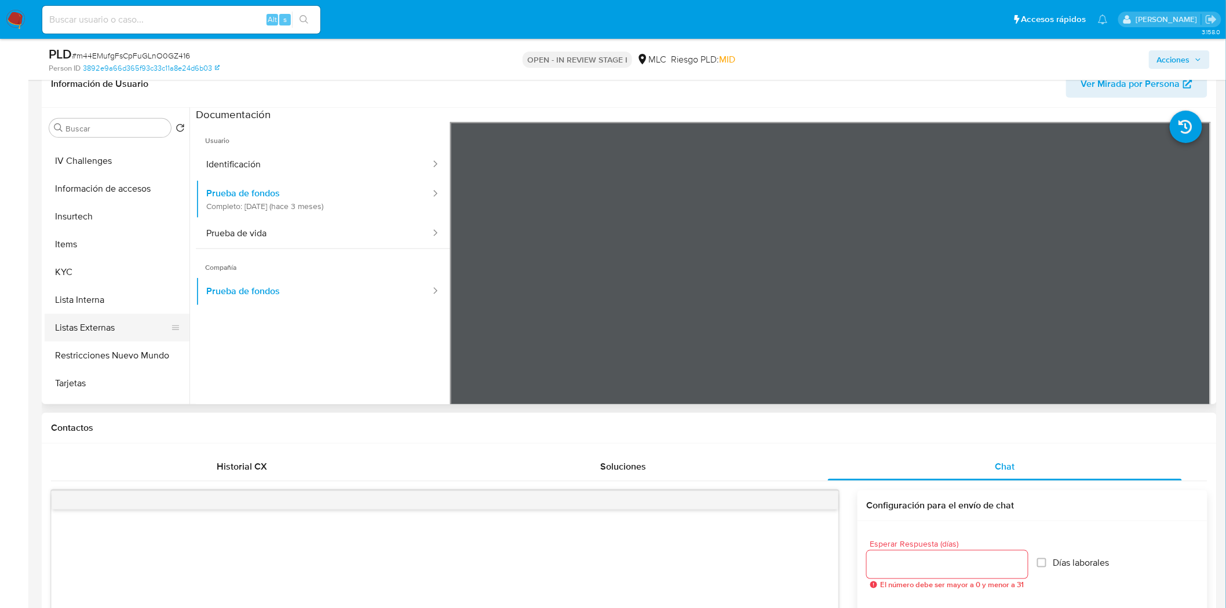
scroll to position [386, 0]
click at [63, 266] on button "KYC" at bounding box center [113, 271] width 136 height 28
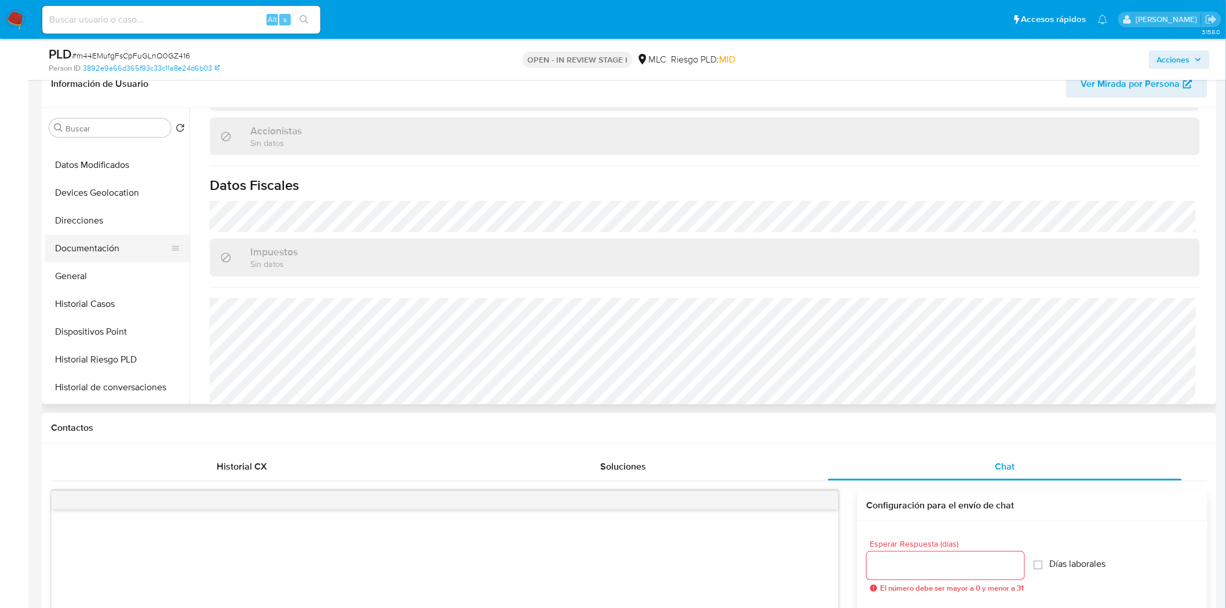
scroll to position [129, 0]
click at [74, 293] on button "Historial Casos" at bounding box center [113, 305] width 136 height 28
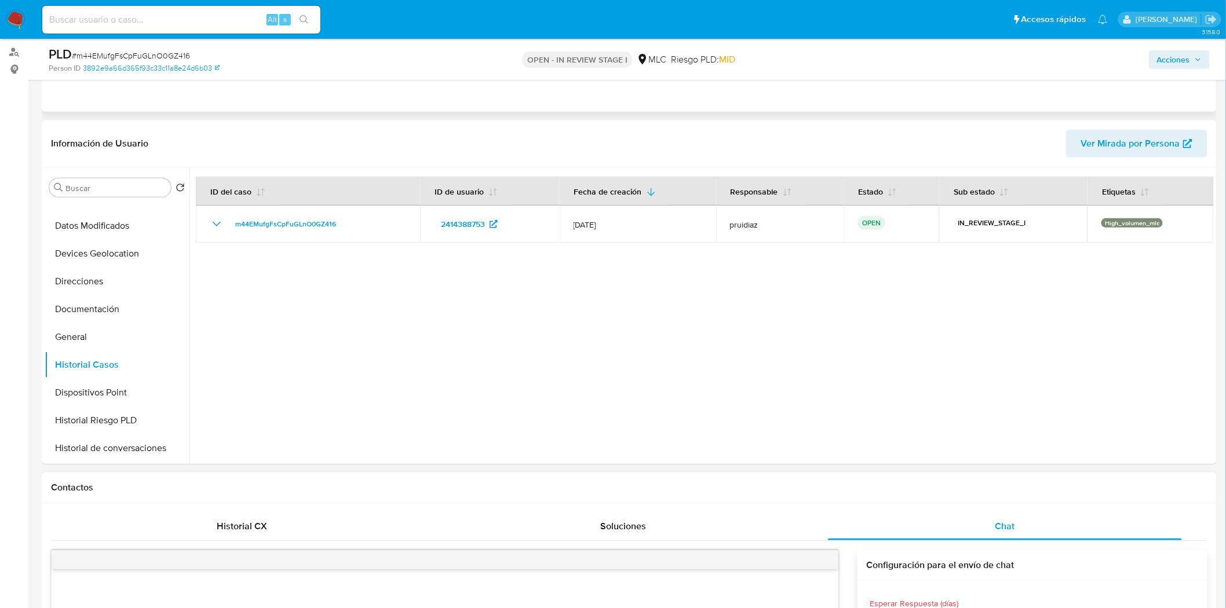
scroll to position [64, 0]
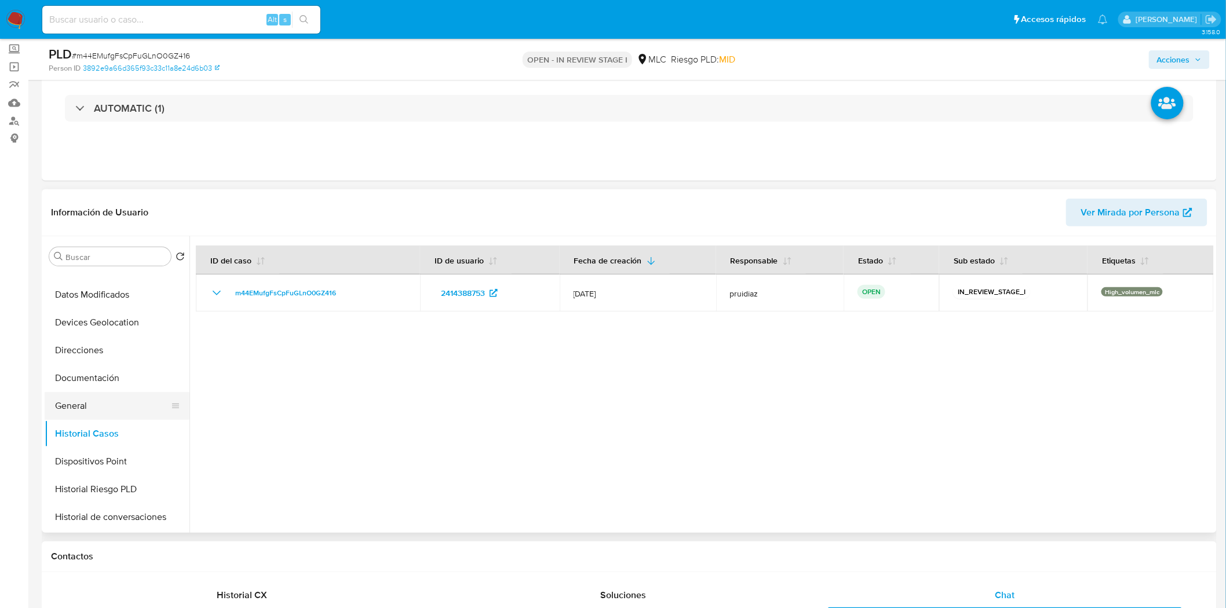
click at [81, 408] on button "General" at bounding box center [113, 406] width 136 height 28
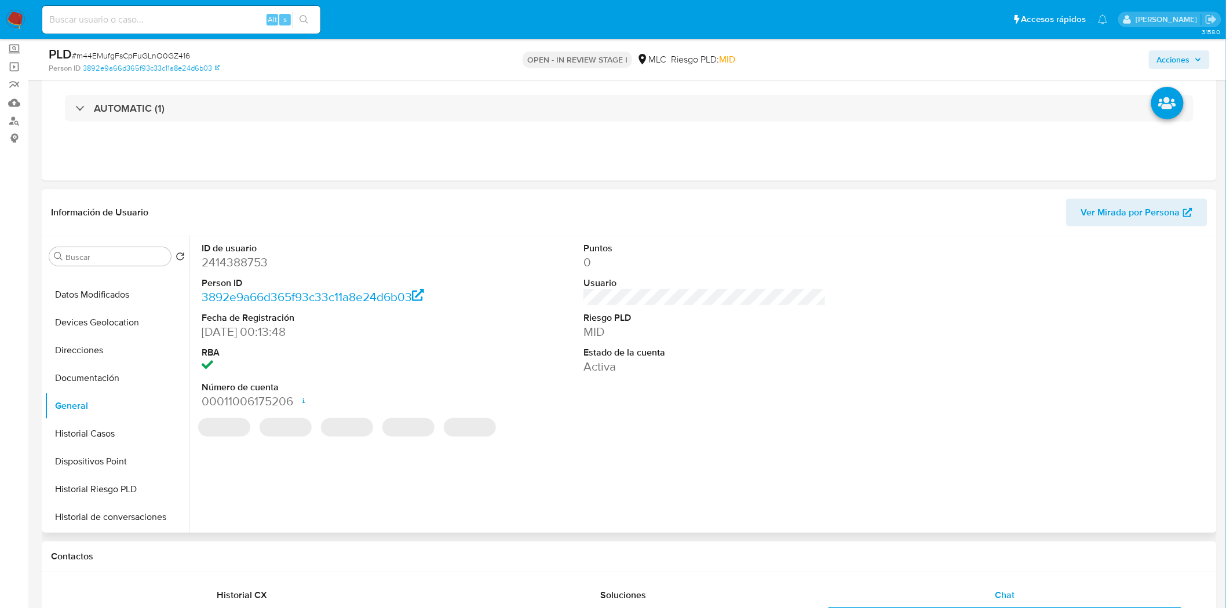
click at [218, 266] on dd "2414388753" at bounding box center [323, 262] width 243 height 16
drag, startPoint x: 218, startPoint y: 266, endPoint x: 216, endPoint y: 272, distance: 6.0
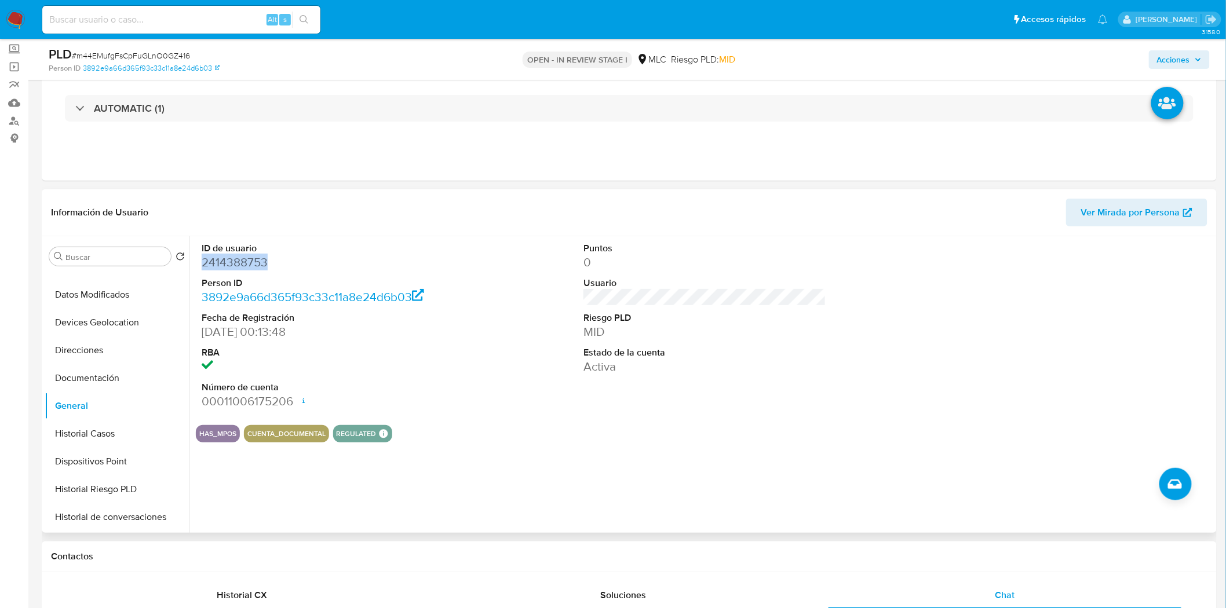
drag, startPoint x: 216, startPoint y: 272, endPoint x: 229, endPoint y: 258, distance: 19.3
copy dd "2414388753"
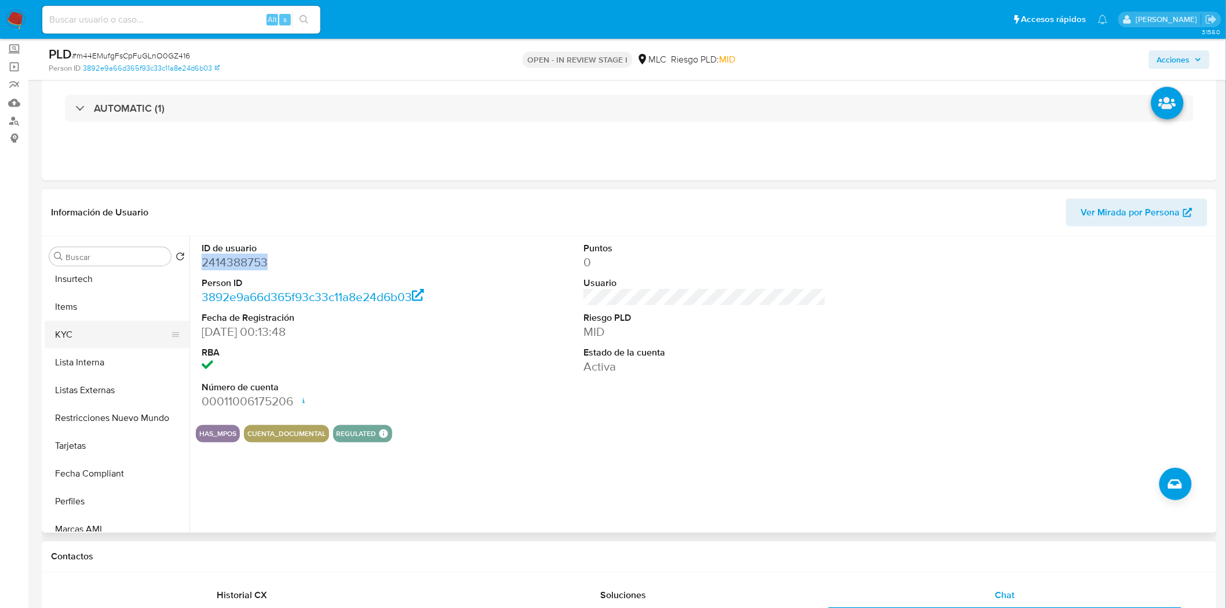
scroll to position [450, 0]
click at [70, 327] on button "KYC" at bounding box center [113, 336] width 136 height 28
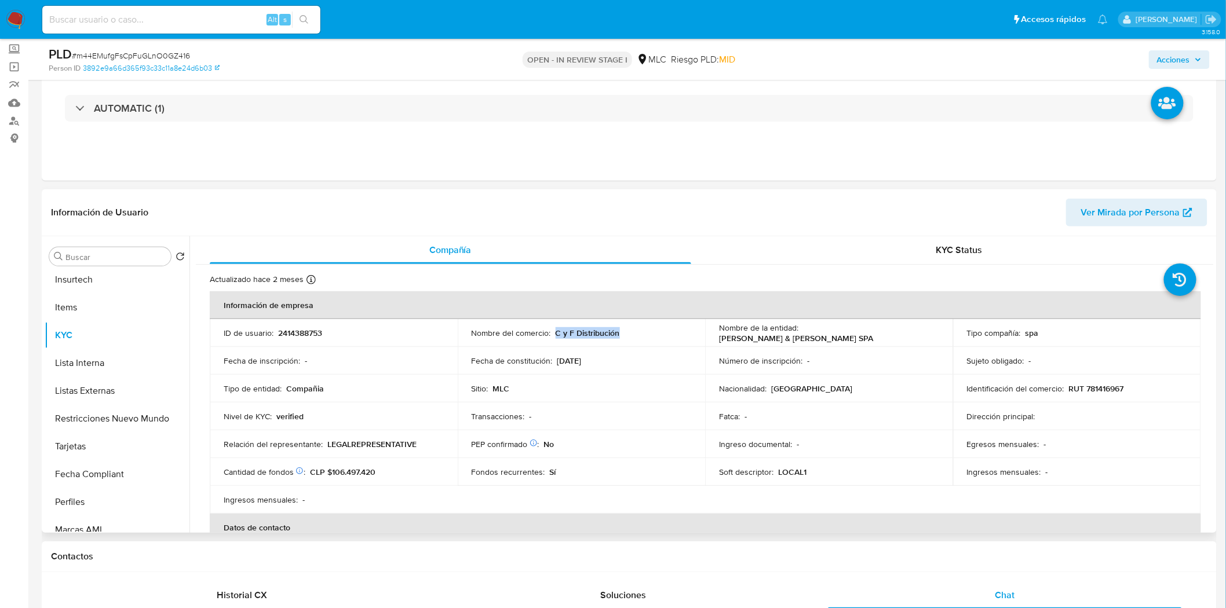
drag, startPoint x: 553, startPoint y: 334, endPoint x: 618, endPoint y: 337, distance: 64.4
click at [618, 337] on div "Nombre del comercio : C y F Distribución" at bounding box center [582, 333] width 220 height 10
copy p "C y F Distribución"
drag, startPoint x: 804, startPoint y: 336, endPoint x: 903, endPoint y: 337, distance: 98.5
click at [873, 337] on p "CUEVAS & FERNANDEZ SPA" at bounding box center [796, 338] width 154 height 10
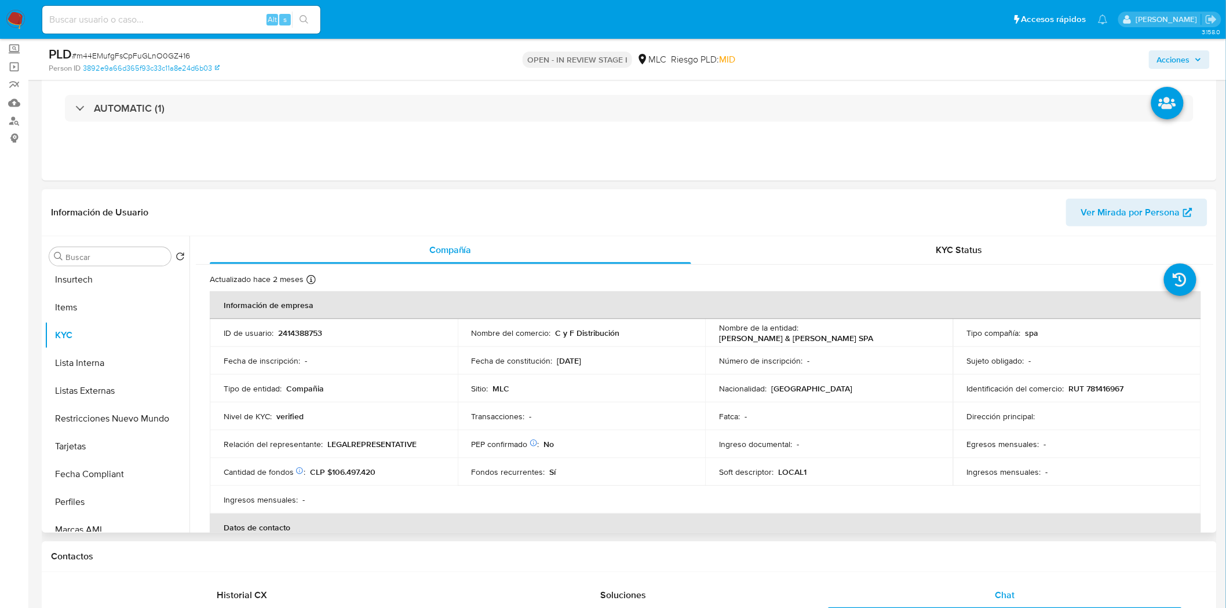
click at [908, 338] on div "Nombre de la entidad : CUEVAS & FERNANDEZ SPA" at bounding box center [829, 333] width 220 height 21
drag, startPoint x: 803, startPoint y: 333, endPoint x: 792, endPoint y: 331, distance: 11.1
click at [846, 339] on td "Nombre de la entidad : CUEVAS & FERNANDEZ SPA" at bounding box center [829, 333] width 248 height 28
drag, startPoint x: 798, startPoint y: 331, endPoint x: 888, endPoint y: 334, distance: 89.8
click at [888, 334] on div "Nombre de la entidad : CUEVAS & FERNANDEZ SPA" at bounding box center [829, 333] width 220 height 21
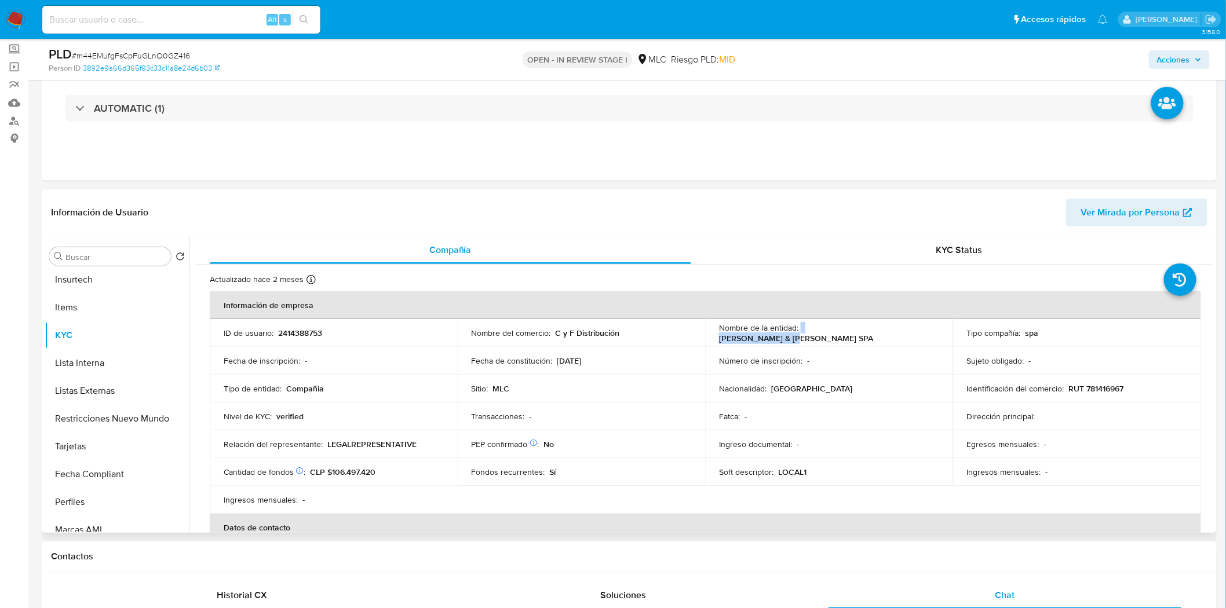
copy div "CUEVAS & FERNANDEZ"
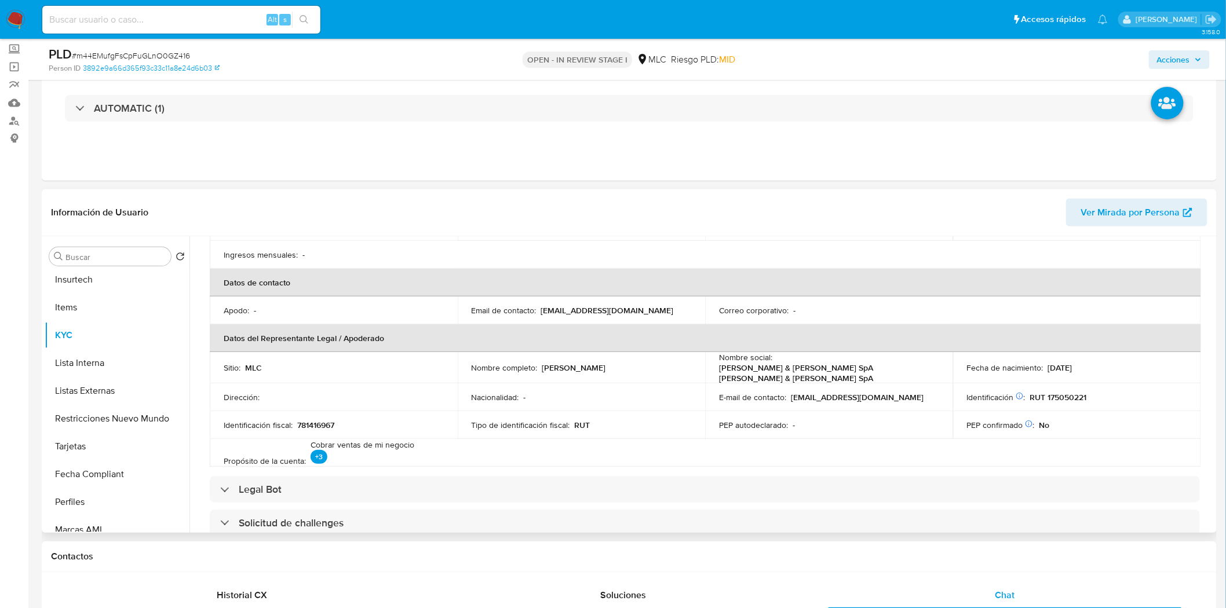
scroll to position [257, 0]
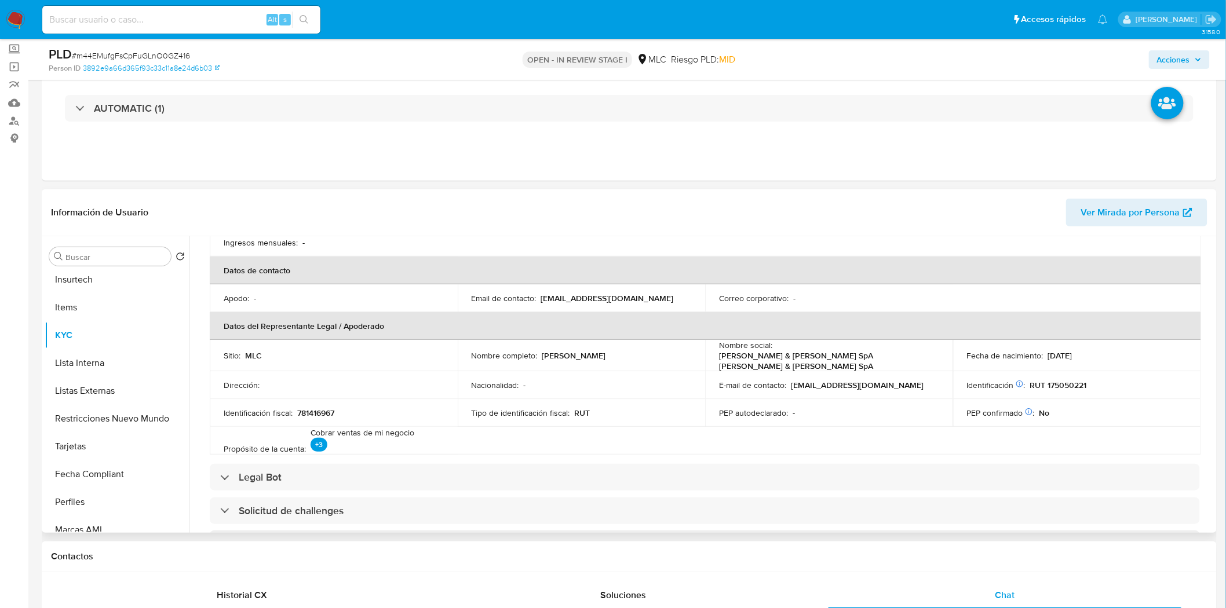
drag, startPoint x: 655, startPoint y: 356, endPoint x: 542, endPoint y: 350, distance: 112.6
click at [542, 350] on div "Nombre completo : Nataly Alejandra Silva Garrido" at bounding box center [582, 355] width 220 height 10
copy p "Nataly Alejandra Silva Garrido"
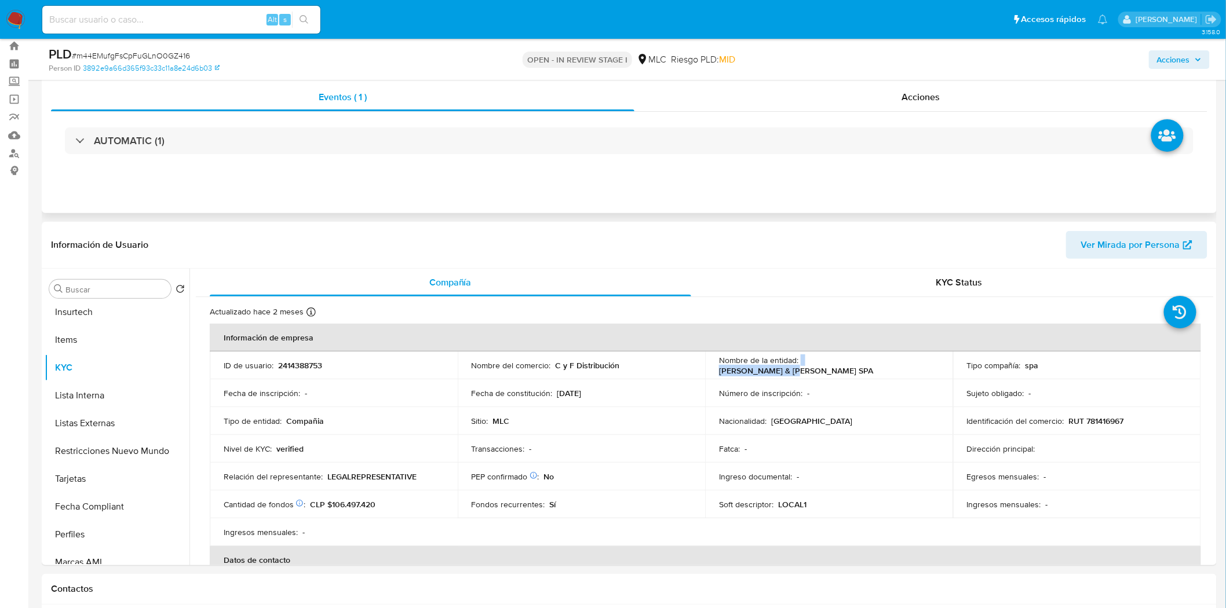
scroll to position [0, 0]
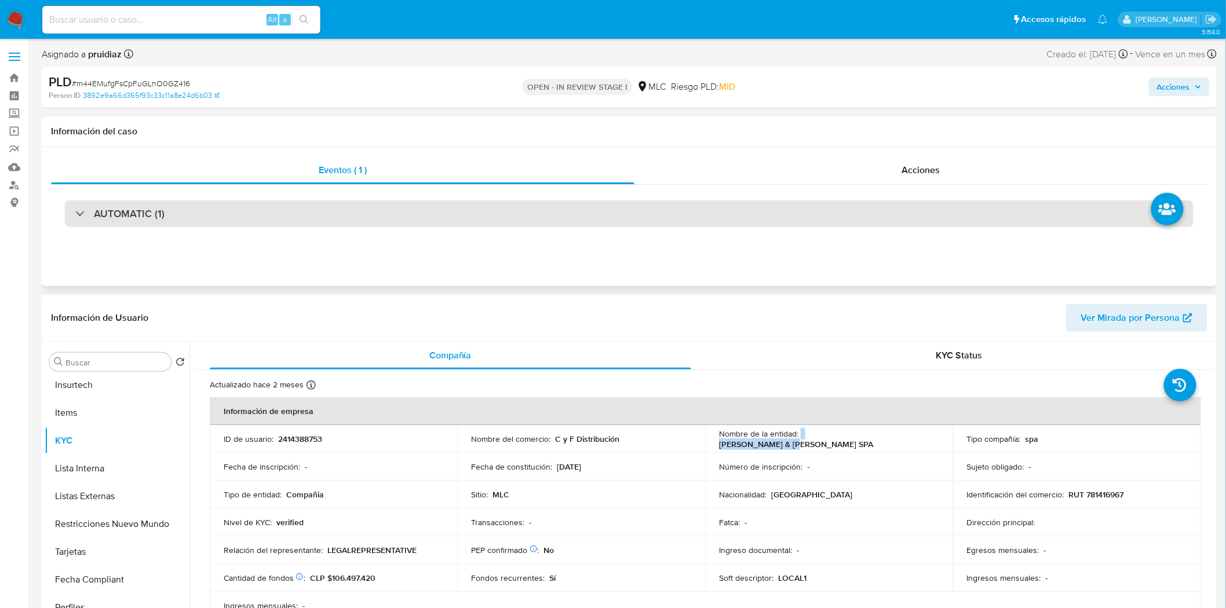
click at [113, 222] on div "AUTOMATIC (1)" at bounding box center [629, 213] width 1129 height 27
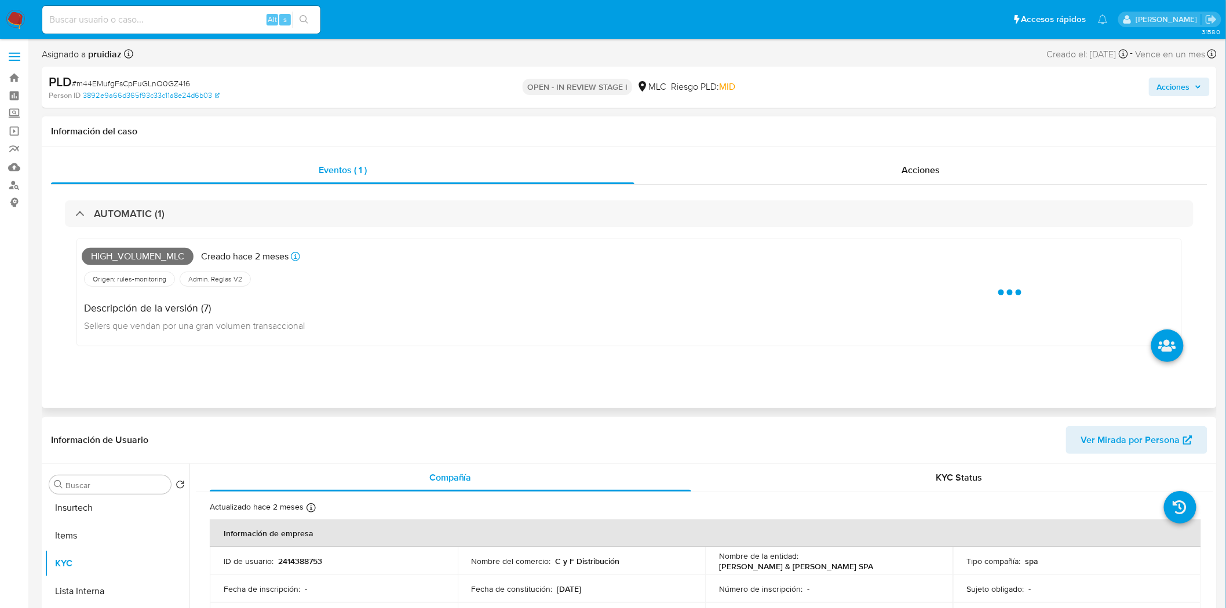
click at [137, 257] on span "High_volumen_mlc" at bounding box center [138, 256] width 112 height 17
click at [139, 257] on span "High_volumen_mlc" at bounding box center [138, 256] width 112 height 17
copy span "High_volumen_mlc"
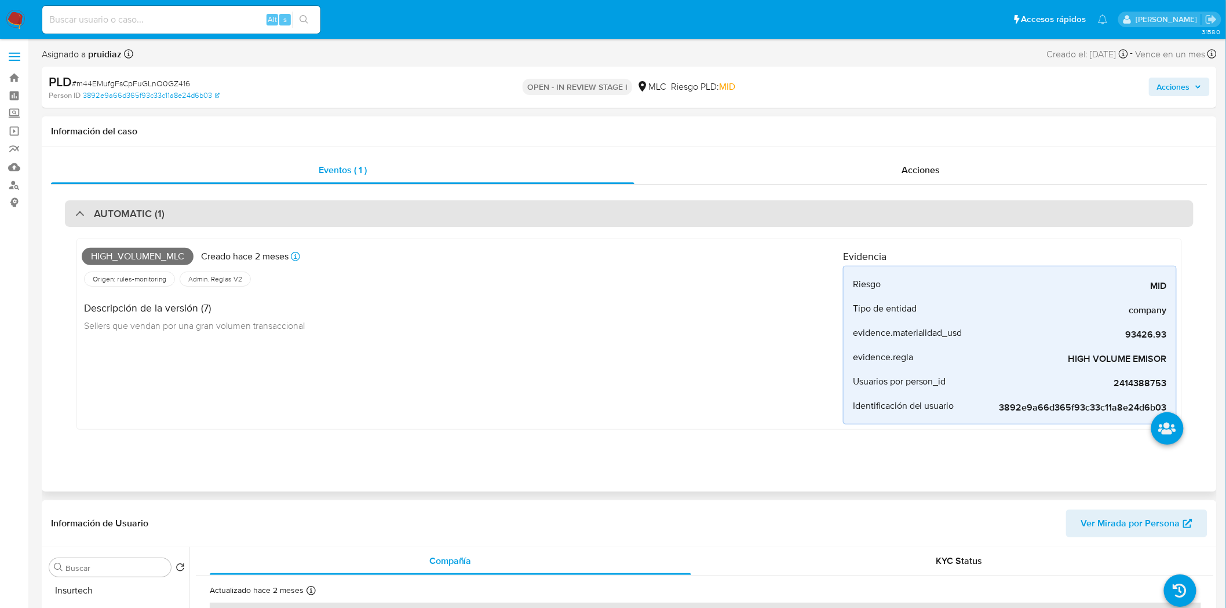
drag, startPoint x: 180, startPoint y: 204, endPoint x: 184, endPoint y: 209, distance: 6.3
click at [181, 204] on div "AUTOMATIC (1)" at bounding box center [629, 213] width 1129 height 27
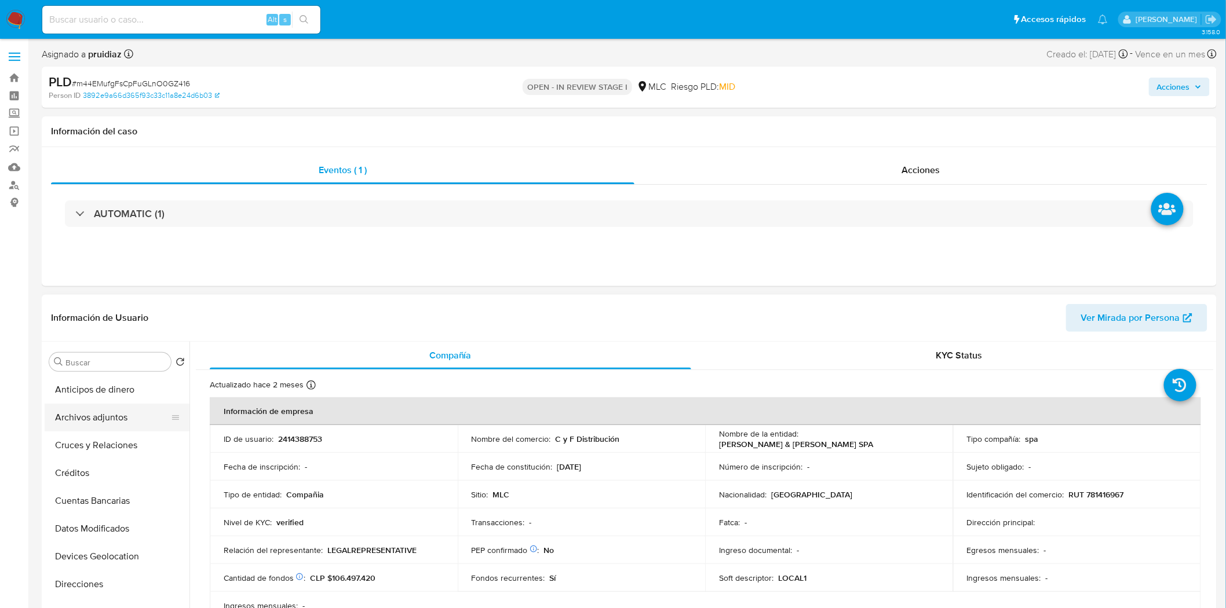
click at [100, 420] on button "Archivos adjuntos" at bounding box center [113, 418] width 136 height 28
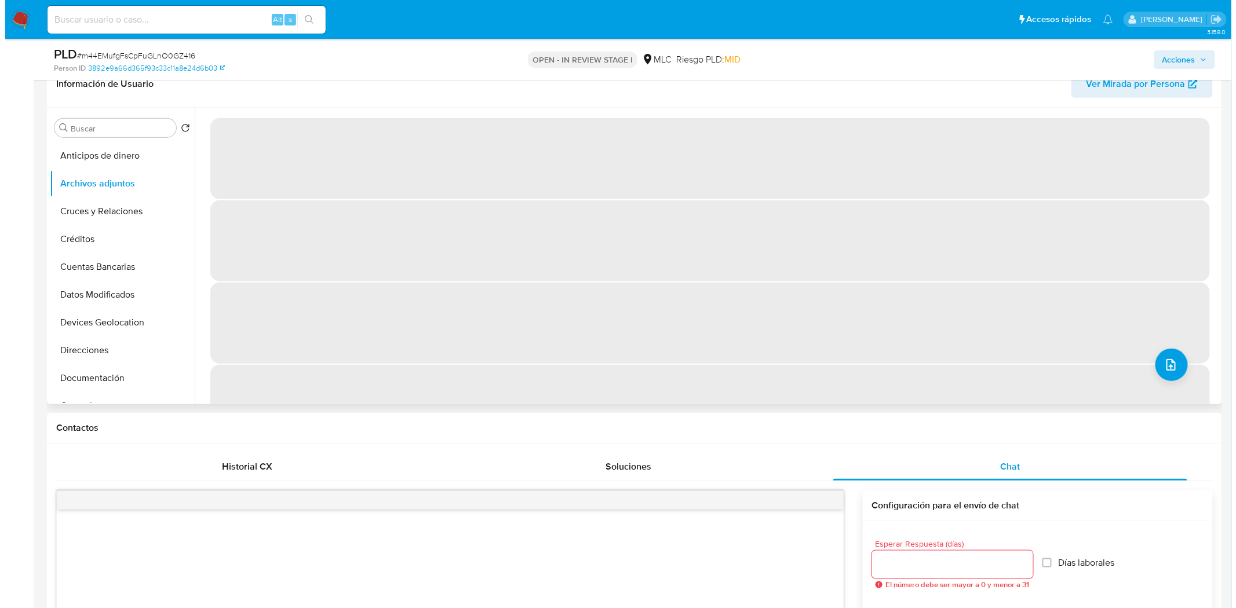
scroll to position [129, 0]
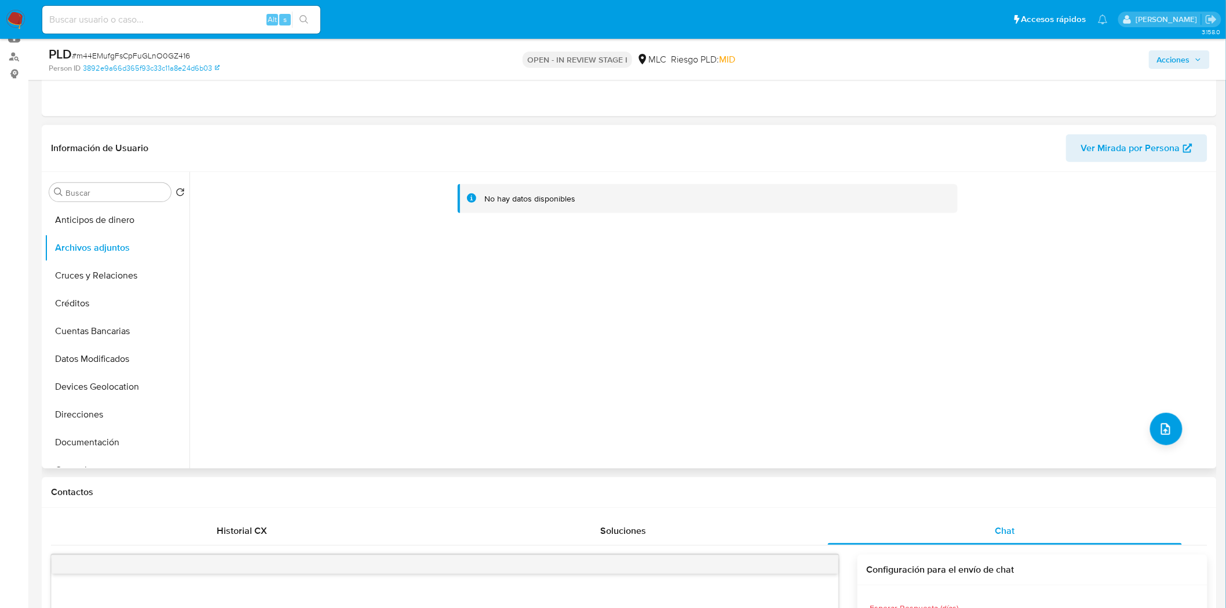
click at [1184, 426] on div "No hay datos disponibles" at bounding box center [701, 320] width 1024 height 297
click at [1167, 430] on icon "upload-file" at bounding box center [1166, 429] width 14 height 14
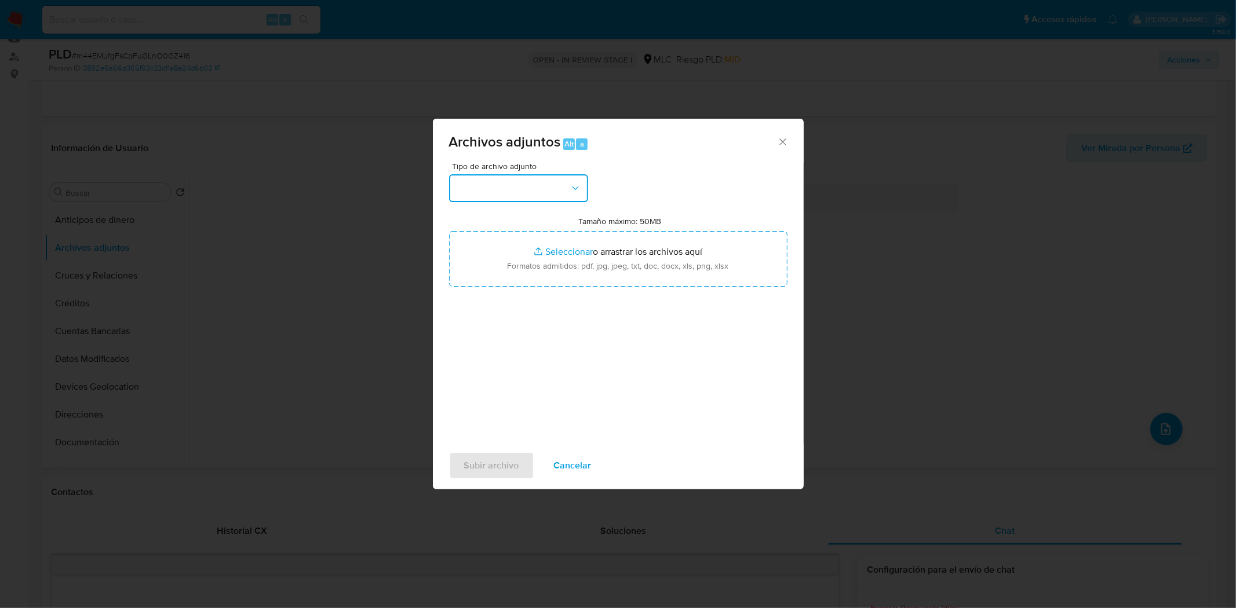
click at [555, 188] on button "button" at bounding box center [518, 188] width 139 height 28
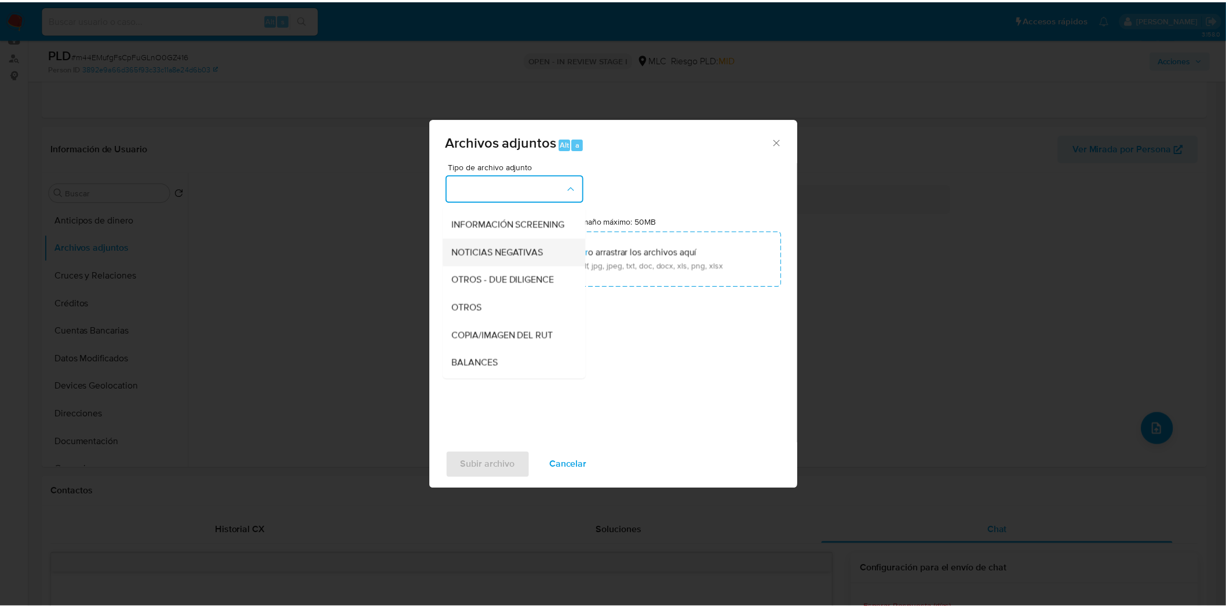
scroll to position [96, 0]
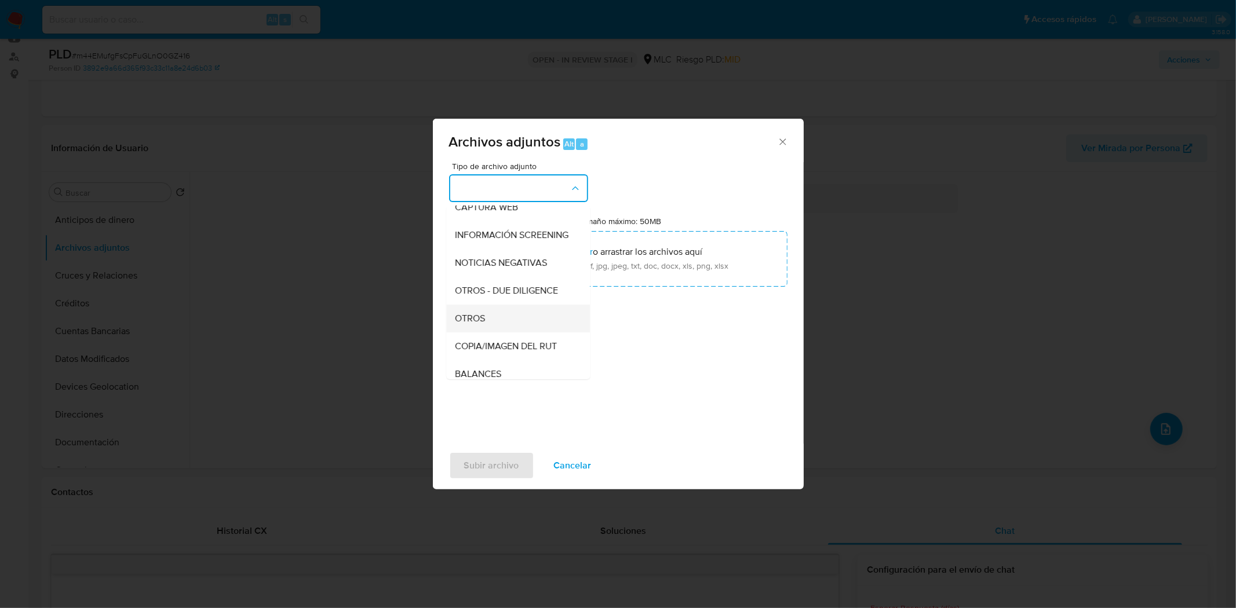
click at [472, 319] on div "OTROS" at bounding box center [514, 318] width 118 height 28
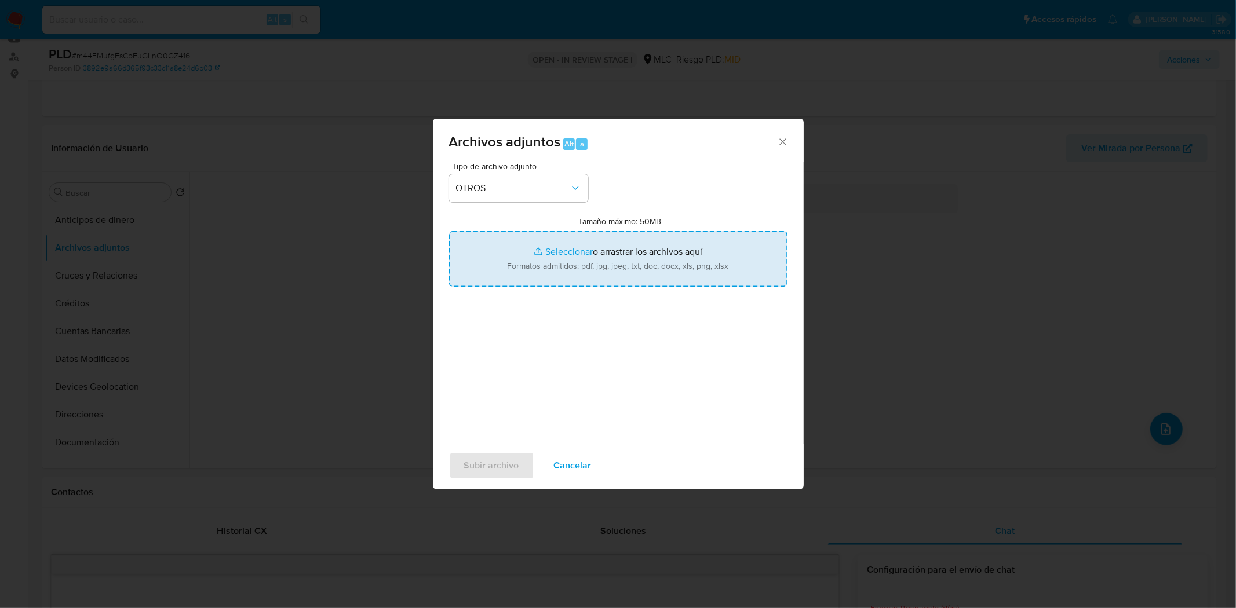
click at [597, 265] on input "Tamaño máximo: 50MB Seleccionar archivos" at bounding box center [618, 259] width 338 height 56
type input "C:\fakepath\2414388753 - 10_09_2025.xlsx"
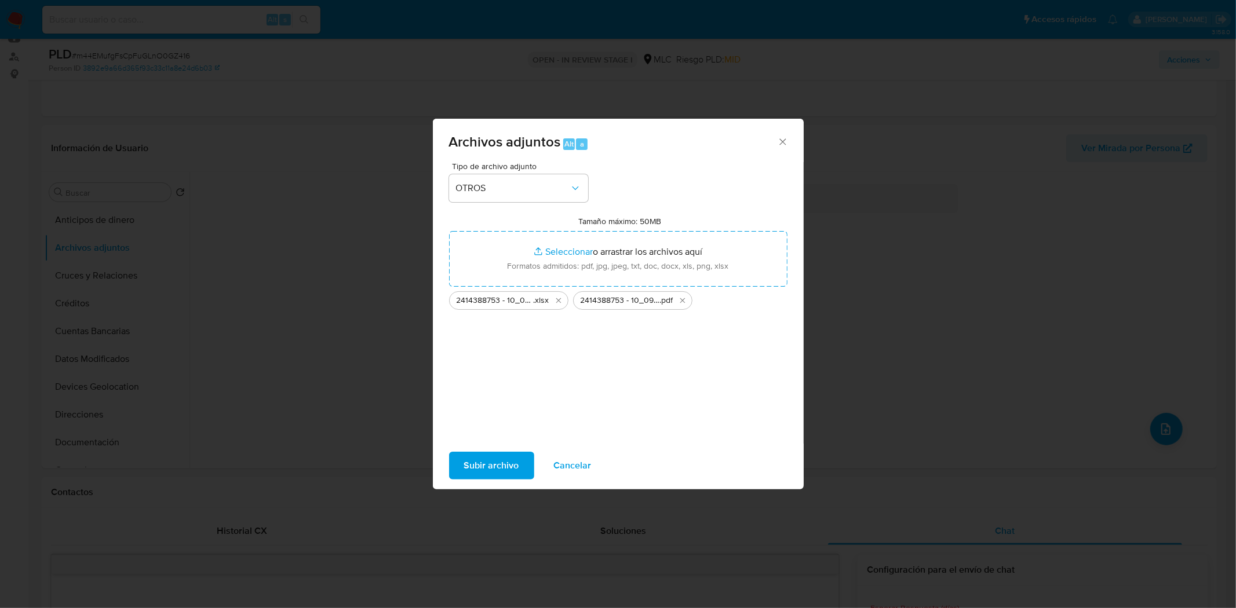
click at [494, 468] on span "Subir archivo" at bounding box center [491, 465] width 55 height 25
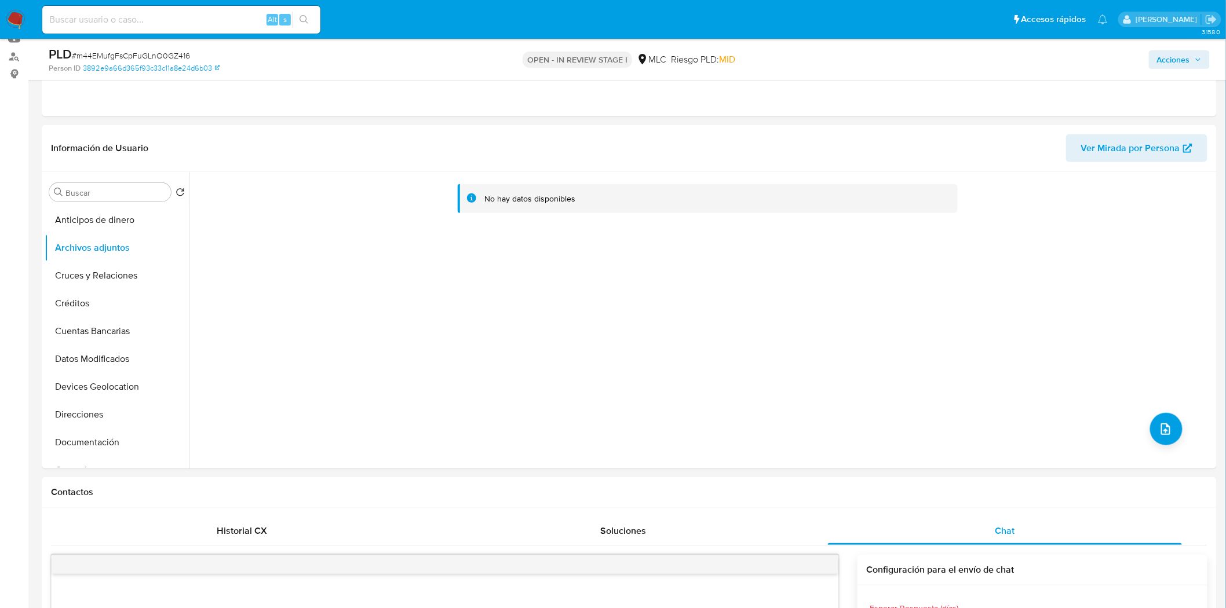
click at [1179, 67] on span "Acciones" at bounding box center [1173, 59] width 33 height 19
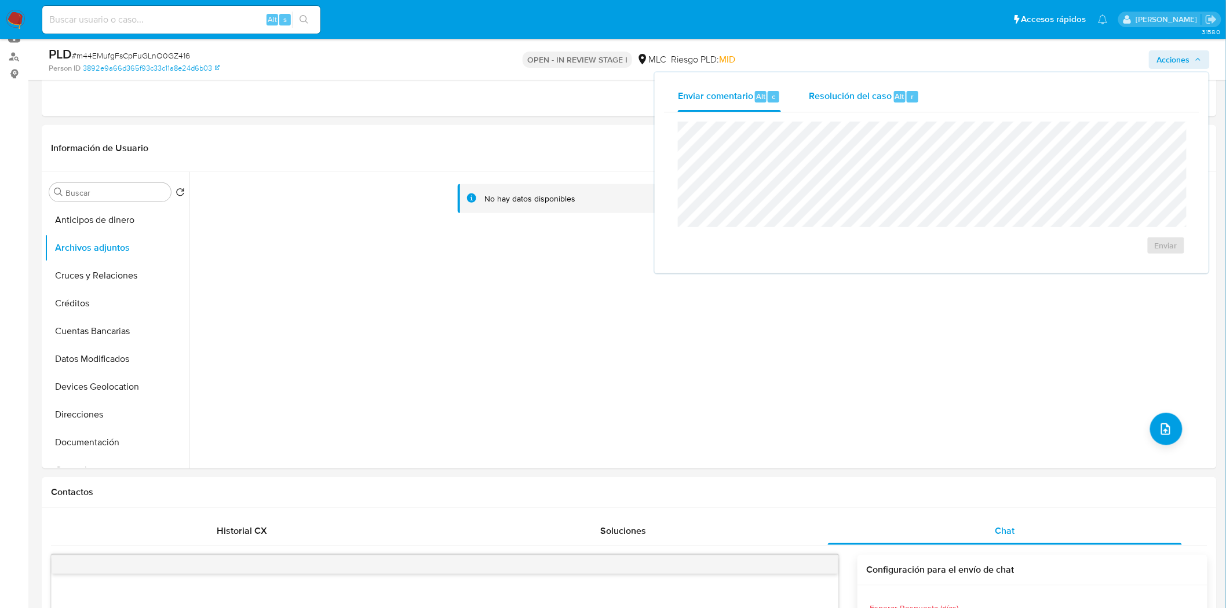
click at [890, 89] on div "Resolución del caso Alt r" at bounding box center [864, 97] width 111 height 30
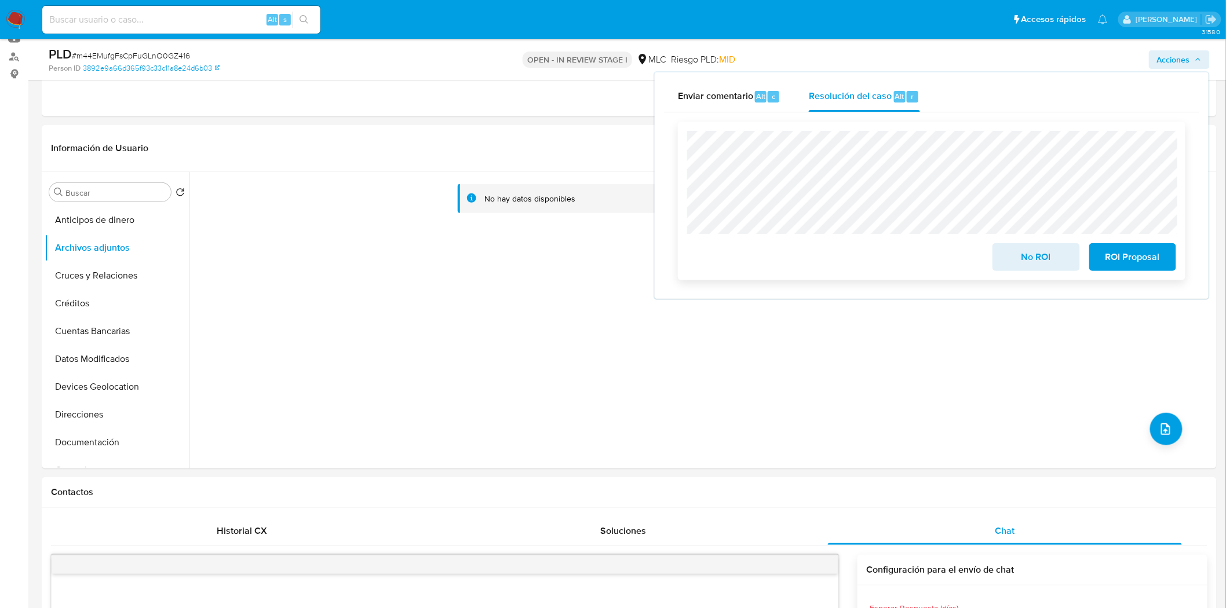
click at [1050, 249] on span "No ROI" at bounding box center [1035, 256] width 57 height 25
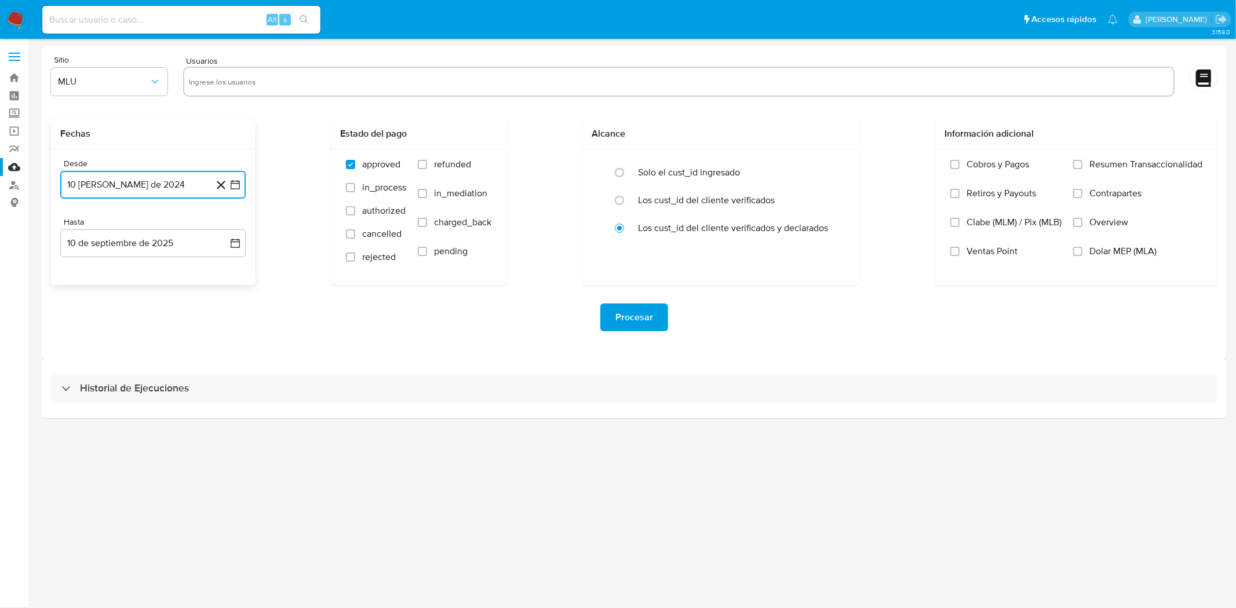
click at [239, 185] on icon "button" at bounding box center [235, 185] width 12 height 12
click at [224, 229] on icon "Mes siguiente" at bounding box center [225, 227] width 14 height 14
click at [107, 308] on button "10" at bounding box center [106, 315] width 19 height 19
click at [235, 238] on icon "button" at bounding box center [235, 244] width 12 height 12
click at [111, 352] on button "9" at bounding box center [106, 351] width 19 height 19
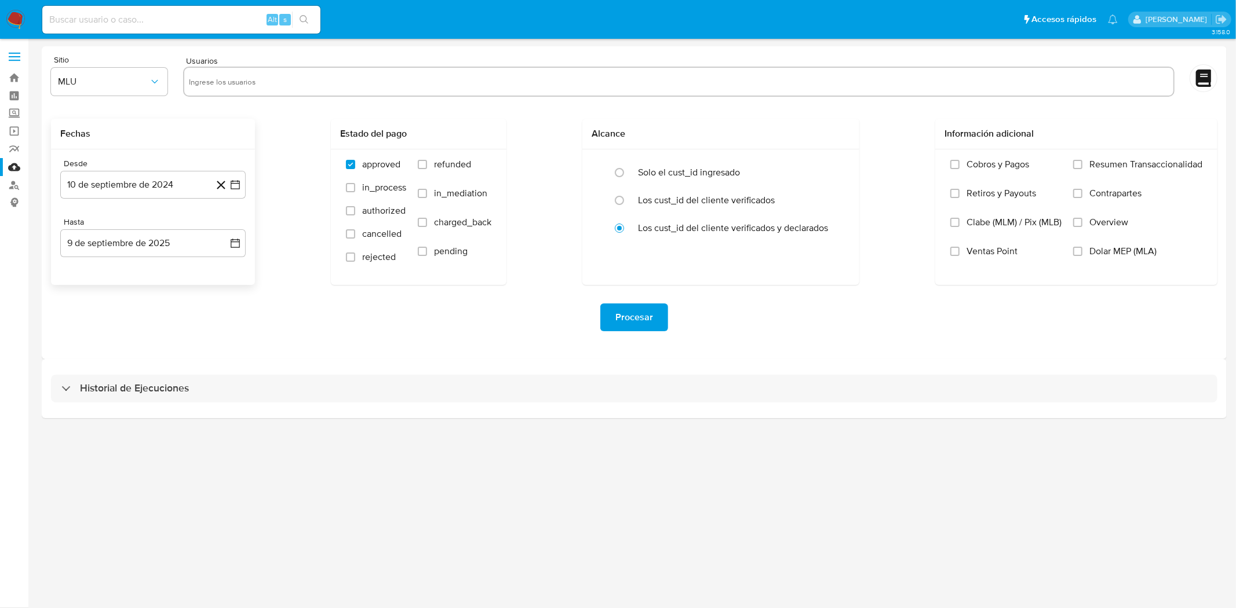
click at [335, 343] on div "Procesar" at bounding box center [634, 317] width 1166 height 65
click at [240, 76] on input "text" at bounding box center [679, 81] width 980 height 19
paste input "241125851"
type input "241125851"
paste input "1832747575"
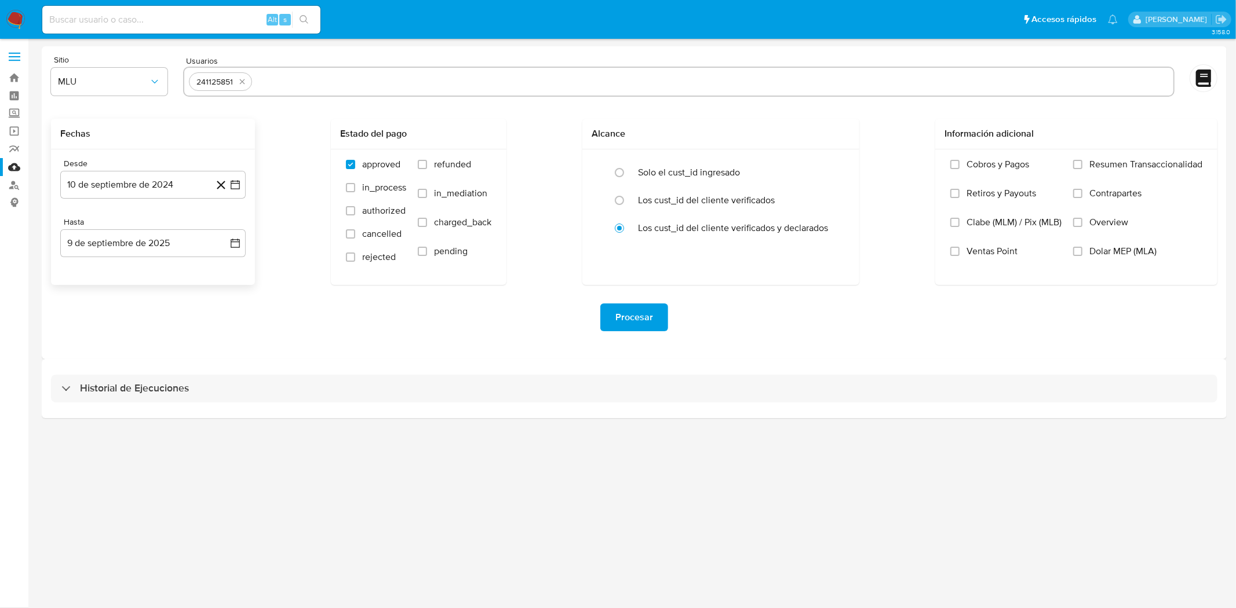
type input "1832747575"
paste input "480520521"
type input "480520521"
paste input "1042943011"
type input "1042943011"
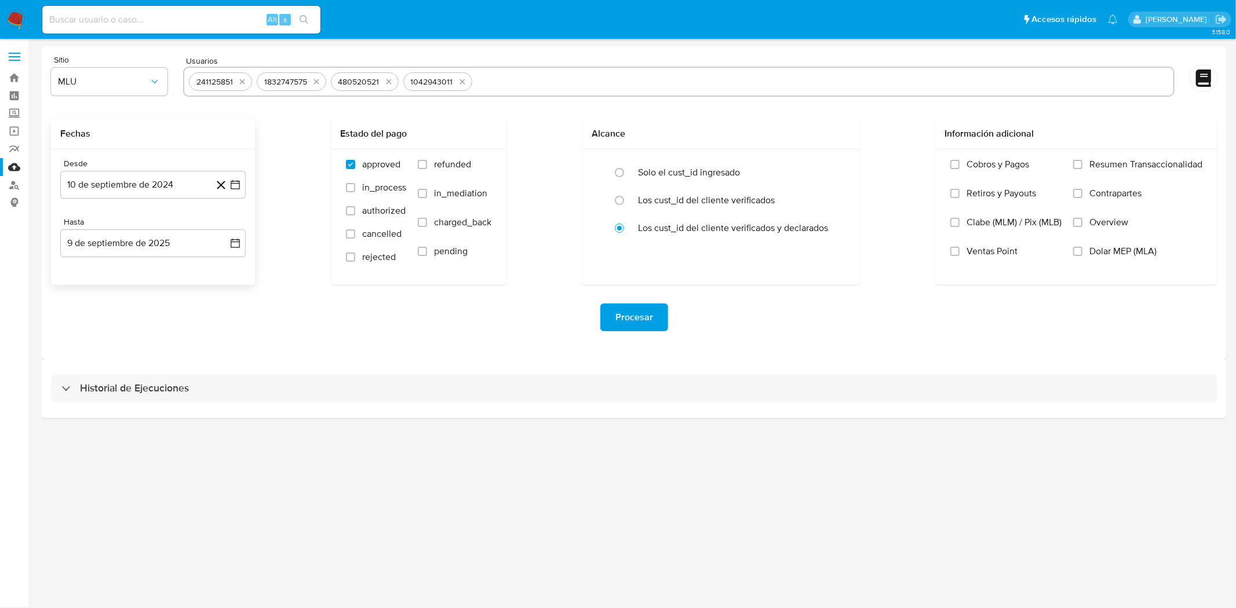
paste input "2414388753"
type input "2414388753"
click at [615, 319] on button "Procesar" at bounding box center [634, 318] width 68 height 28
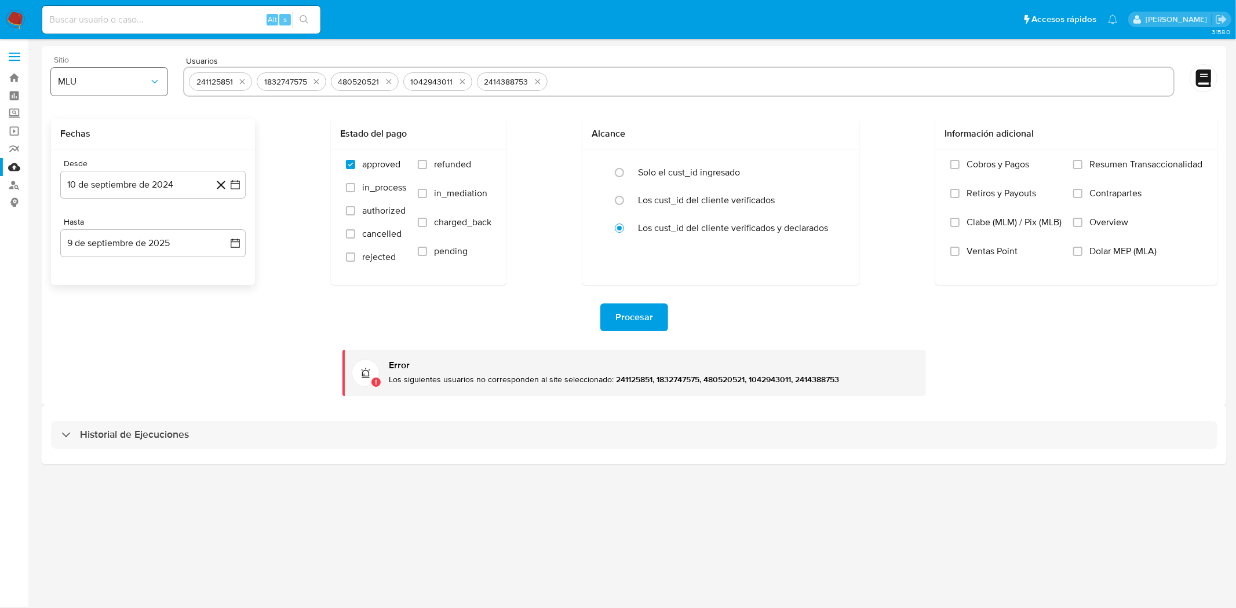
click at [107, 85] on span "MLU" at bounding box center [103, 82] width 91 height 12
click at [61, 278] on span "MLC" at bounding box center [68, 280] width 18 height 12
click at [160, 320] on div "Procesar" at bounding box center [634, 318] width 1166 height 28
click at [636, 313] on span "Procesar" at bounding box center [634, 317] width 38 height 25
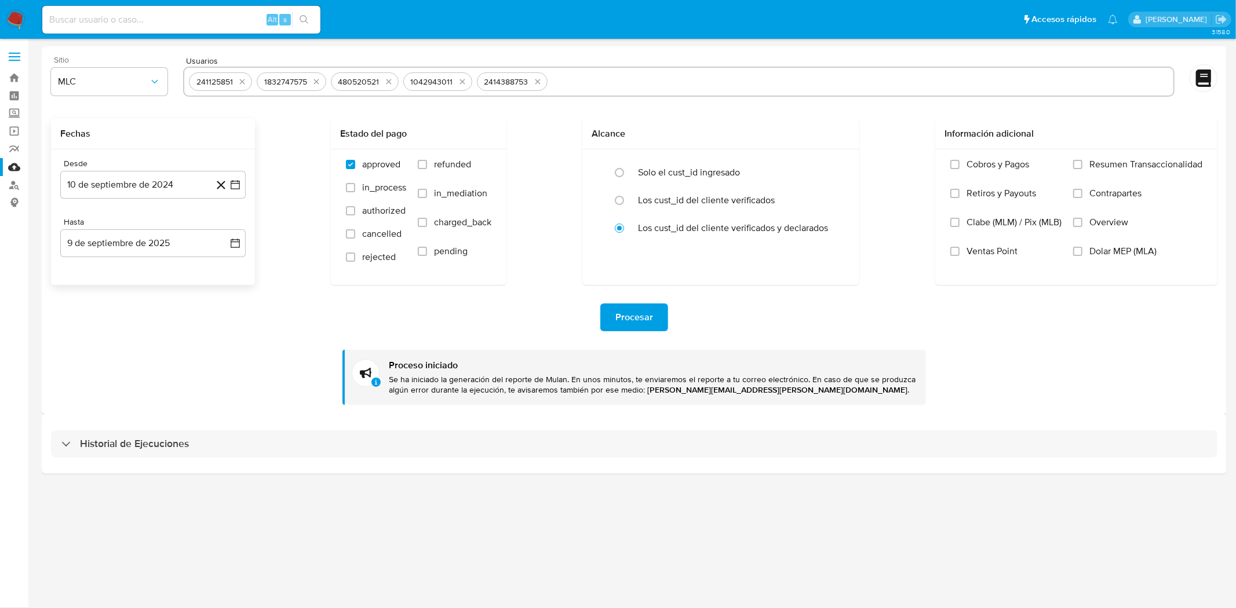
click at [899, 503] on div "3.158.0" at bounding box center [634, 323] width 1185 height 554
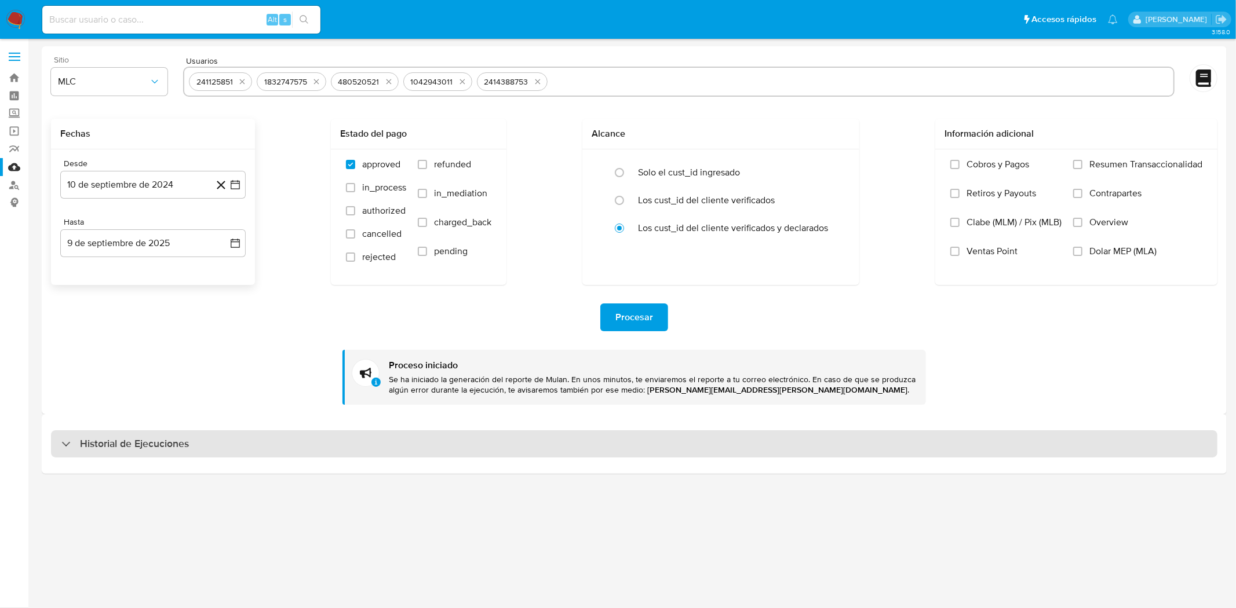
click at [200, 454] on div "Historial de Ejecuciones" at bounding box center [634, 444] width 1166 height 28
select select "10"
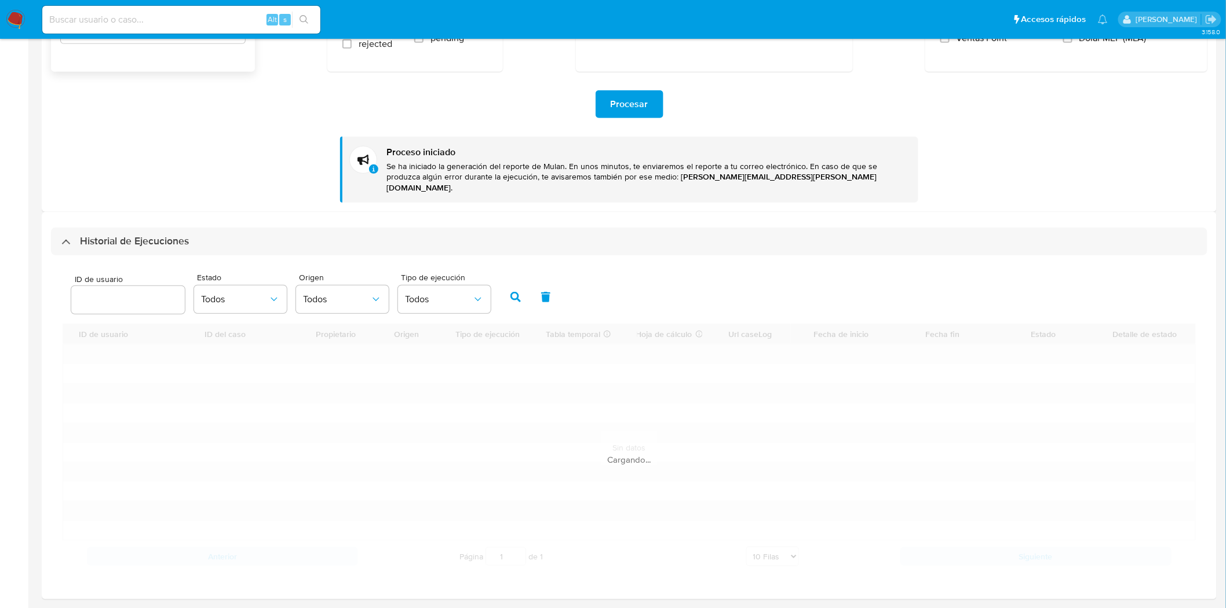
scroll to position [243, 0]
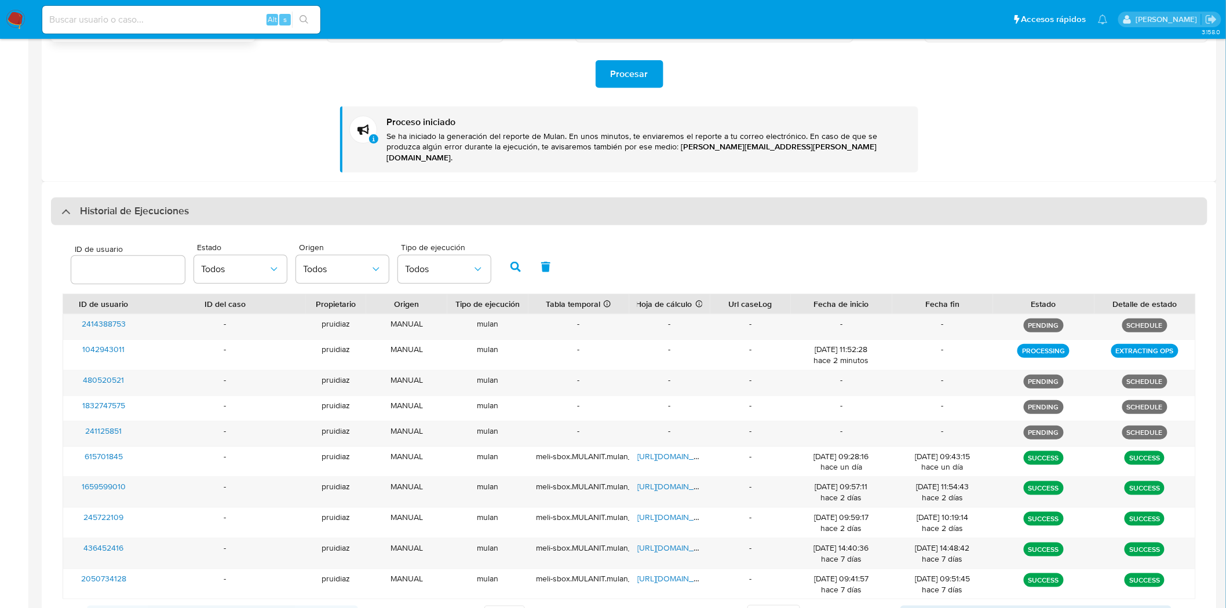
click at [153, 204] on h3 "Historial de Ejecuciones" at bounding box center [134, 211] width 109 height 14
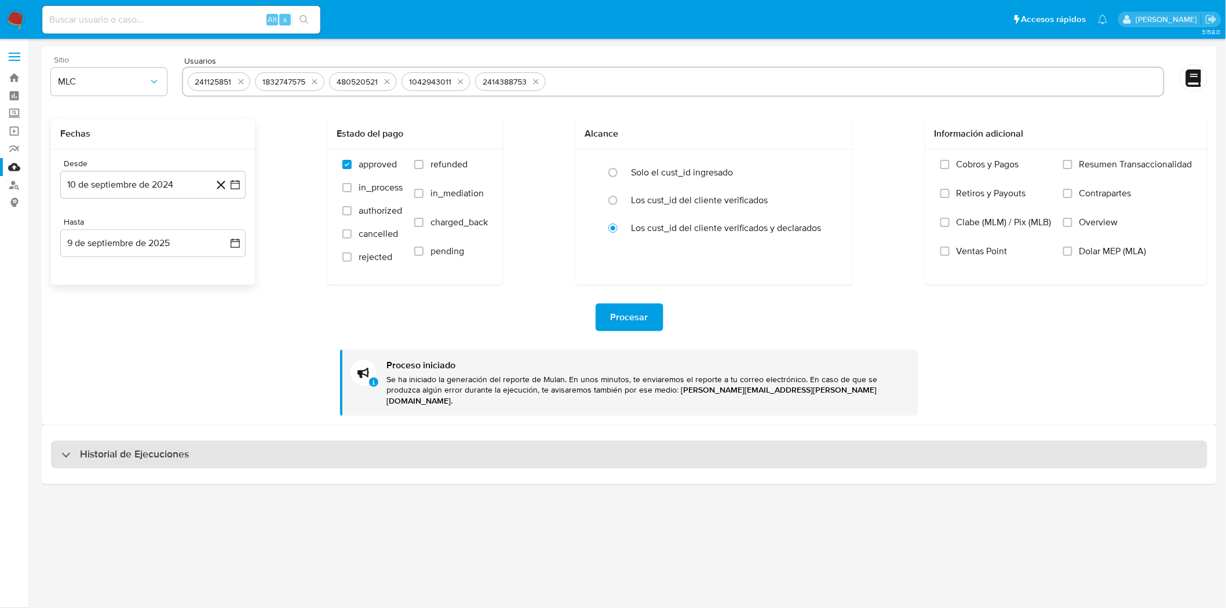
scroll to position [0, 0]
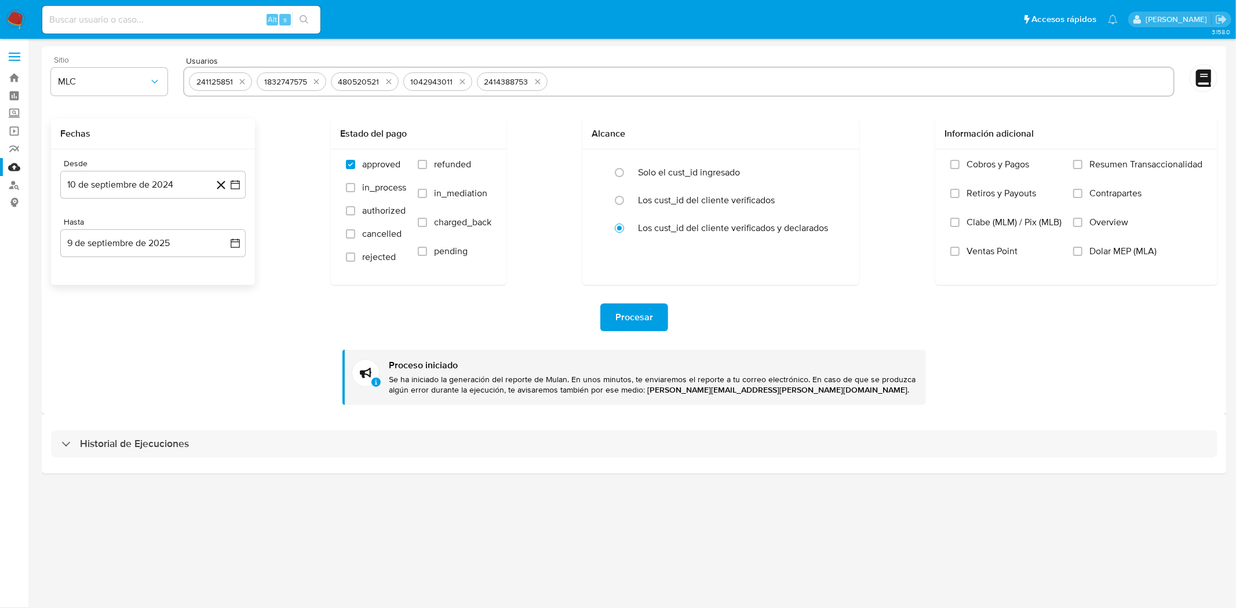
click at [224, 459] on div "Historial de Ejecuciones" at bounding box center [634, 443] width 1185 height 59
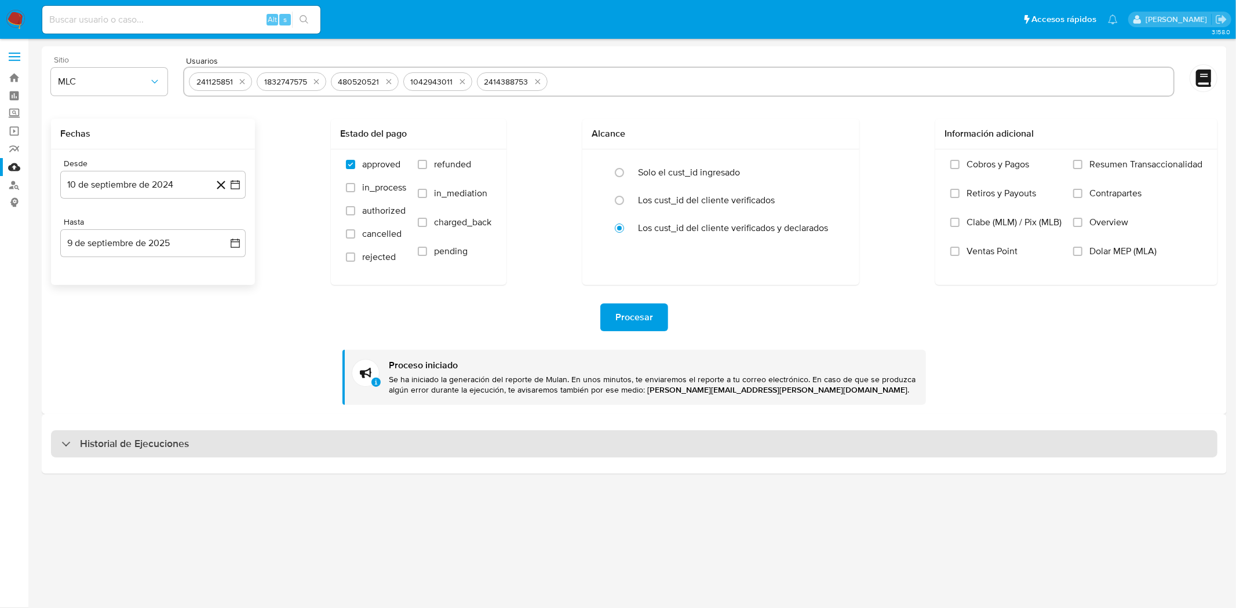
click at [222, 447] on div "Historial de Ejecuciones" at bounding box center [634, 444] width 1166 height 28
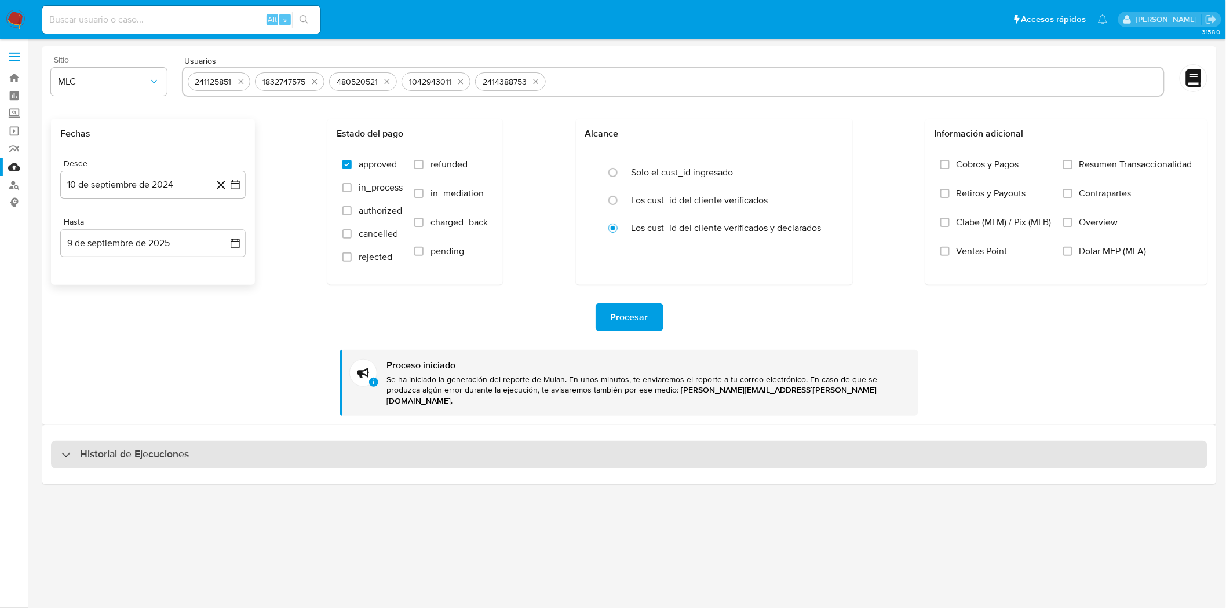
select select "10"
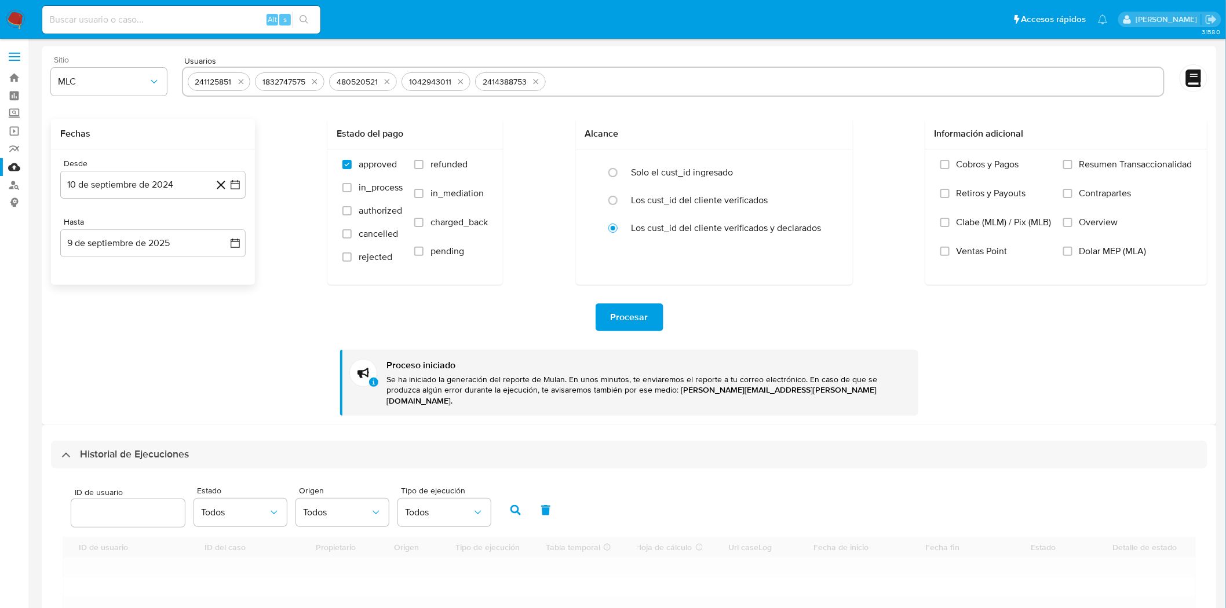
scroll to position [193, 0]
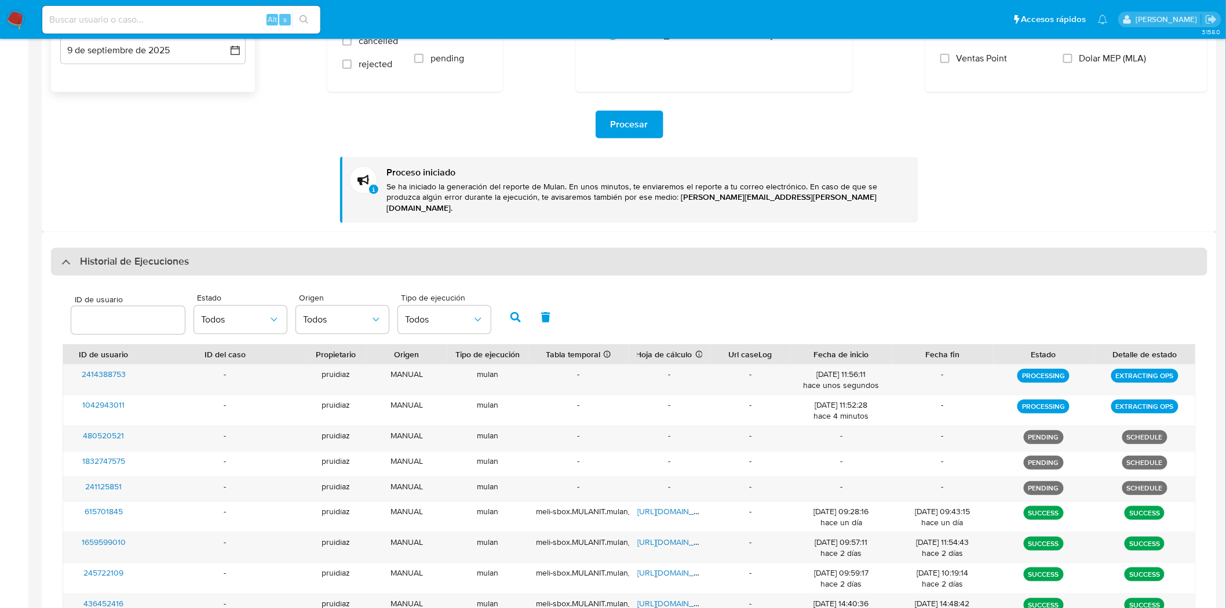
click at [171, 258] on div "Historial de Ejecuciones" at bounding box center [629, 262] width 1156 height 28
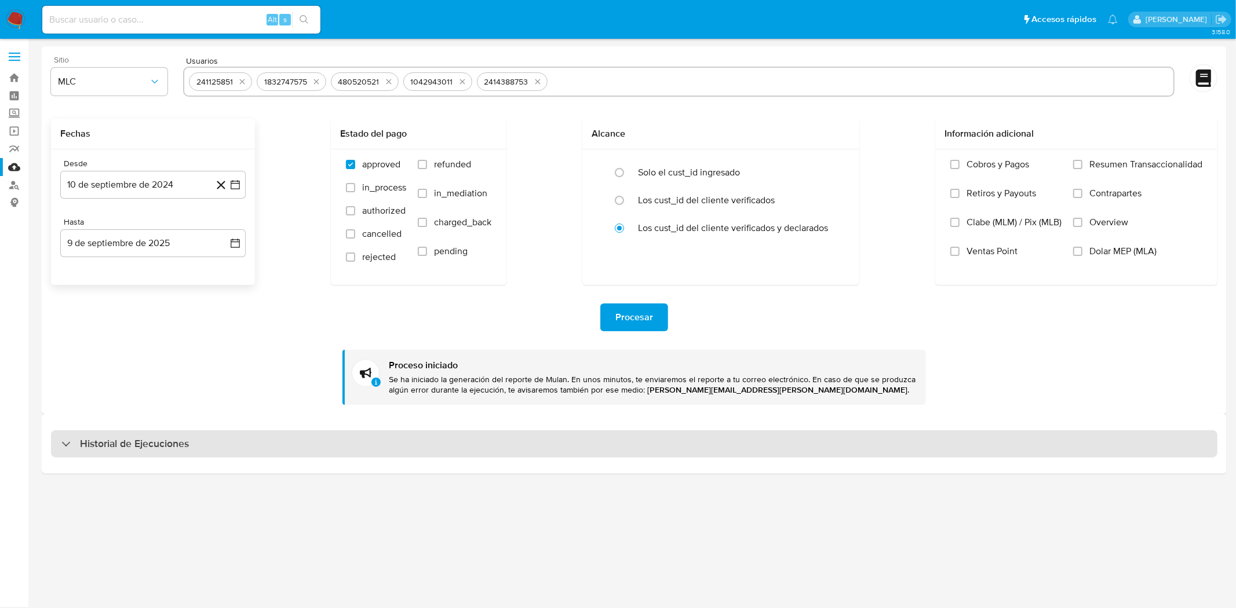
drag, startPoint x: 181, startPoint y: 447, endPoint x: 189, endPoint y: 445, distance: 8.4
click at [181, 445] on h3 "Historial de Ejecuciones" at bounding box center [134, 444] width 109 height 14
select select "10"
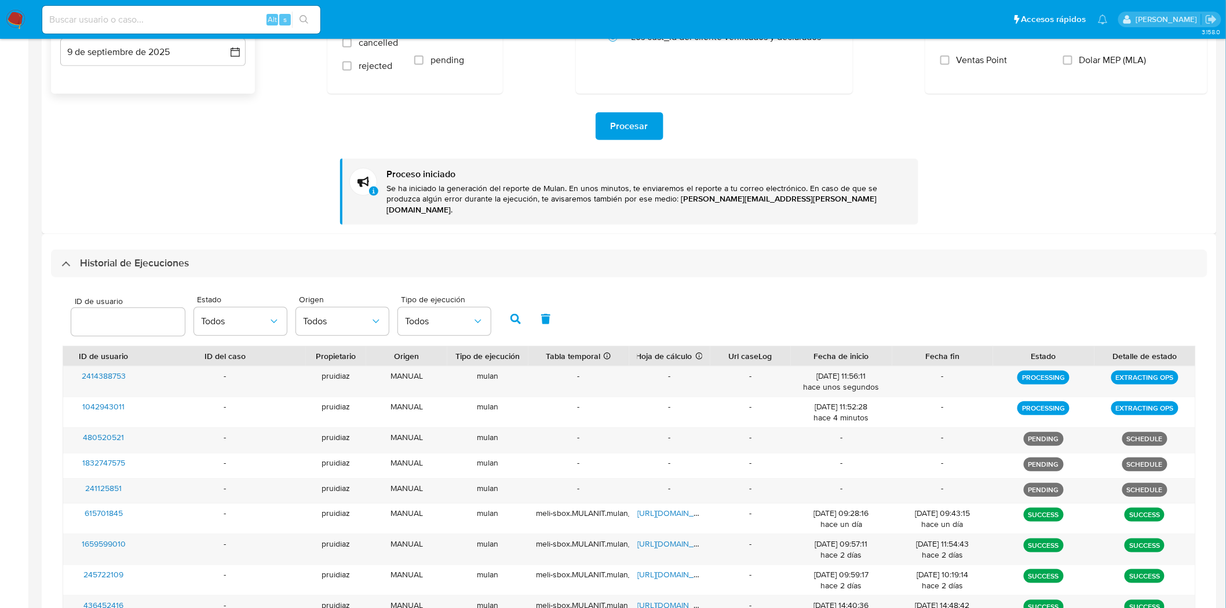
scroll to position [193, 0]
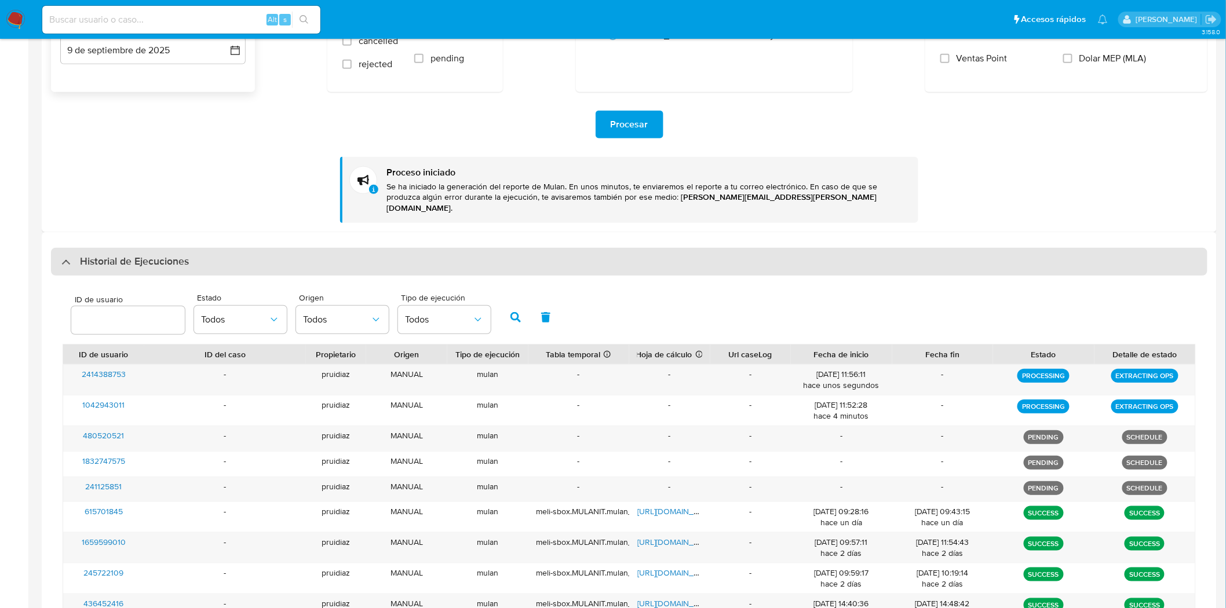
click at [171, 255] on h3 "Historial de Ejecuciones" at bounding box center [134, 262] width 109 height 14
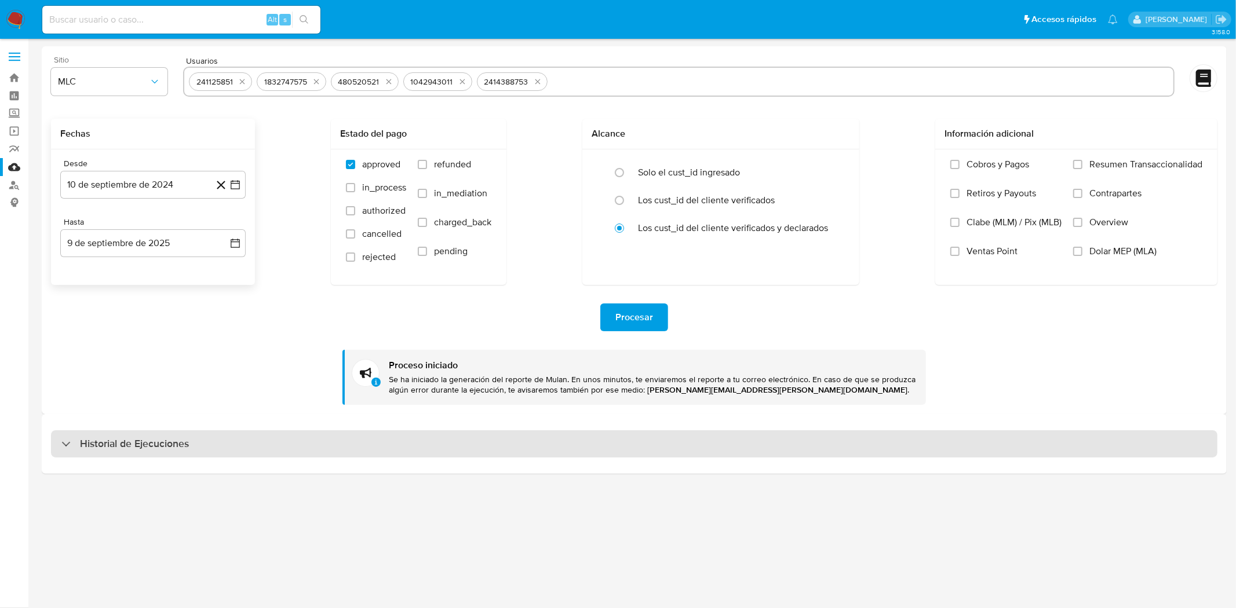
click at [133, 444] on h3 "Historial de Ejecuciones" at bounding box center [134, 444] width 109 height 14
select select "10"
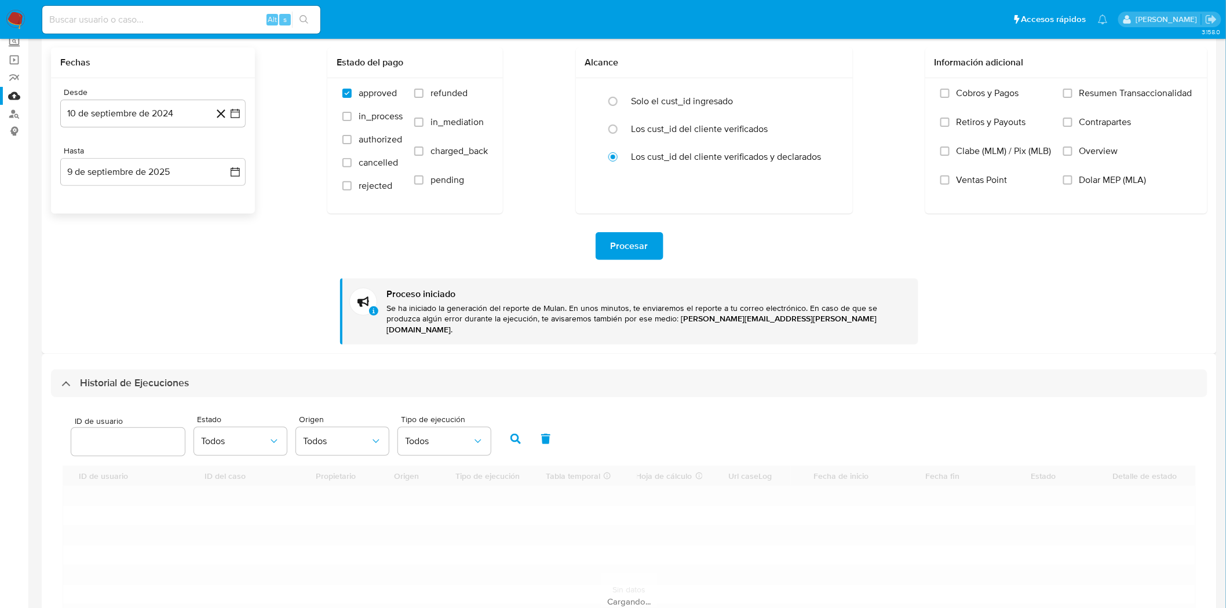
scroll to position [193, 0]
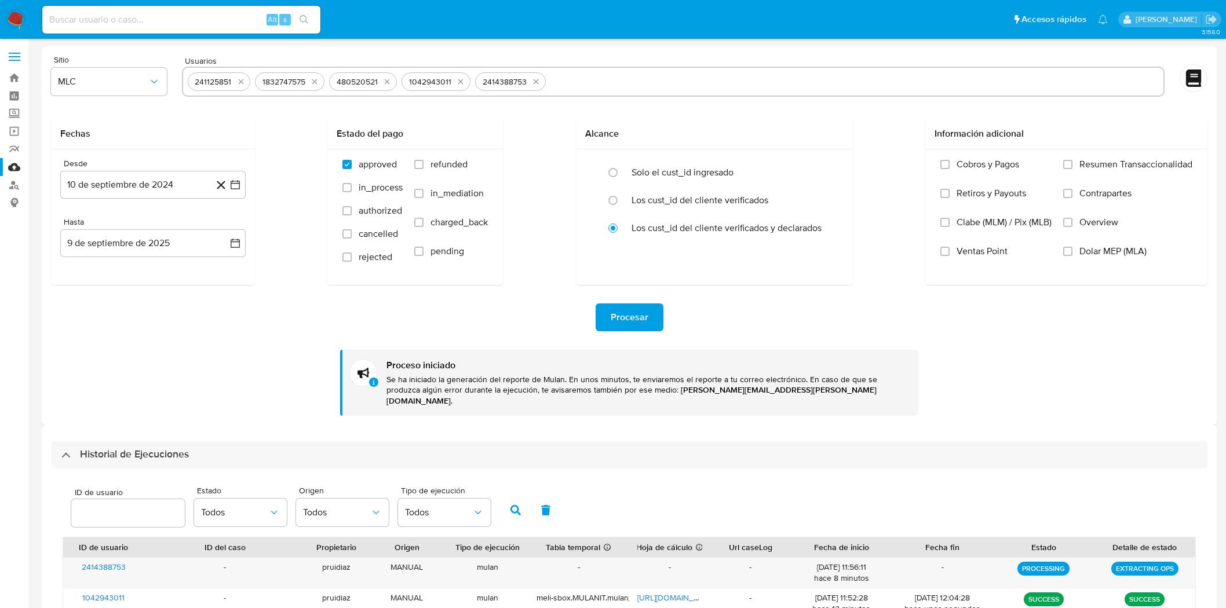
select select "10"
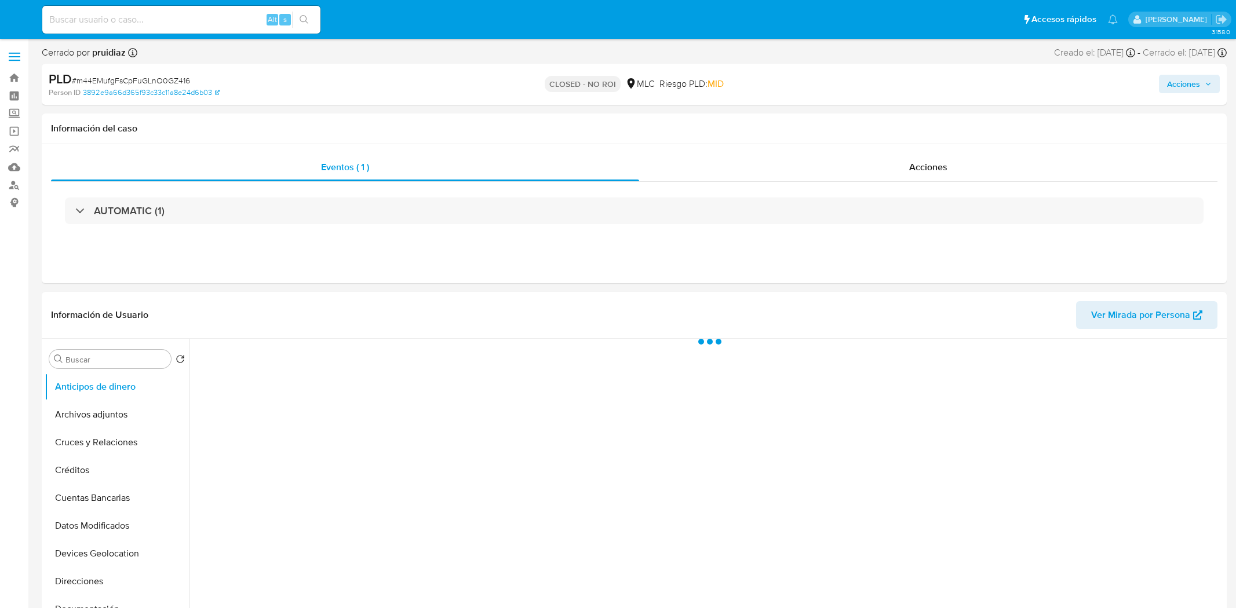
select select "10"
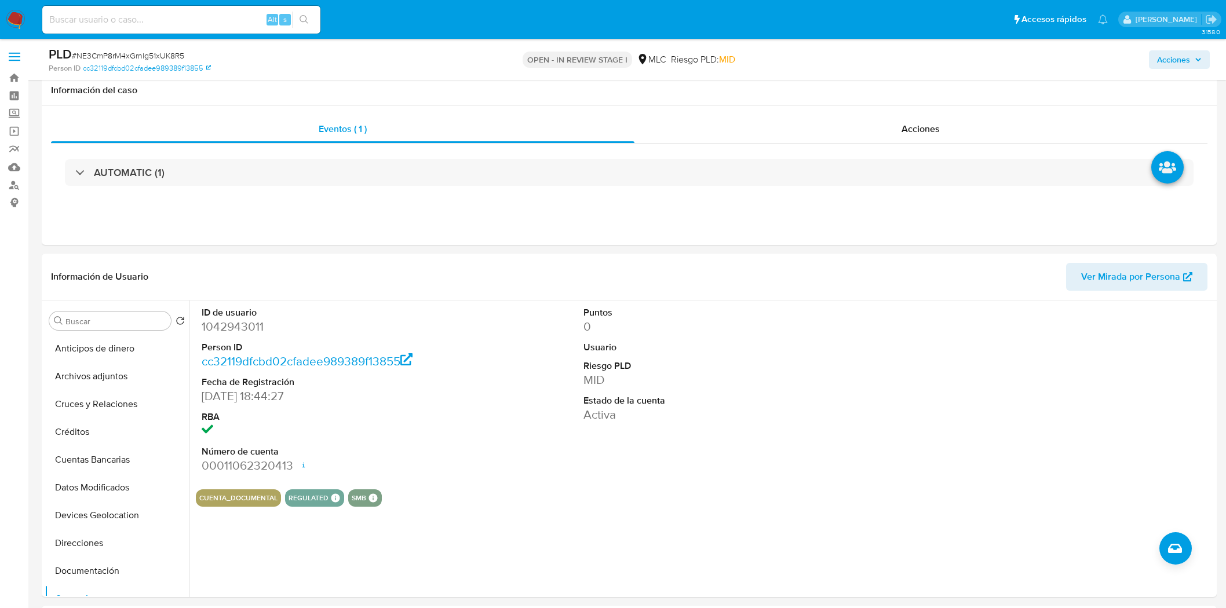
select select "10"
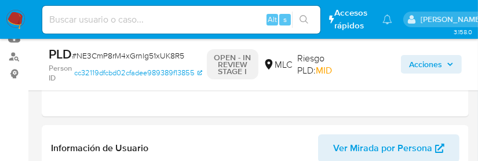
scroll to position [193, 0]
